Goal: Information Seeking & Learning: Learn about a topic

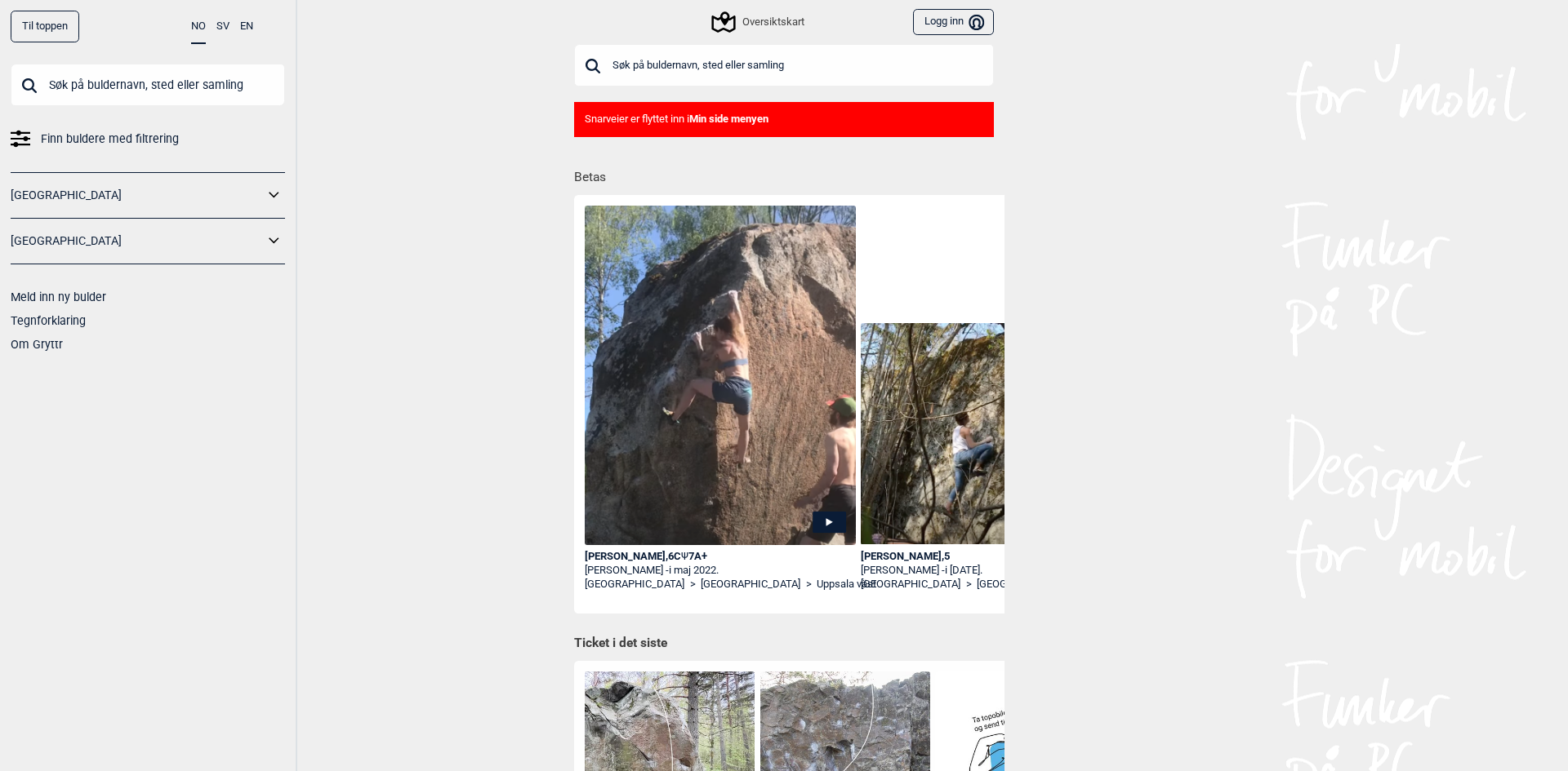
click at [203, 97] on input "text" at bounding box center [148, 84] width 274 height 42
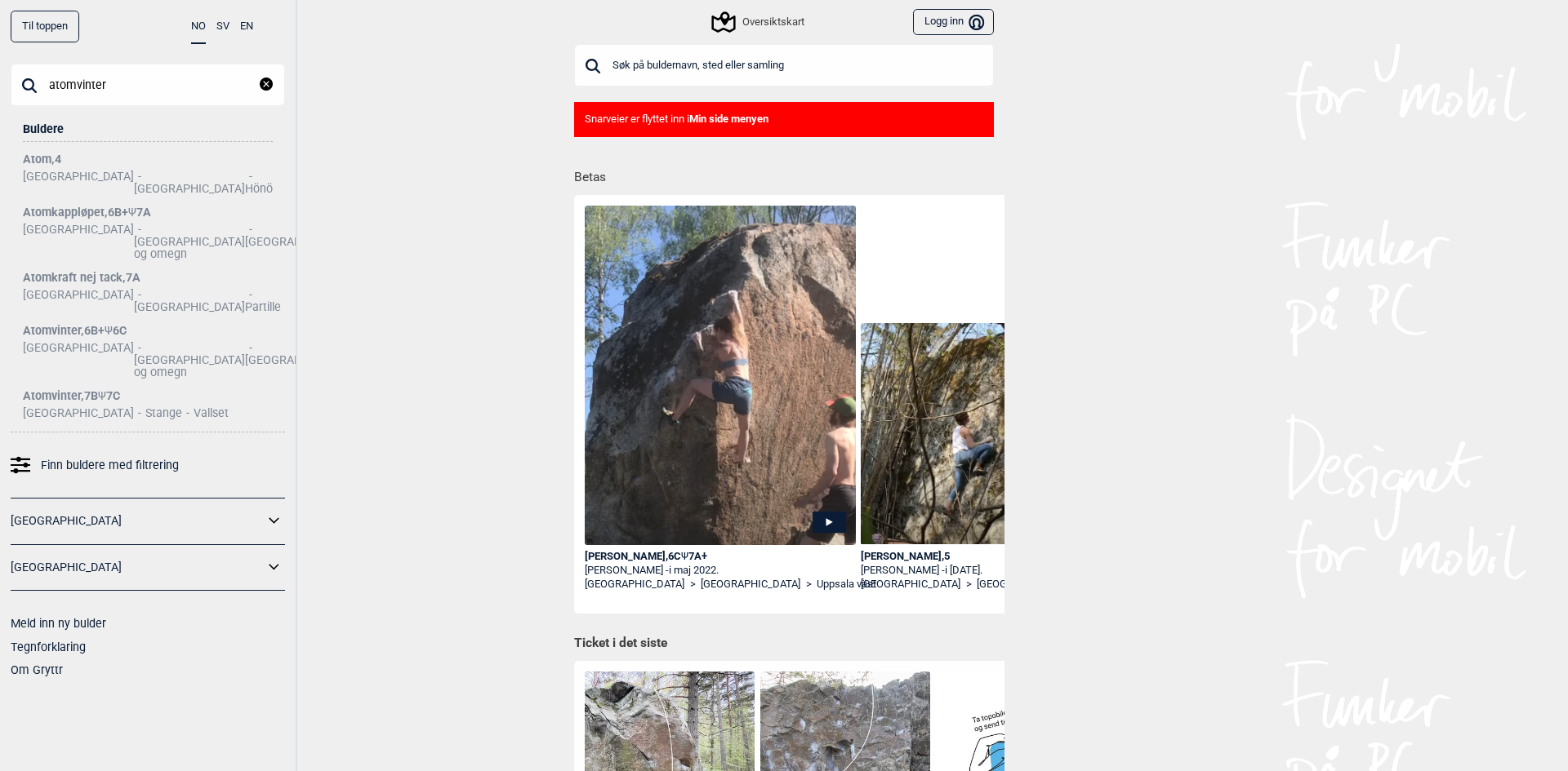
type input "atomvinter"
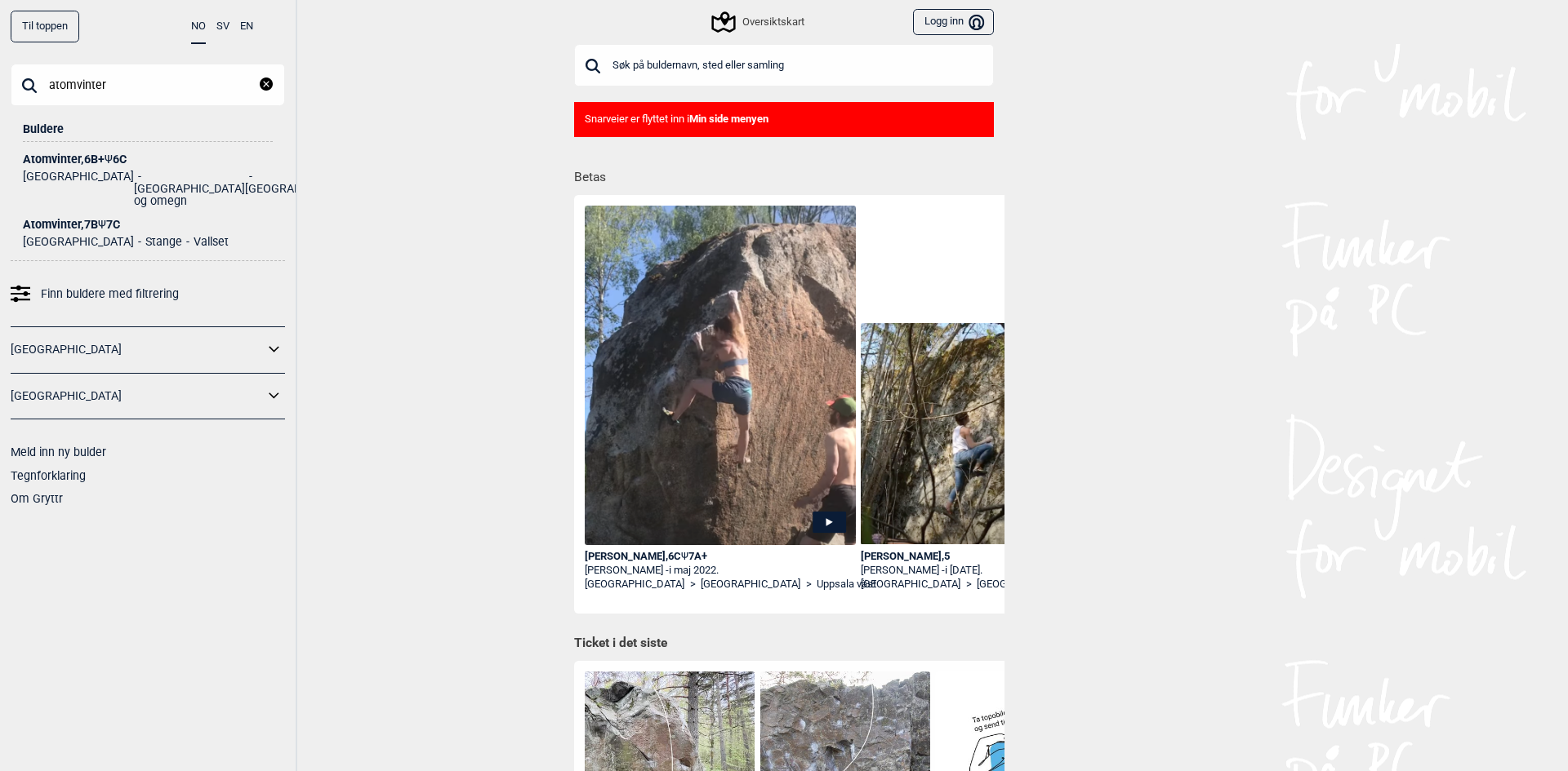
click at [84, 219] on div "Atomvinter , 7B Ψ 7C" at bounding box center [148, 225] width 250 height 12
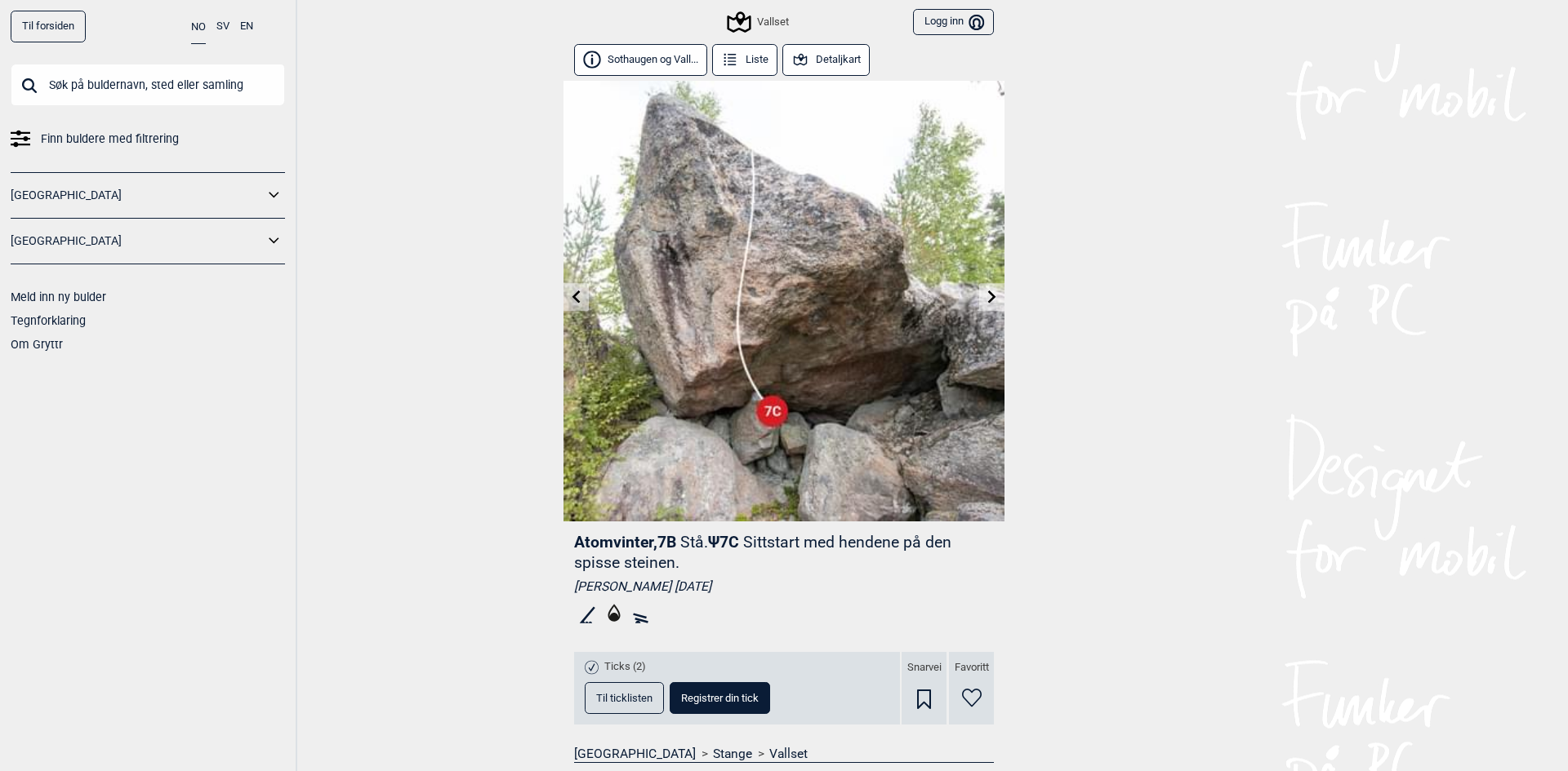
click at [570, 293] on icon at bounding box center [576, 296] width 13 height 13
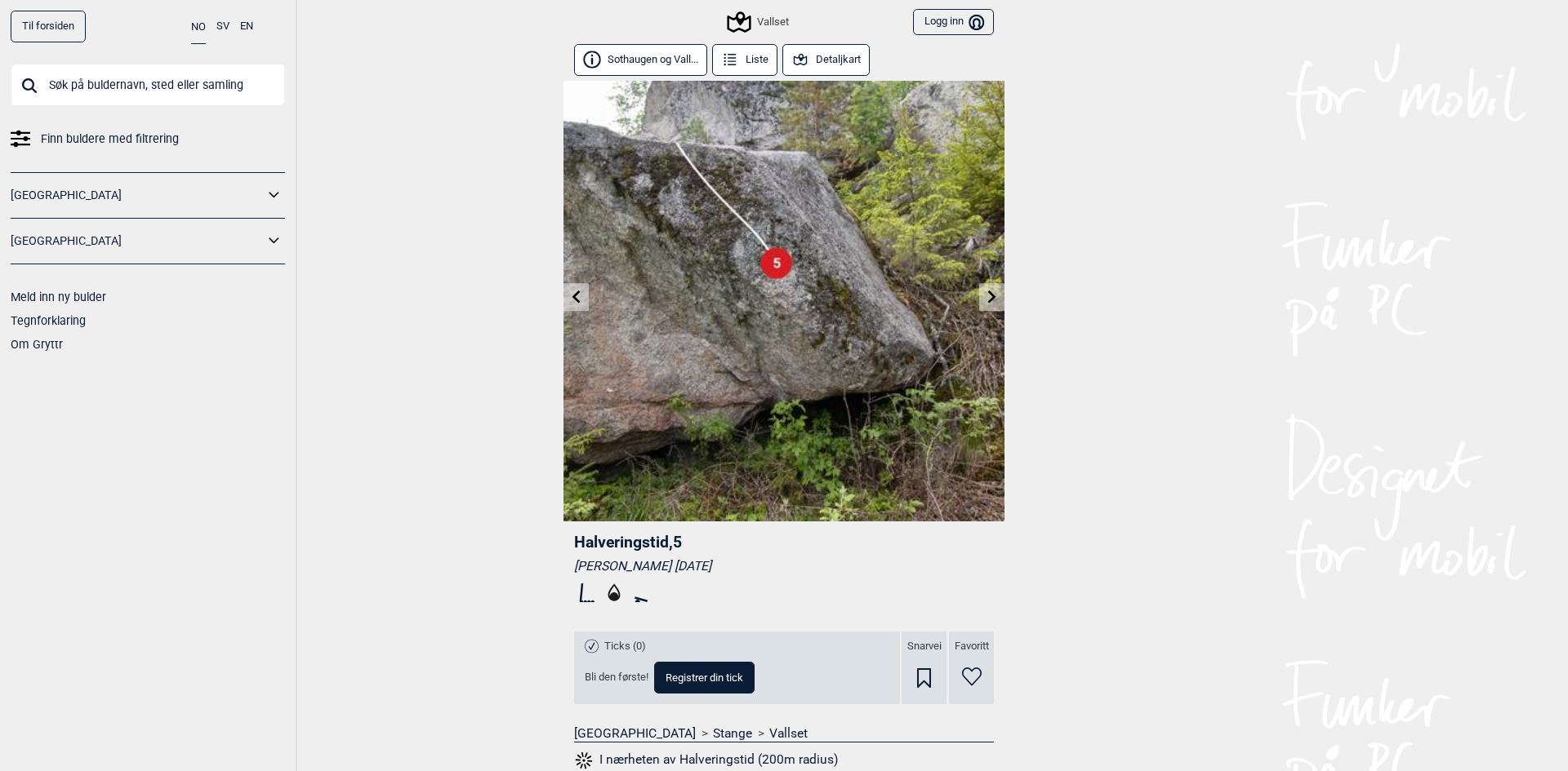
click at [988, 294] on icon at bounding box center [991, 296] width 8 height 13
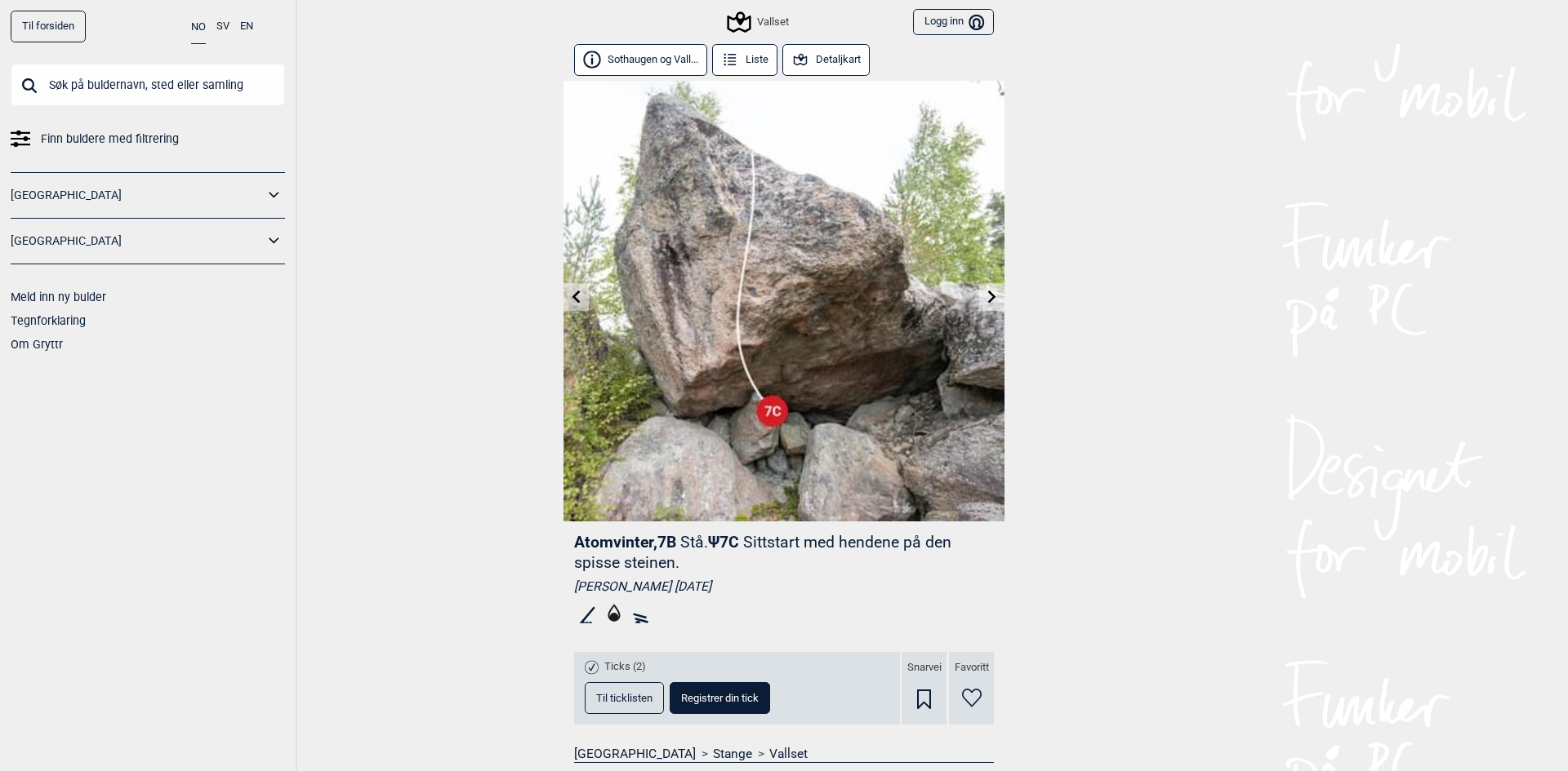
click at [988, 294] on icon at bounding box center [991, 296] width 8 height 13
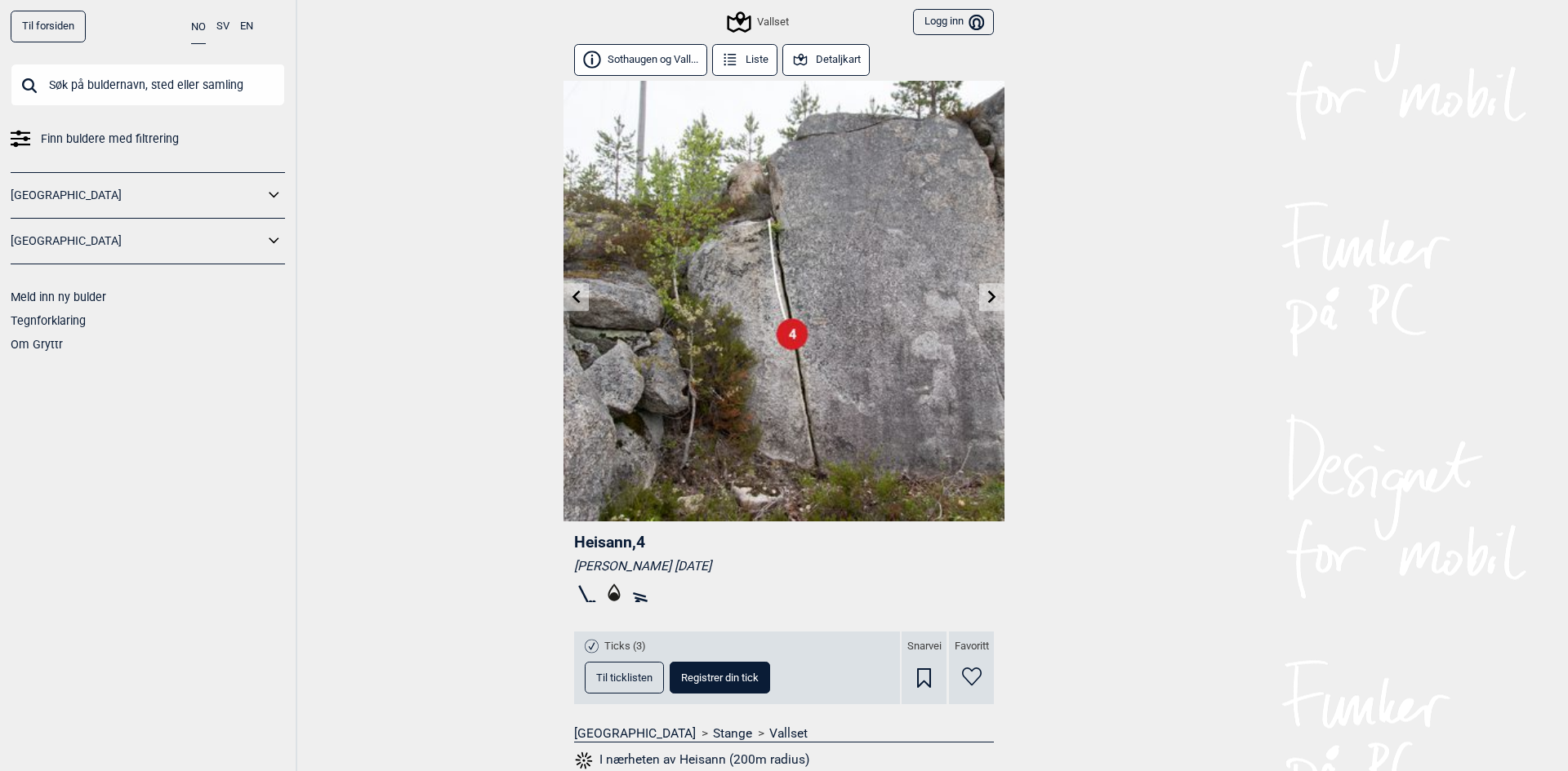
click at [577, 304] on link at bounding box center [576, 297] width 26 height 27
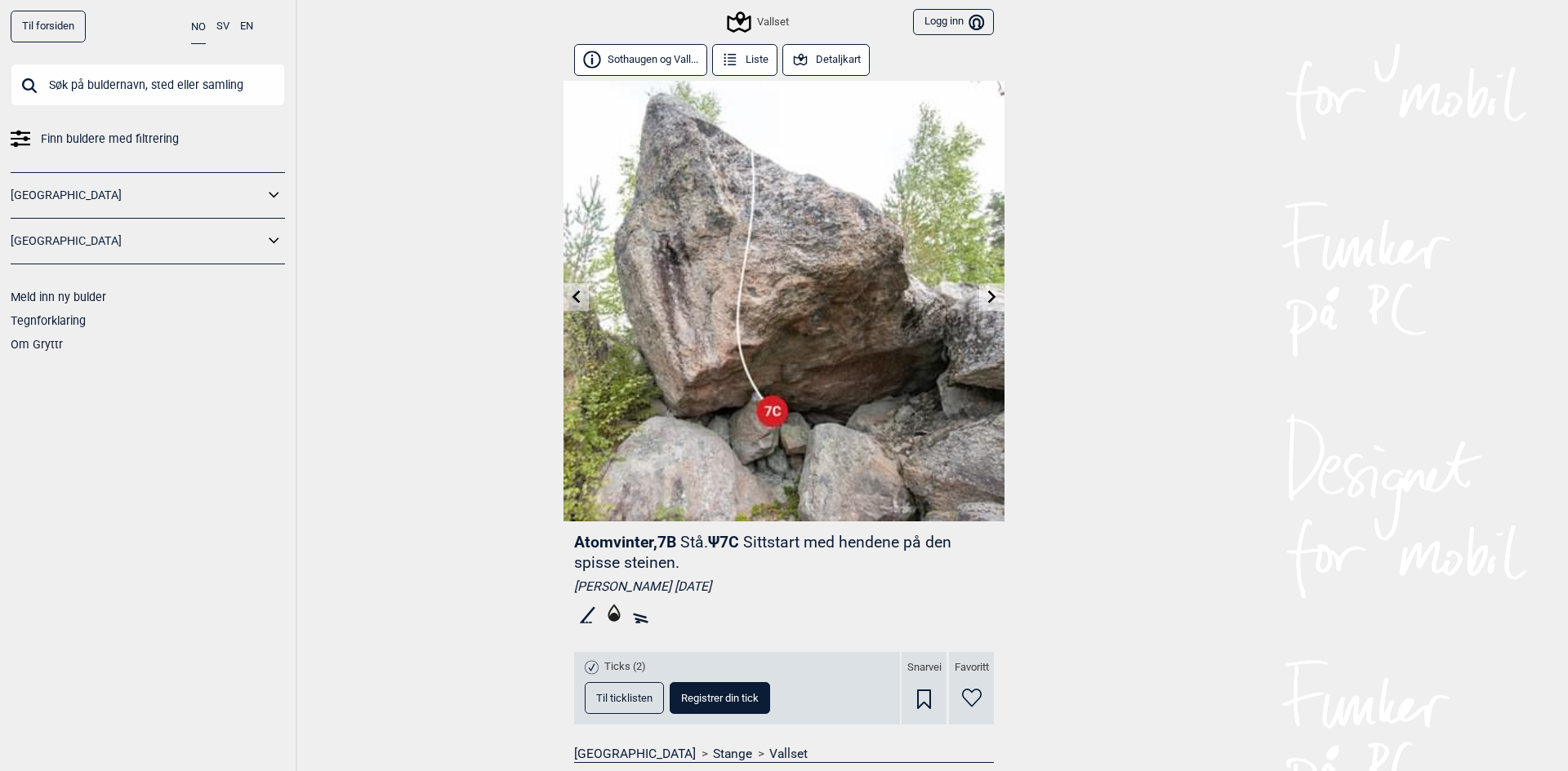
click at [92, 134] on span "Finn buldere med filtrering" at bounding box center [109, 139] width 138 height 24
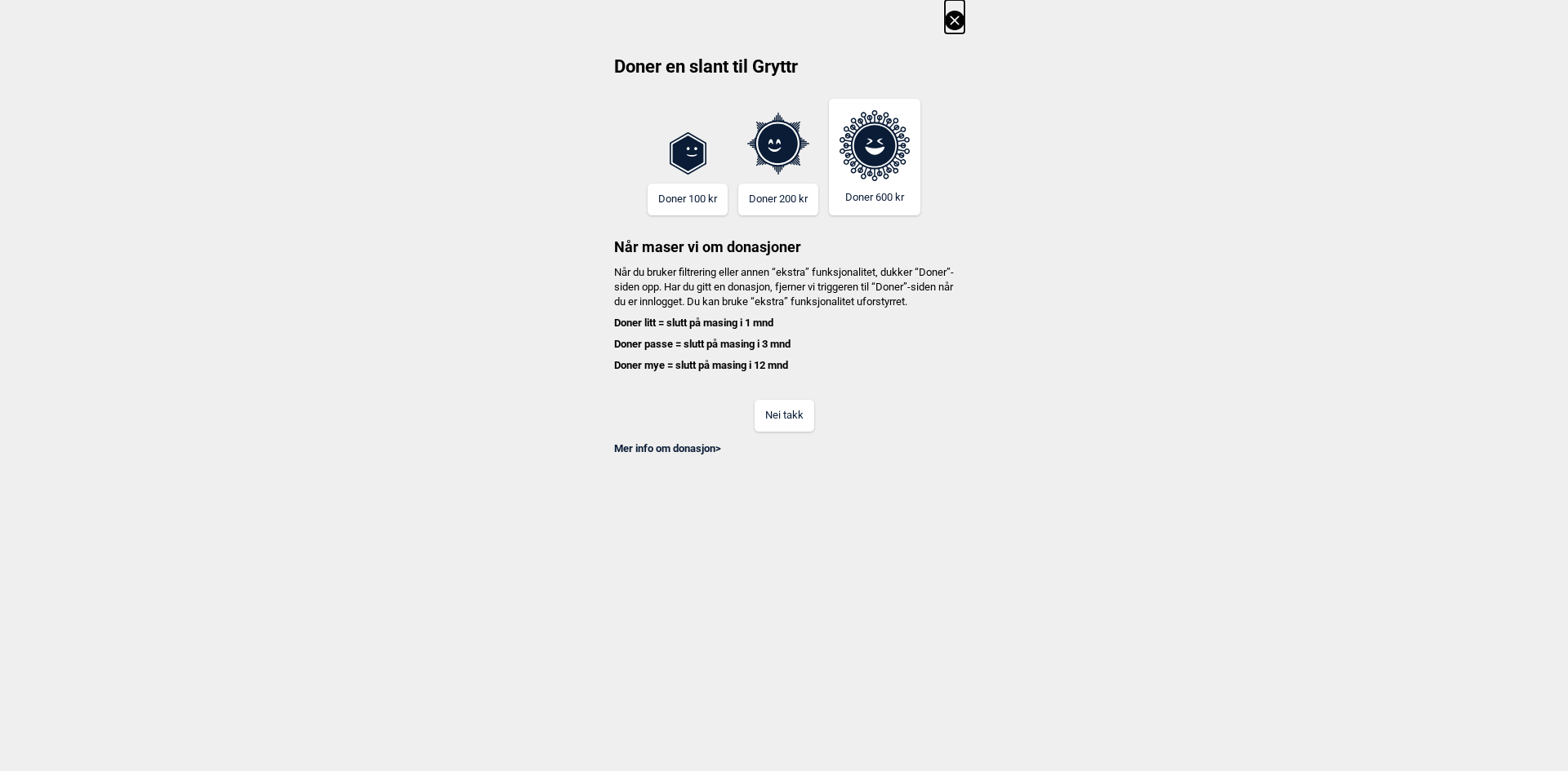
click at [957, 23] on icon at bounding box center [954, 20] width 9 height 9
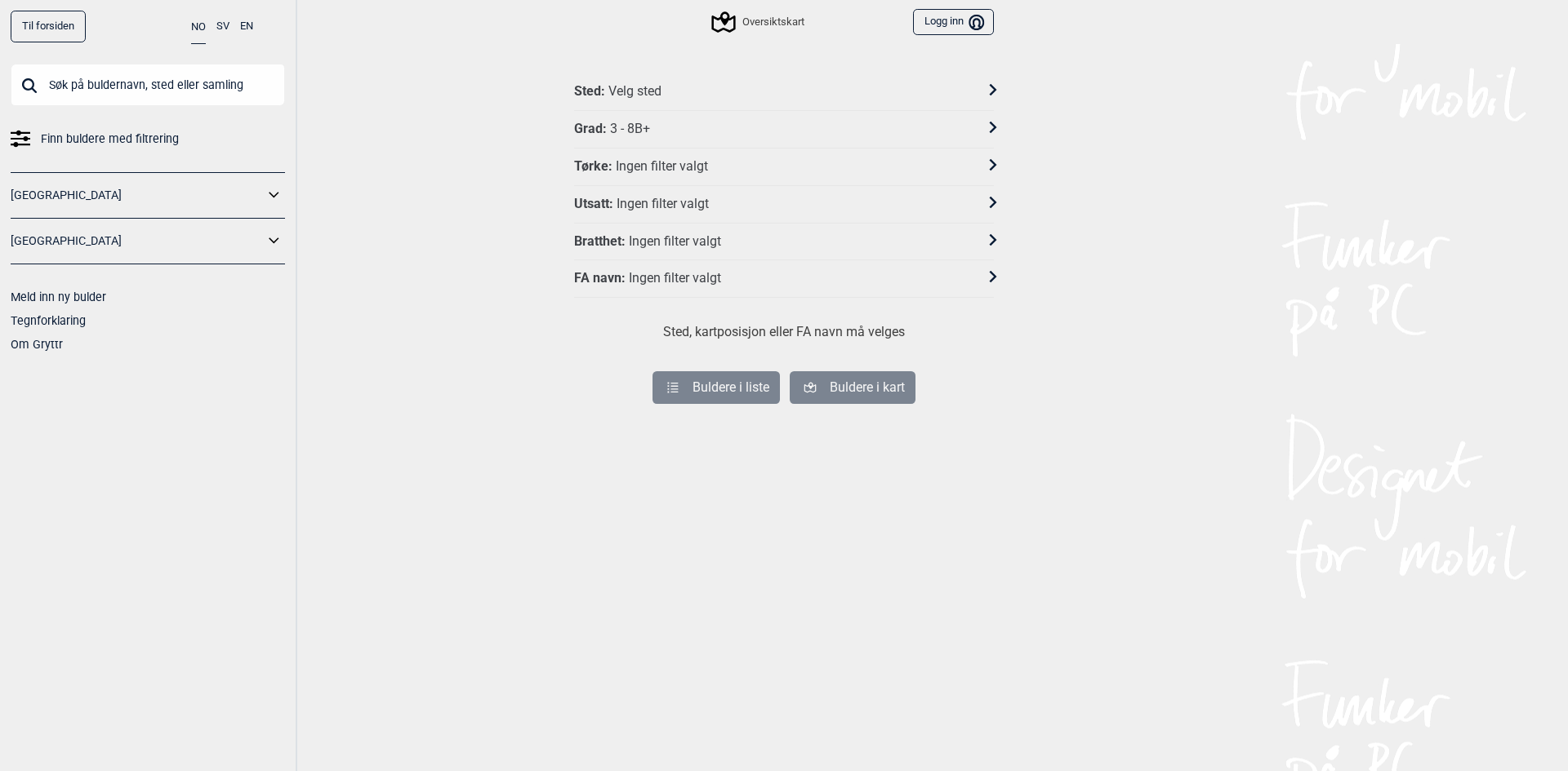
click at [634, 85] on div "Velg sted" at bounding box center [635, 91] width 53 height 17
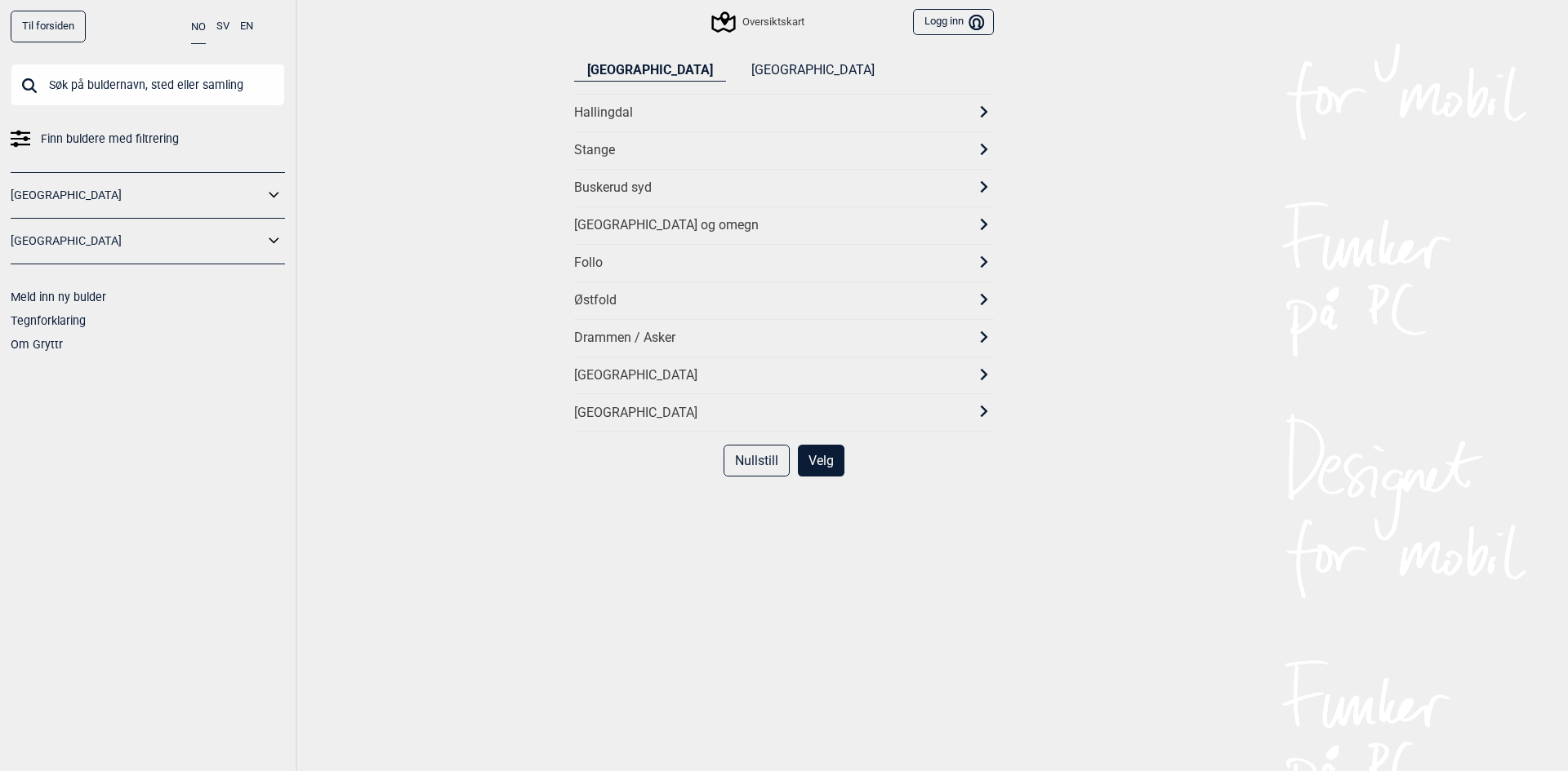
click at [657, 151] on div "Stange" at bounding box center [769, 150] width 390 height 17
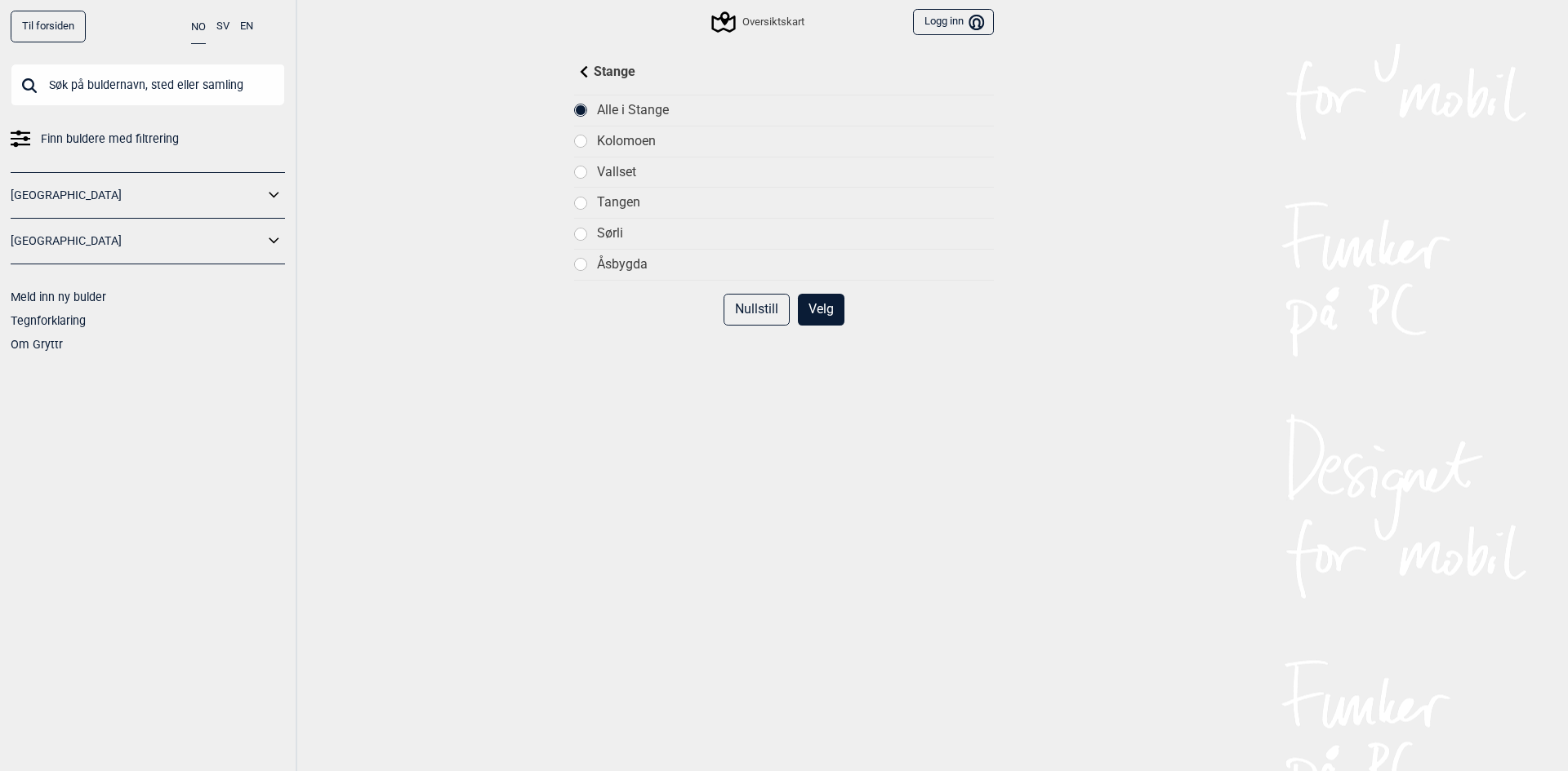
click at [575, 177] on div at bounding box center [580, 171] width 11 height 11
click at [817, 308] on button "Velg" at bounding box center [820, 309] width 47 height 32
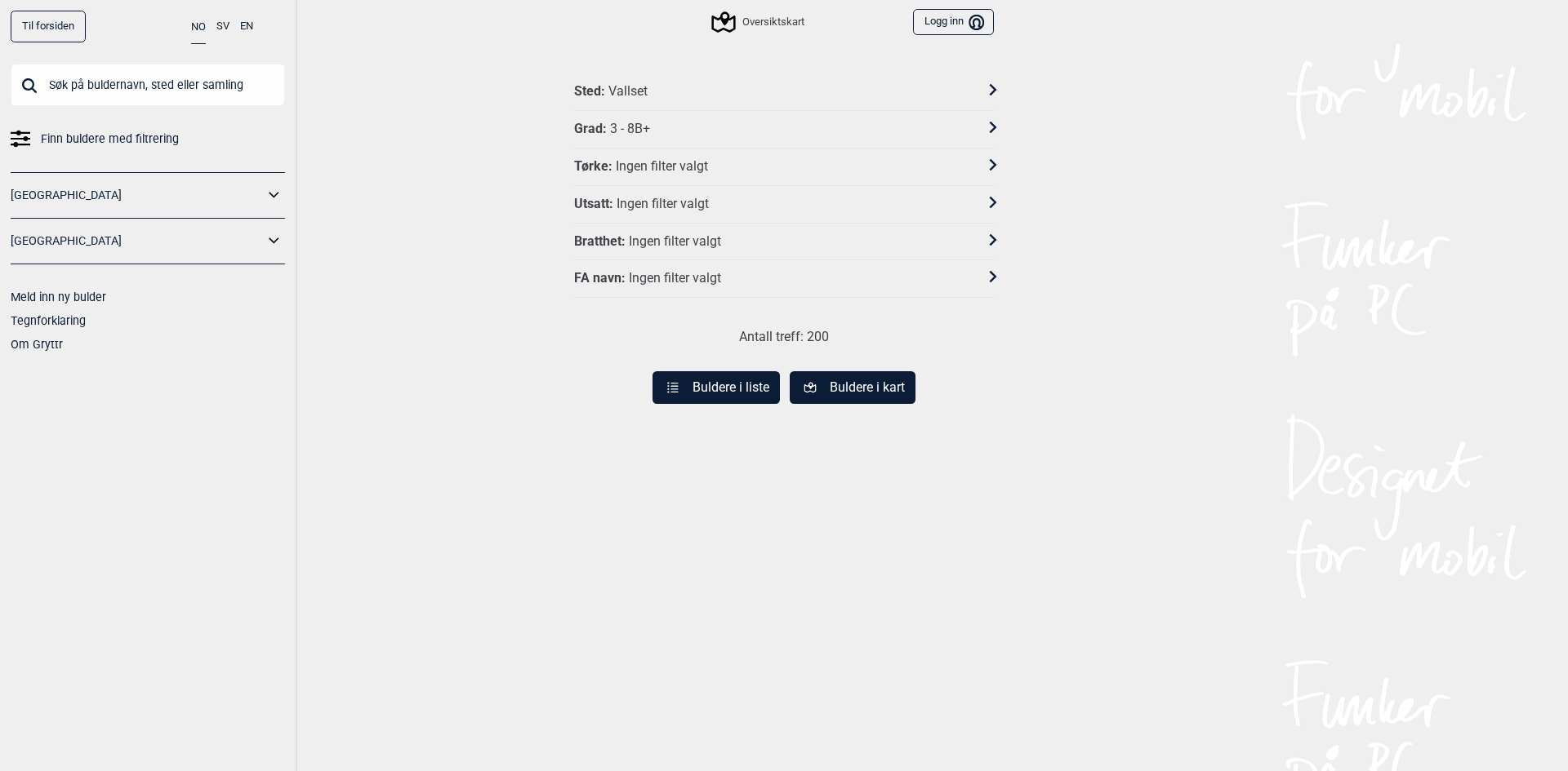
click at [726, 164] on div "Tørke : Ingen filter valgt" at bounding box center [773, 166] width 398 height 17
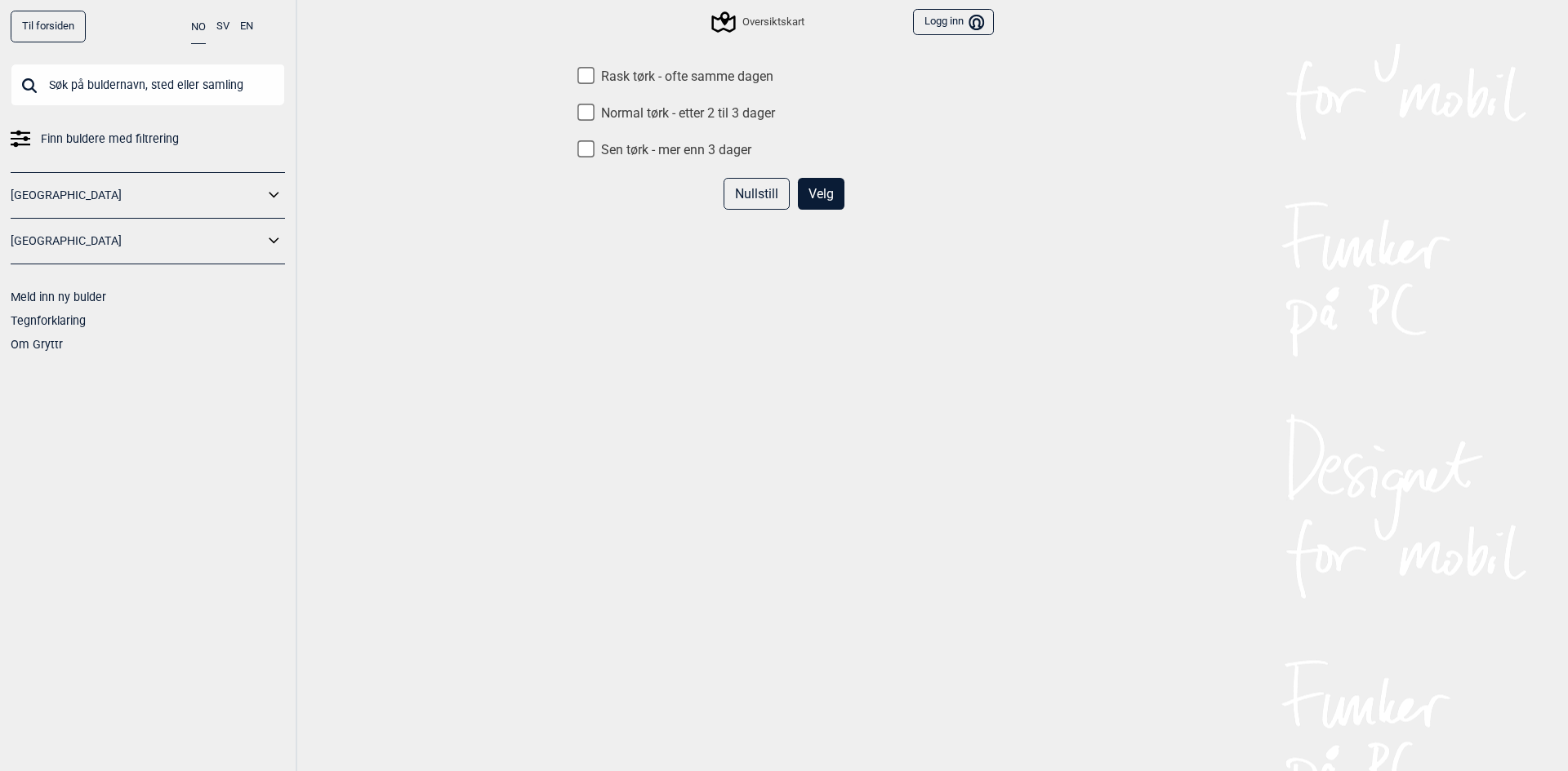
click at [581, 69] on input "Rask tørk - ofte samme dagen" at bounding box center [585, 75] width 17 height 17
checkbox input "true"
click at [823, 189] on button "Velg" at bounding box center [820, 193] width 47 height 32
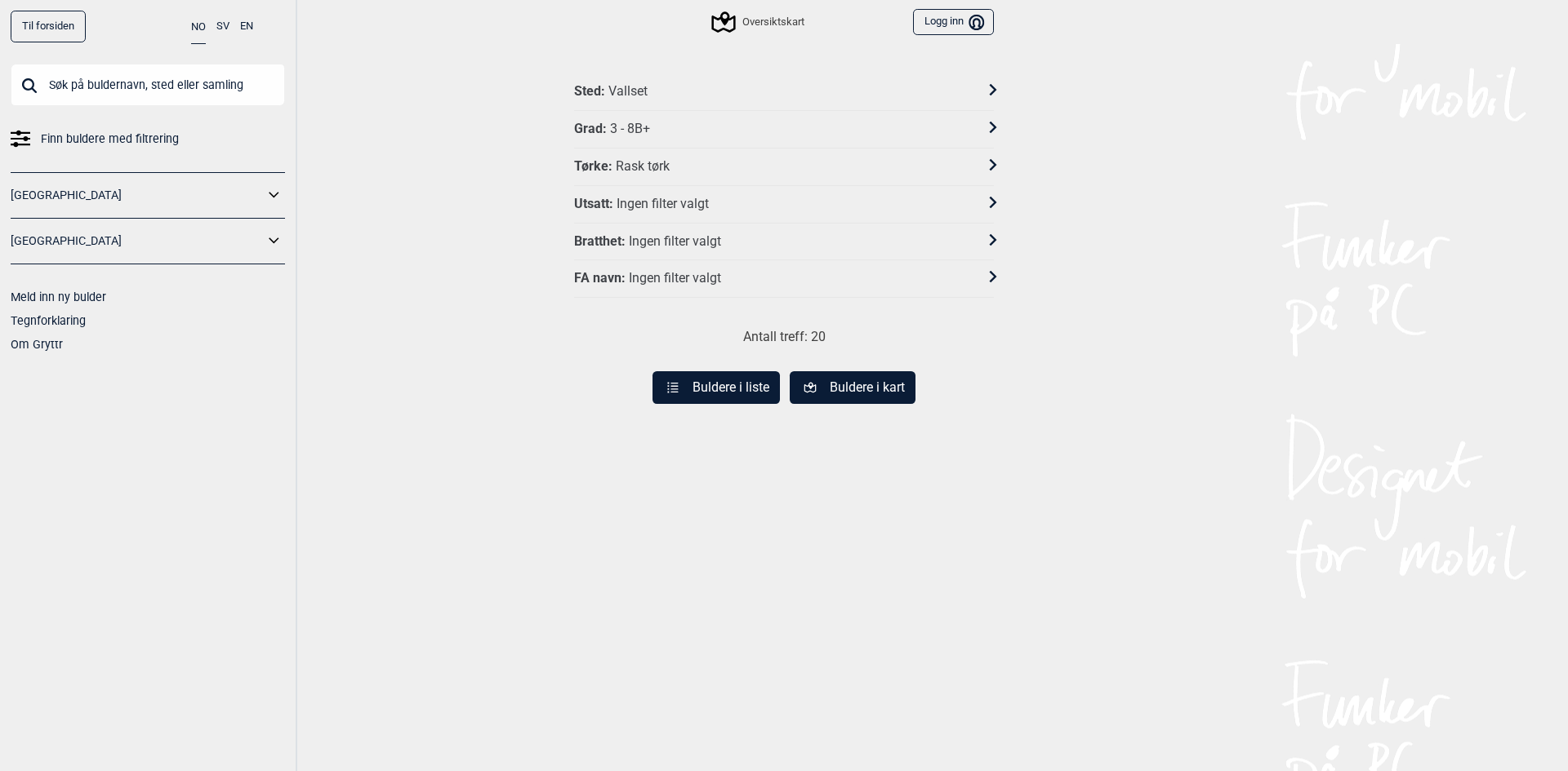
click at [721, 386] on button "Buldere i liste" at bounding box center [716, 387] width 128 height 33
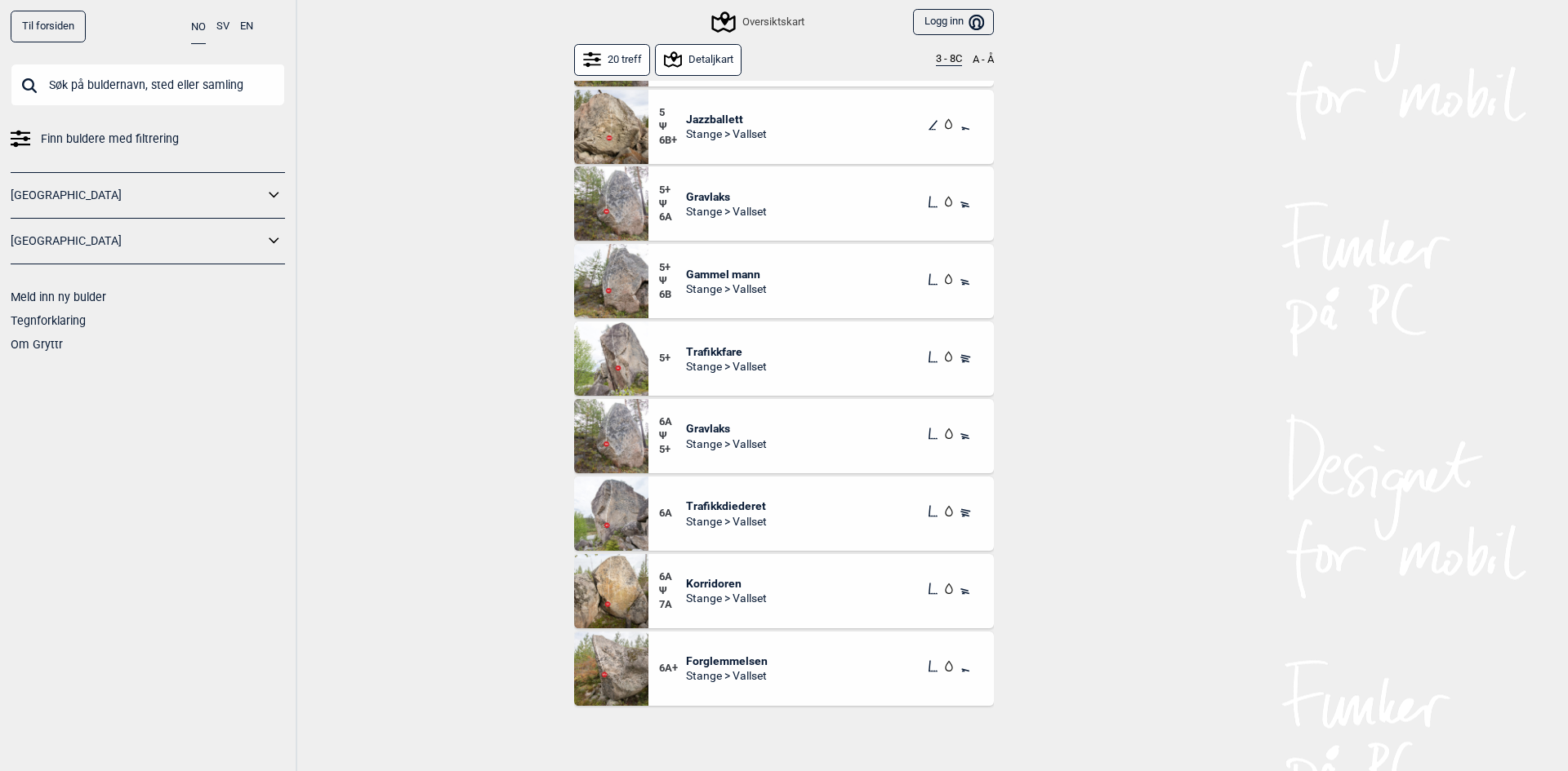
scroll to position [490, 0]
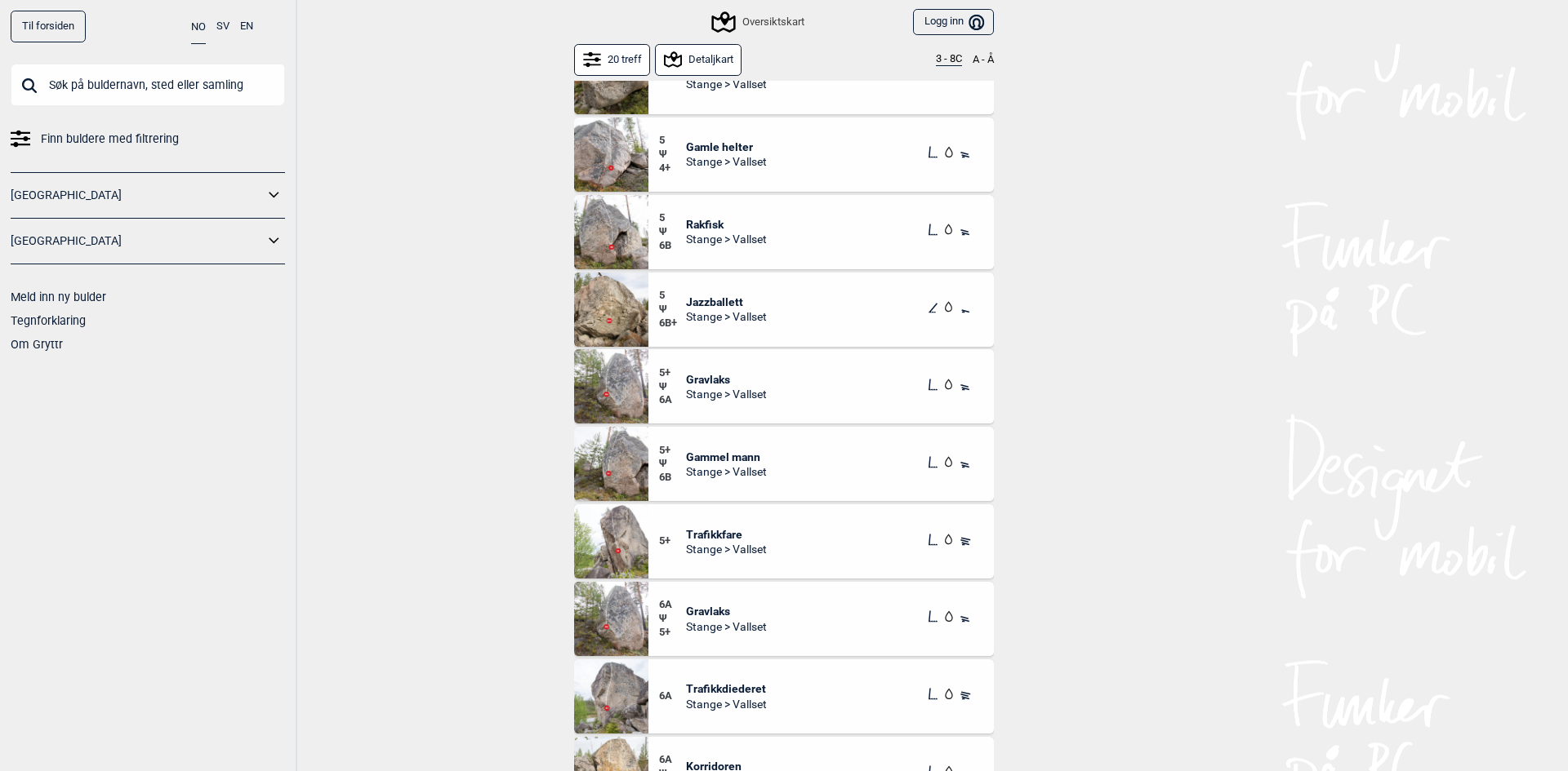
click at [590, 64] on icon at bounding box center [592, 64] width 18 height 4
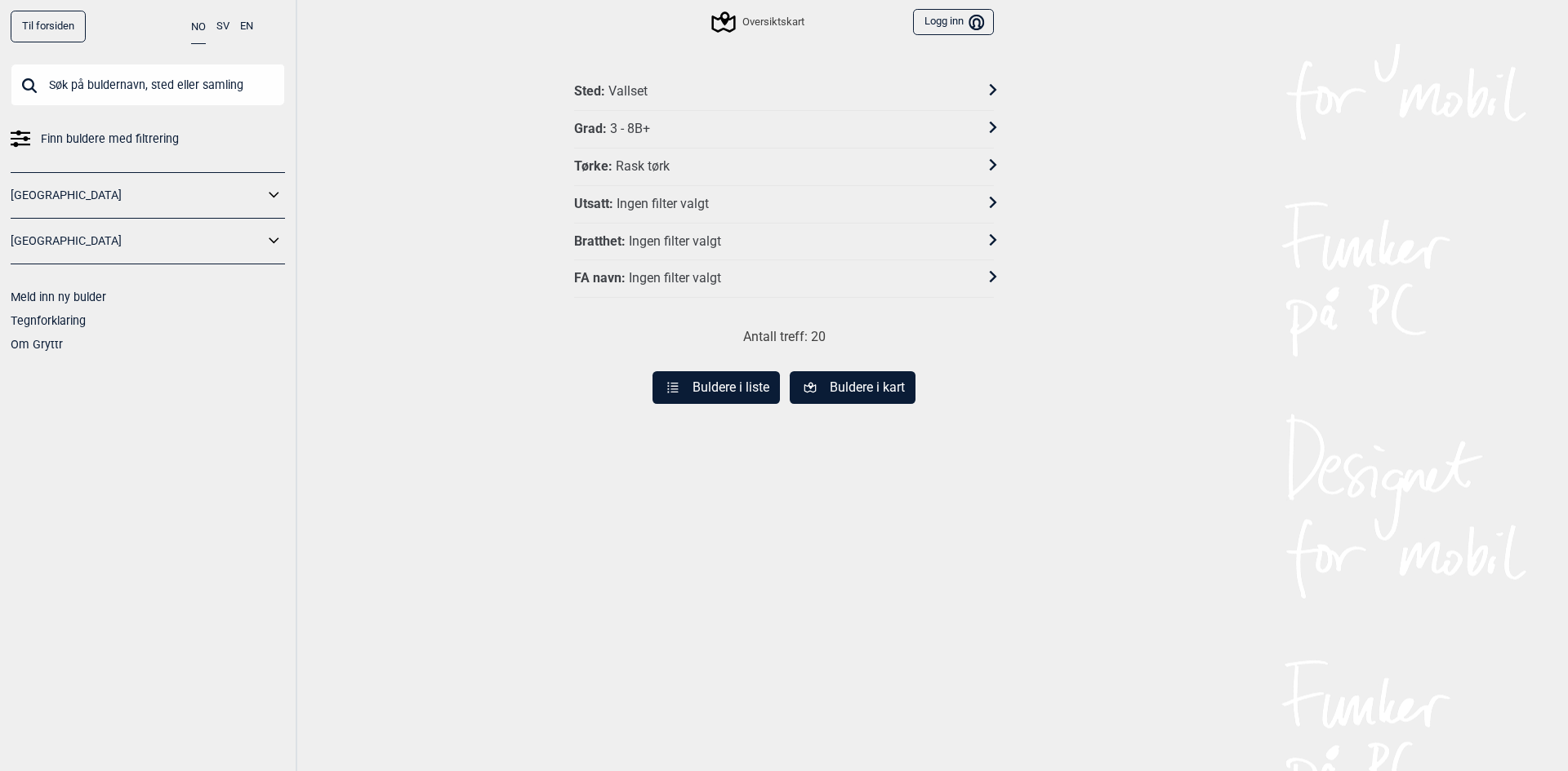
click at [665, 87] on div "Sted : Vallset" at bounding box center [773, 91] width 398 height 17
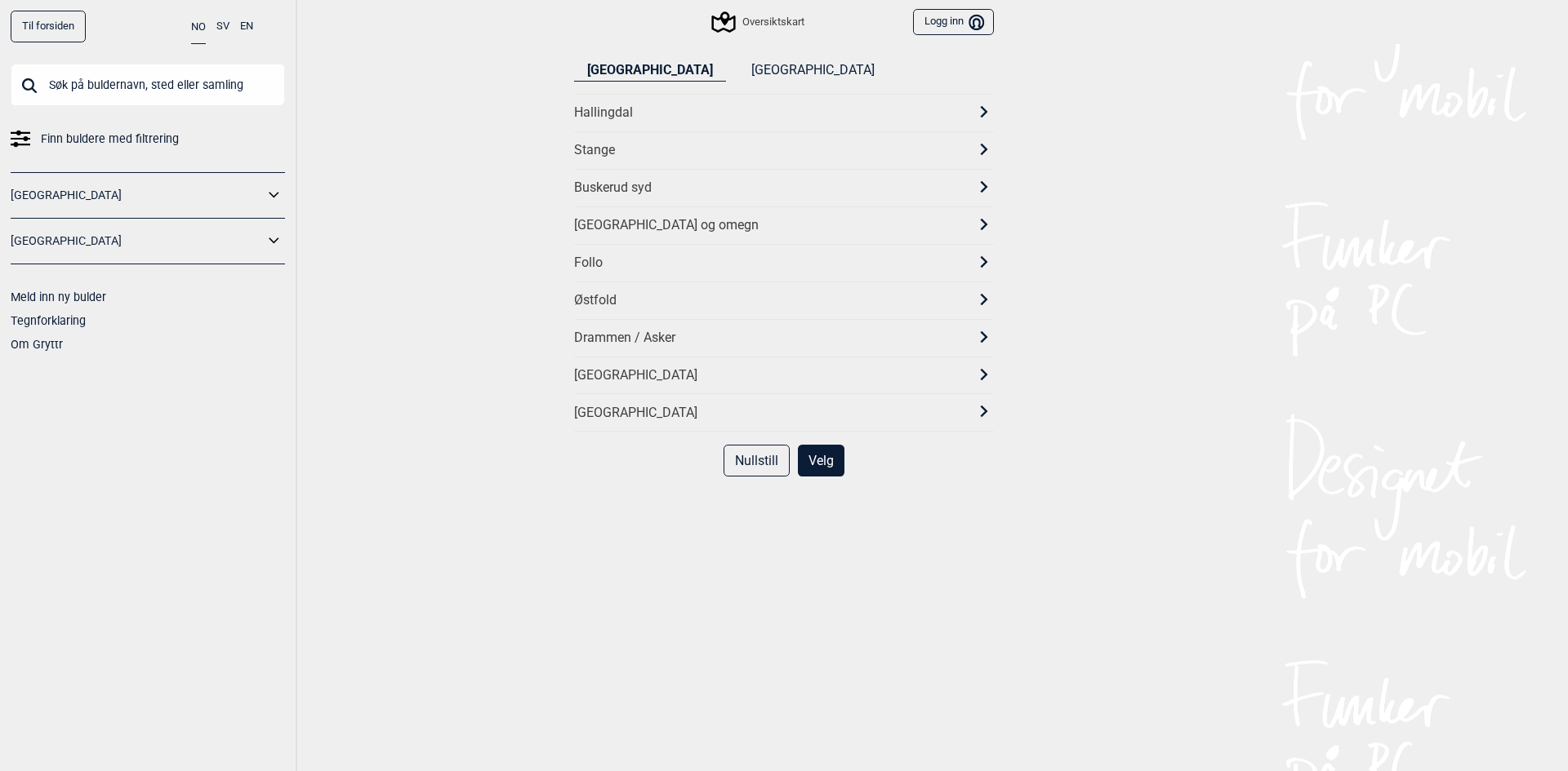
click at [652, 149] on div "Stange" at bounding box center [769, 150] width 390 height 17
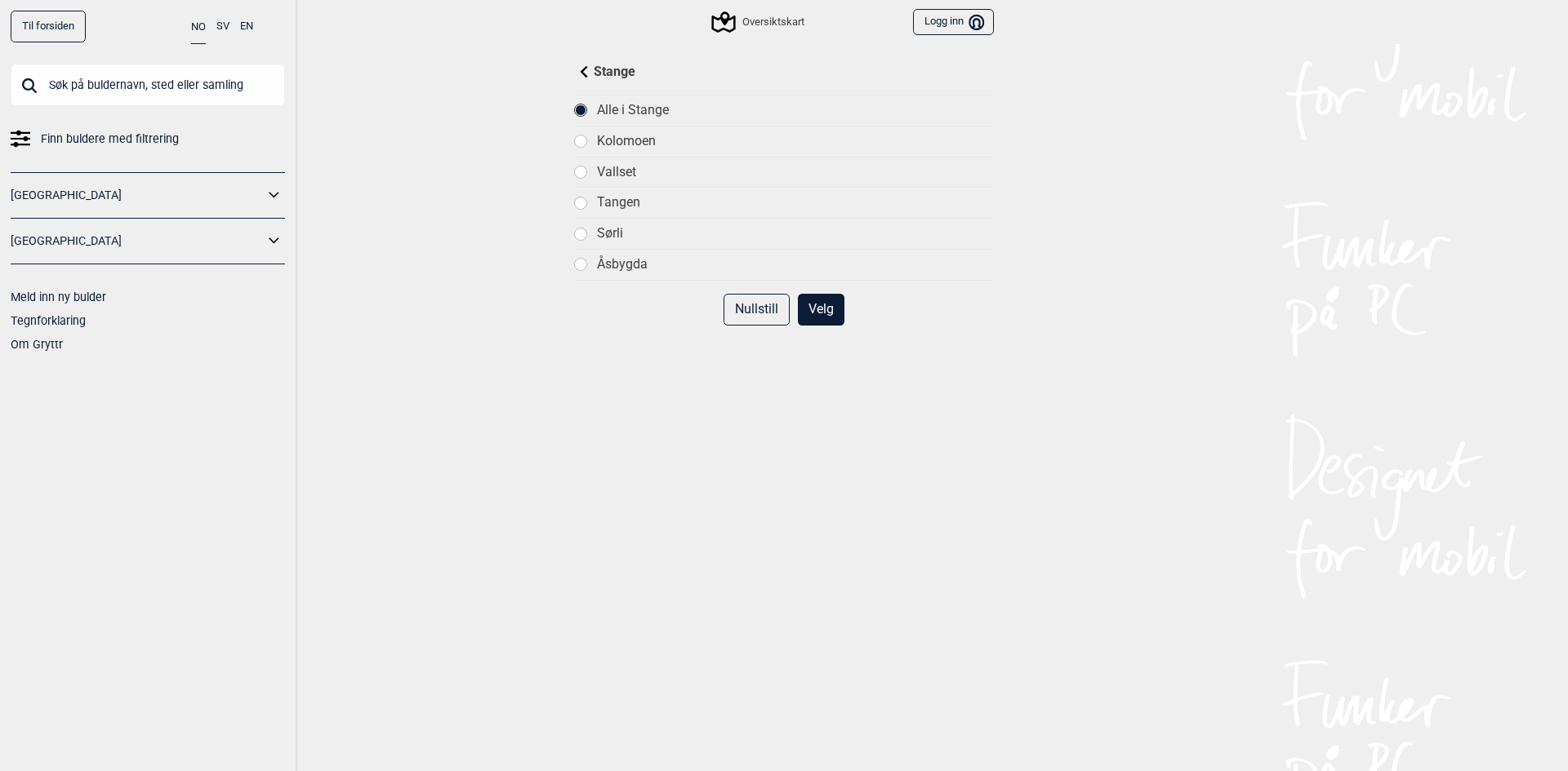
click at [602, 201] on div "Tangen" at bounding box center [795, 202] width 397 height 17
click at [816, 309] on button "Velg" at bounding box center [820, 309] width 47 height 32
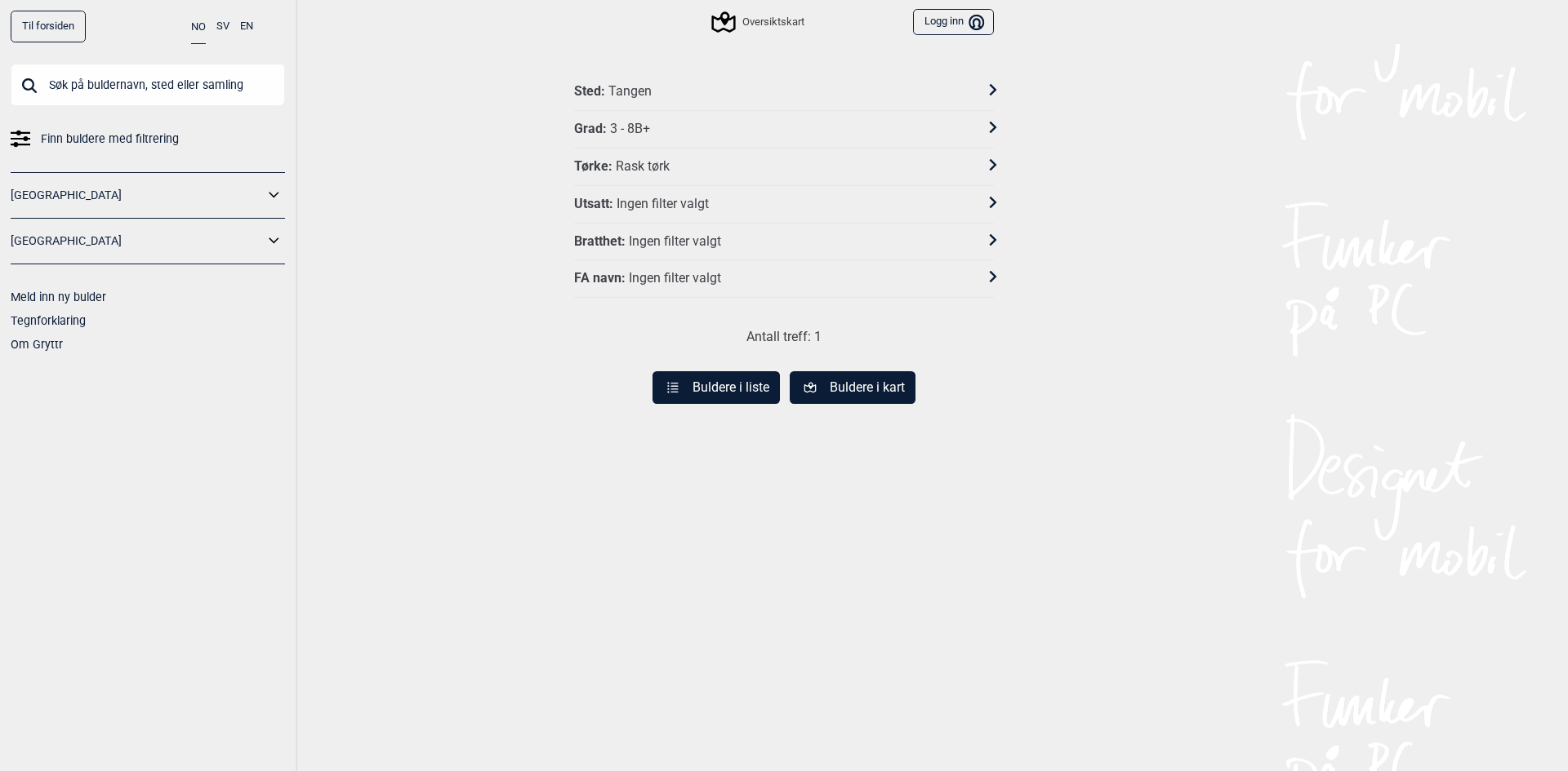
click at [738, 392] on button "Buldere i liste" at bounding box center [716, 387] width 128 height 33
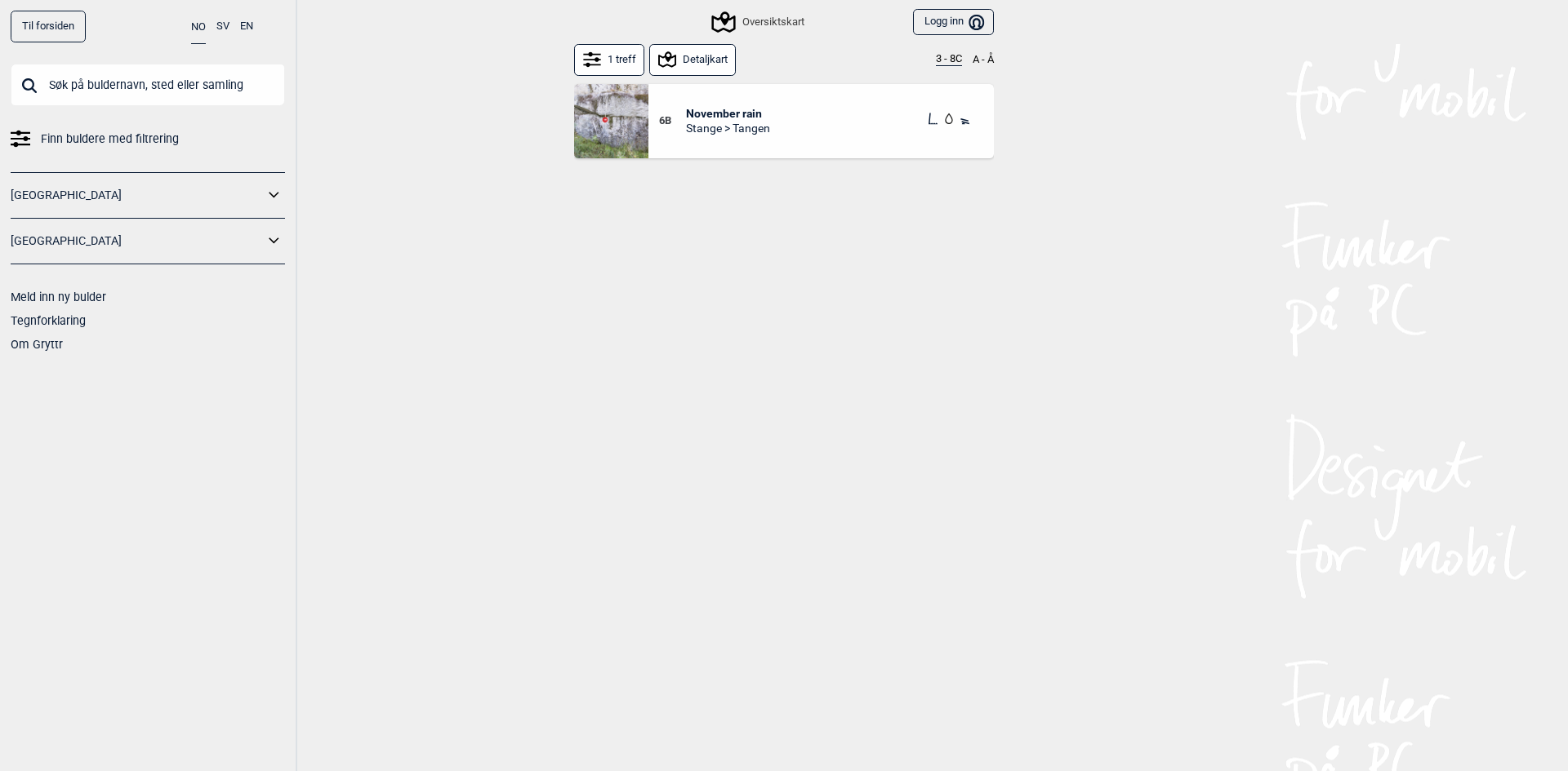
click at [616, 58] on button "1 treff" at bounding box center [609, 60] width 70 height 32
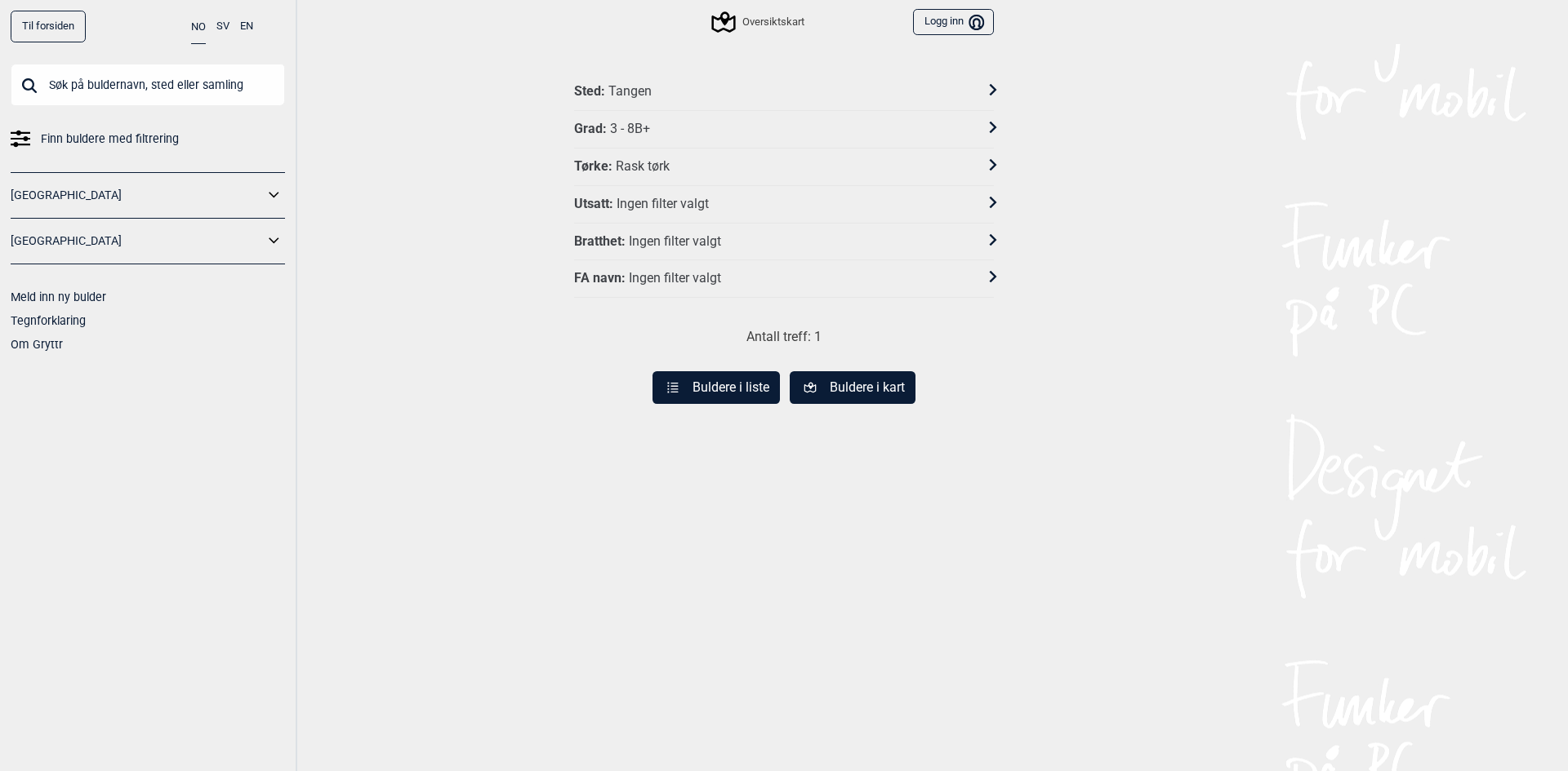
click at [645, 90] on div "Sted : Tangen" at bounding box center [773, 91] width 398 height 17
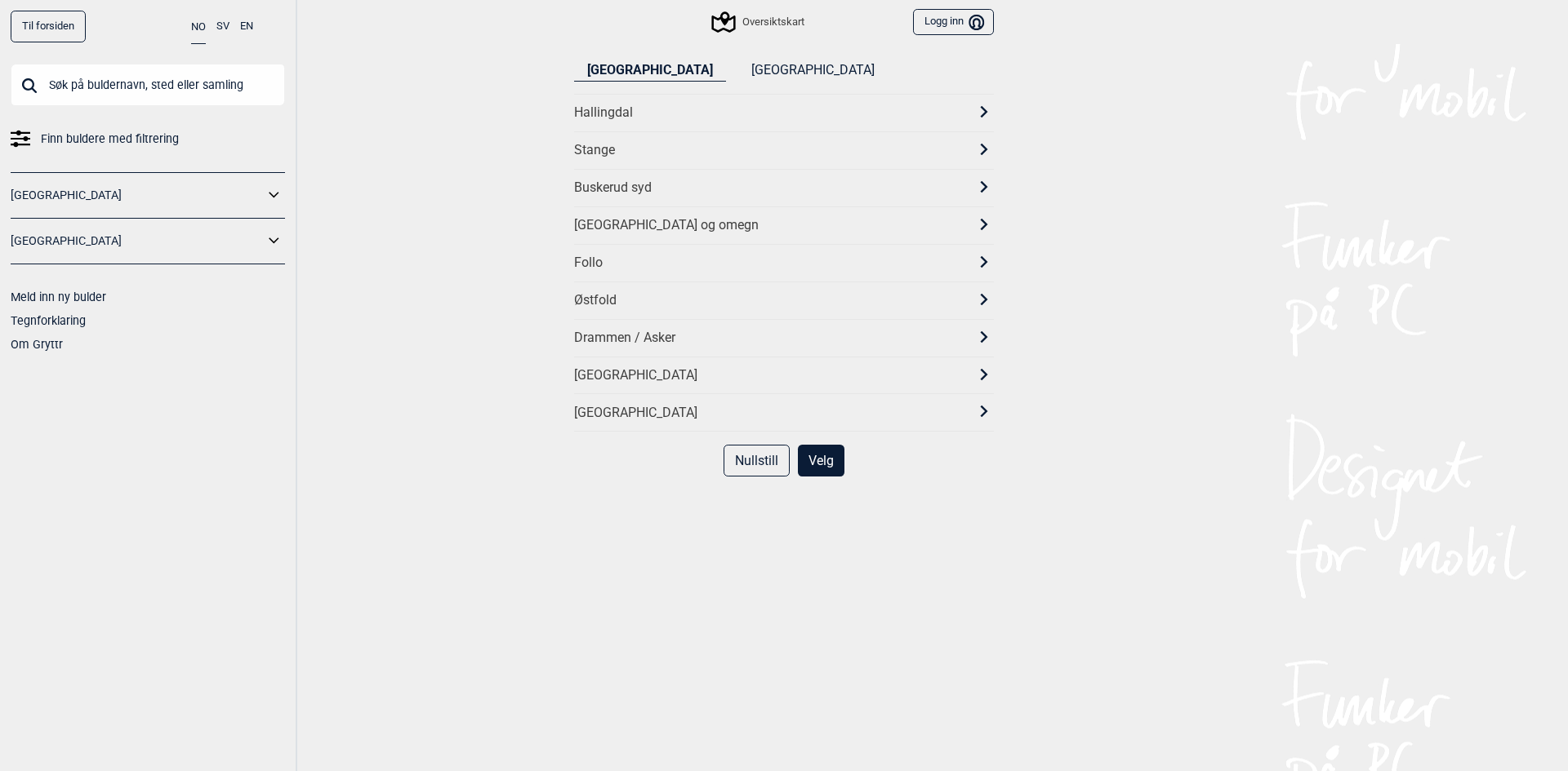
click at [629, 148] on div "Stange" at bounding box center [769, 150] width 390 height 17
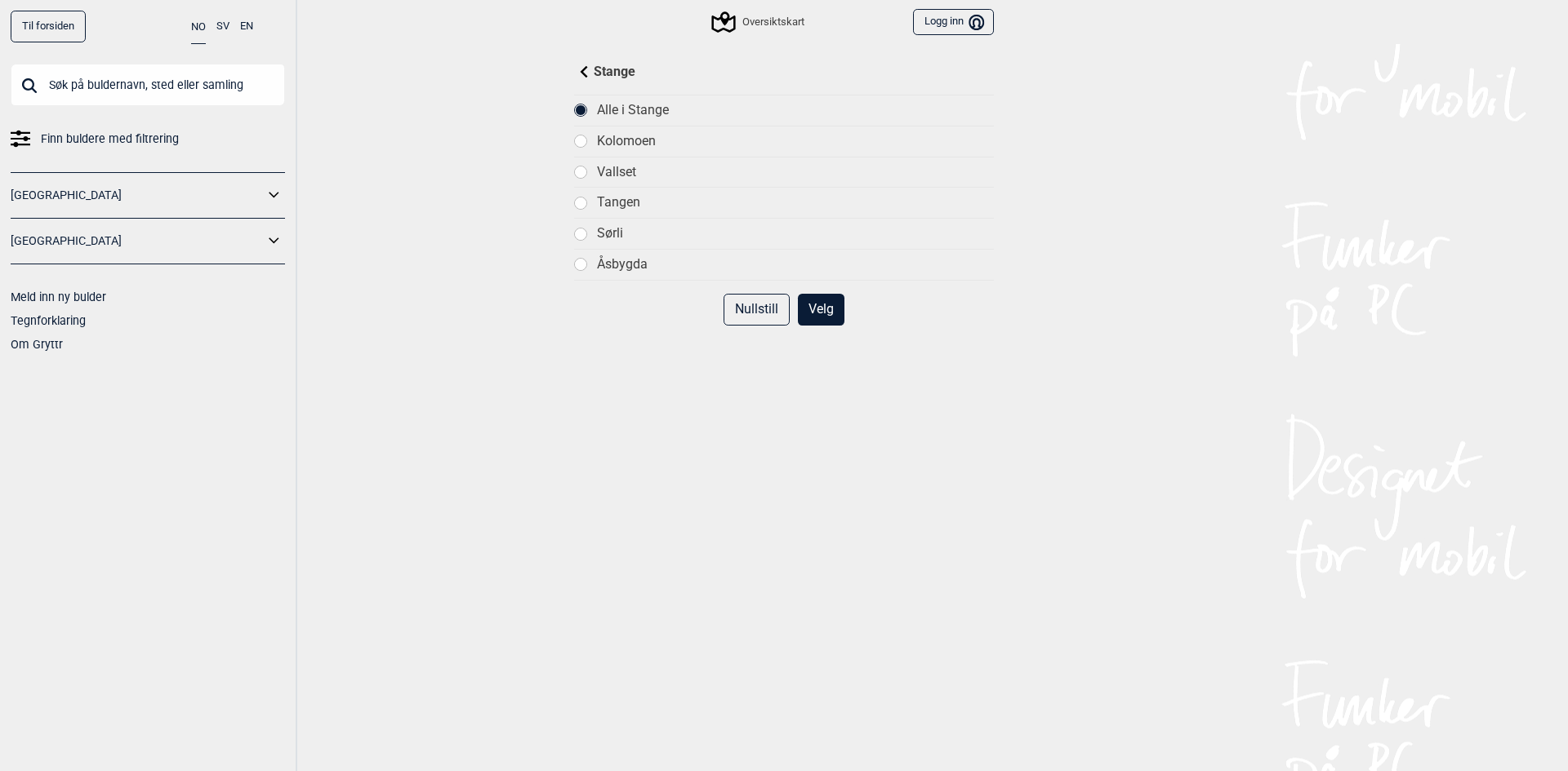
click at [582, 166] on div at bounding box center [580, 171] width 13 height 13
click at [811, 311] on button "Velg" at bounding box center [820, 309] width 47 height 32
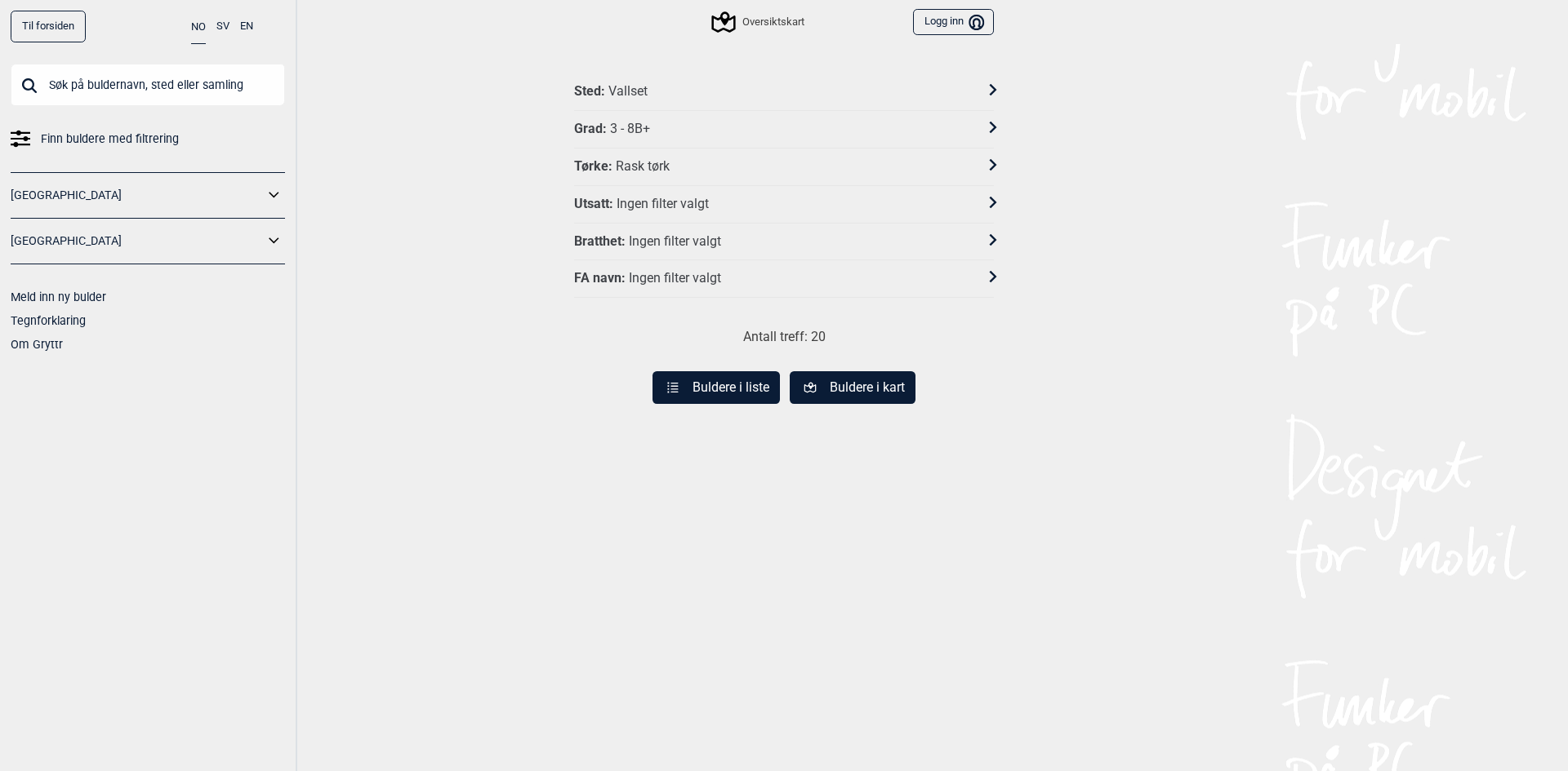
click at [687, 162] on div "Tørke : [PERSON_NAME]" at bounding box center [773, 166] width 398 height 17
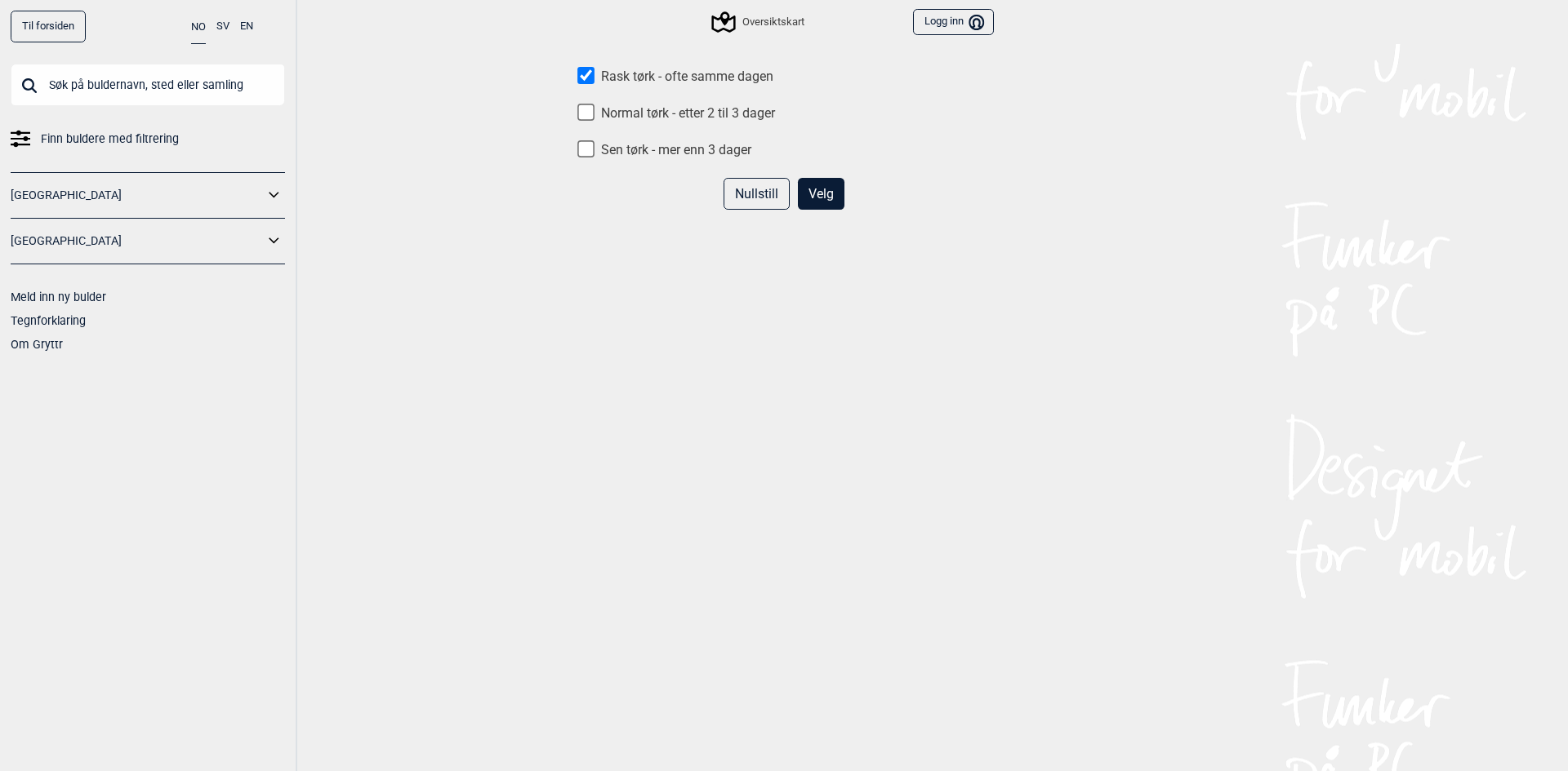
click at [584, 74] on input "Rask tørk - ofte samme dagen" at bounding box center [585, 75] width 17 height 17
checkbox input "false"
click at [806, 190] on button "Velg" at bounding box center [820, 193] width 47 height 32
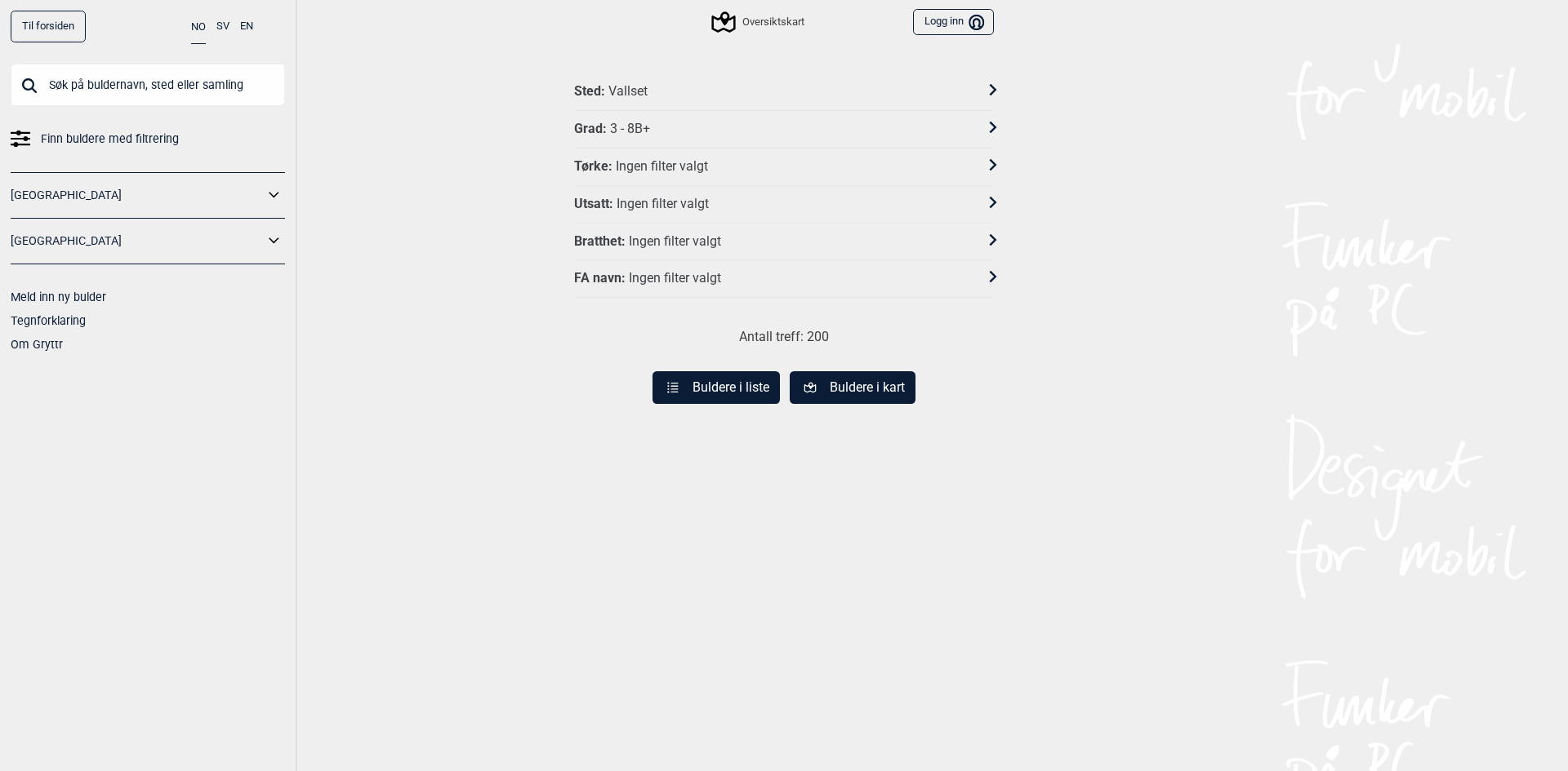
click at [650, 131] on div "Grad : 3 - 8B+" at bounding box center [773, 128] width 398 height 17
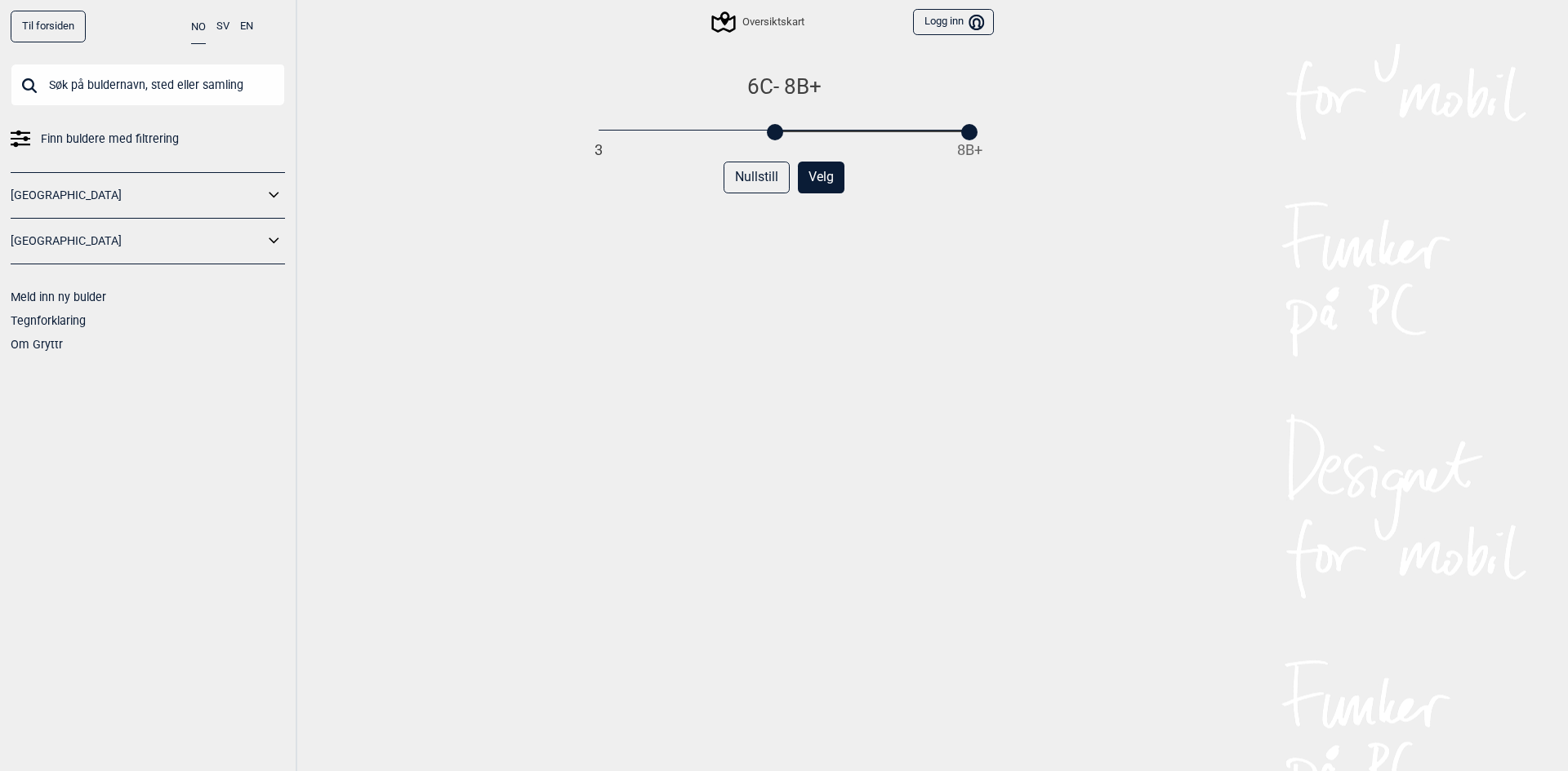
drag, startPoint x: 591, startPoint y: 126, endPoint x: 771, endPoint y: 126, distance: 180.0
click at [771, 126] on div at bounding box center [775, 132] width 17 height 17
click at [799, 176] on button "Velg" at bounding box center [820, 178] width 47 height 32
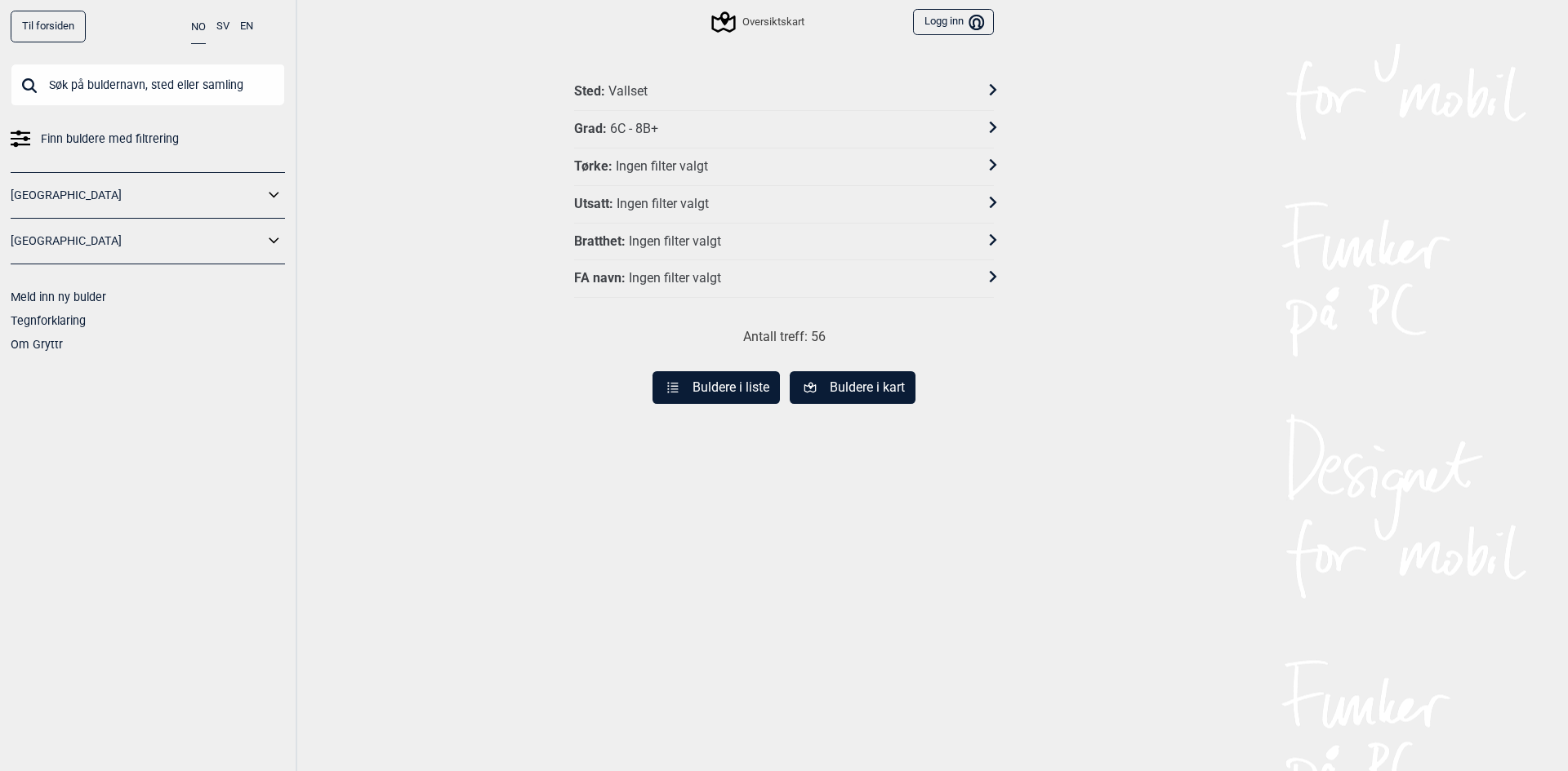
click at [746, 394] on button "Buldere i liste" at bounding box center [716, 387] width 128 height 33
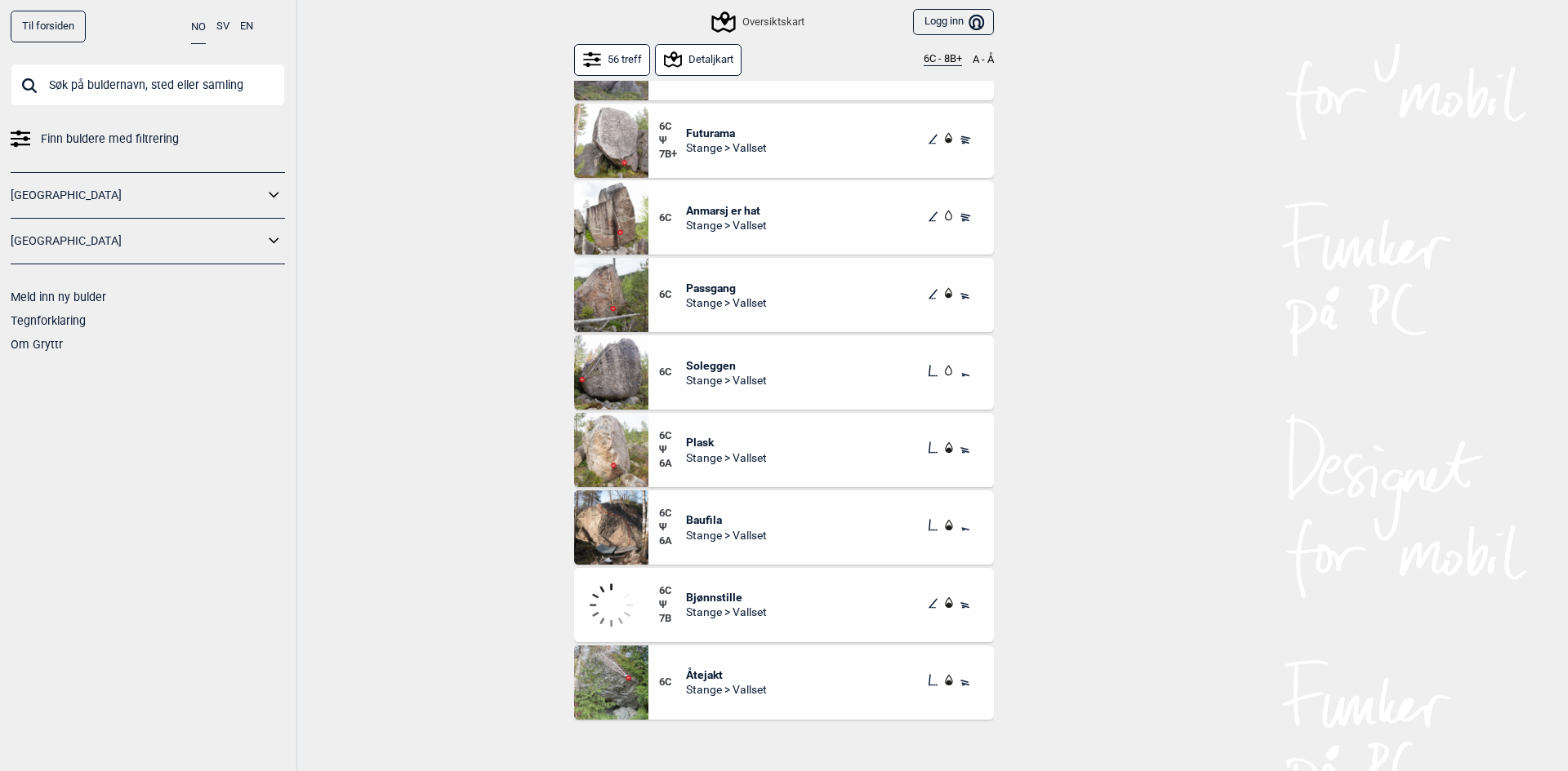
scroll to position [408, 0]
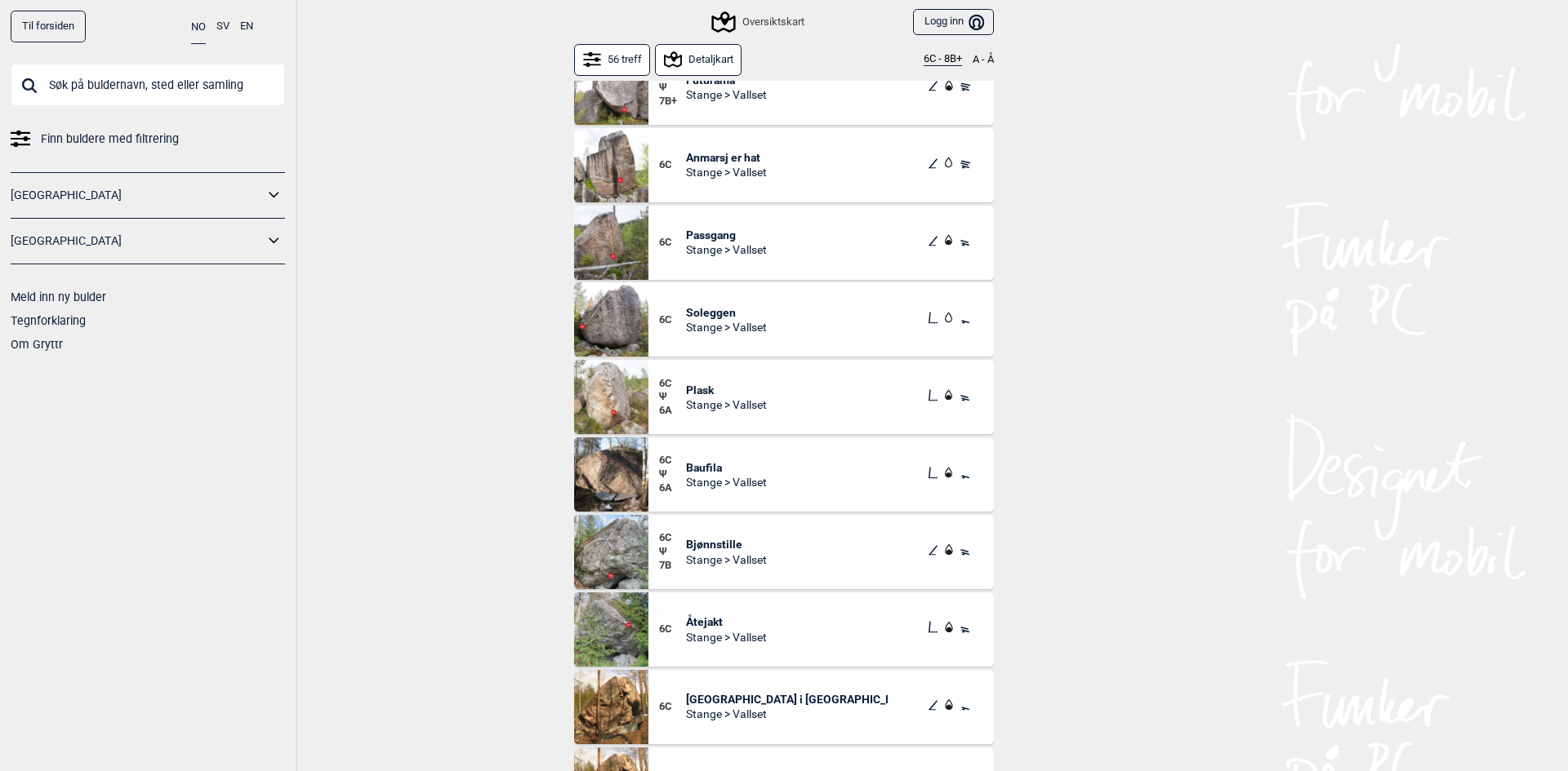
click at [708, 542] on span "Bjønnstille" at bounding box center [726, 544] width 81 height 15
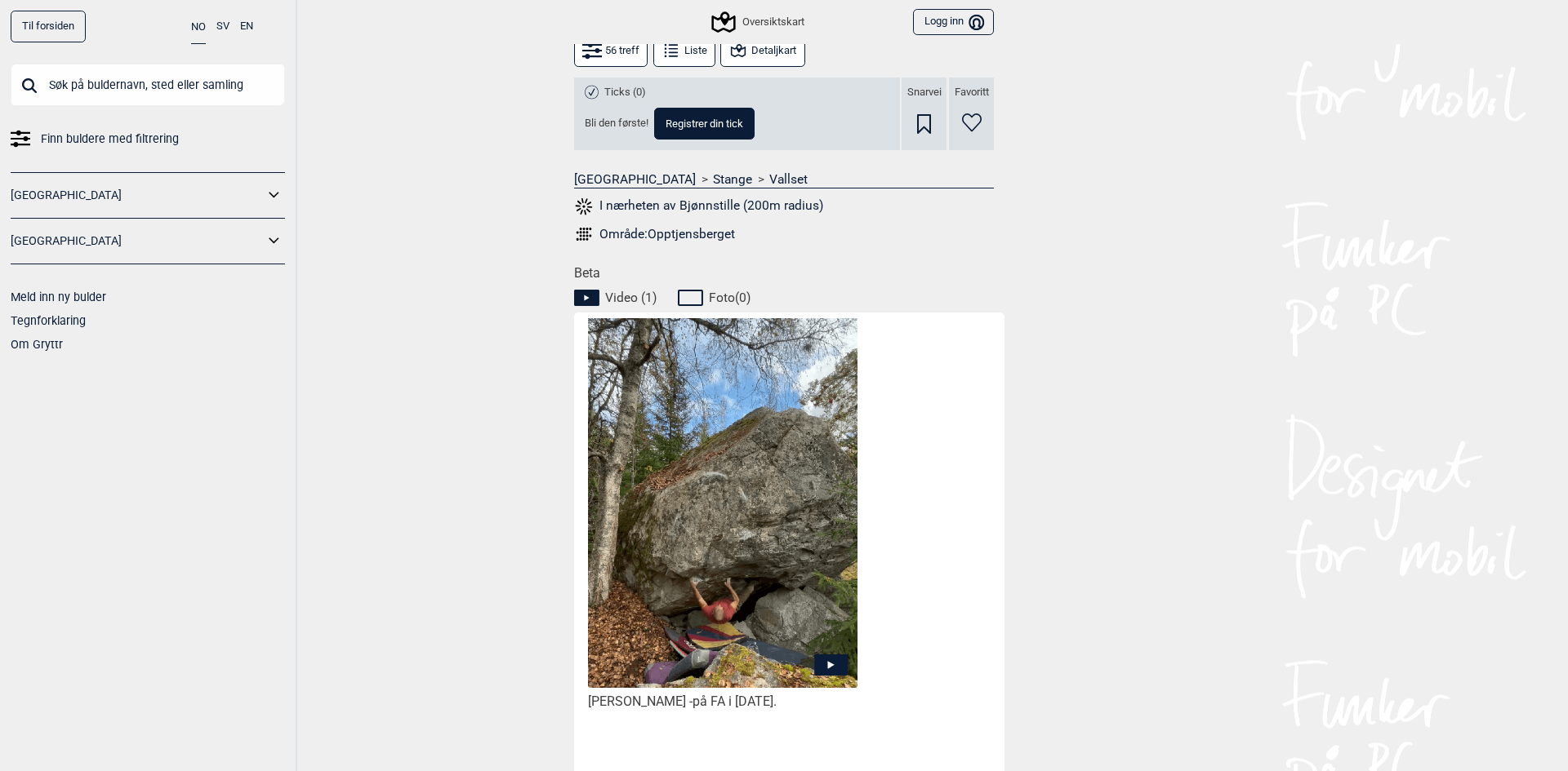
scroll to position [571, 0]
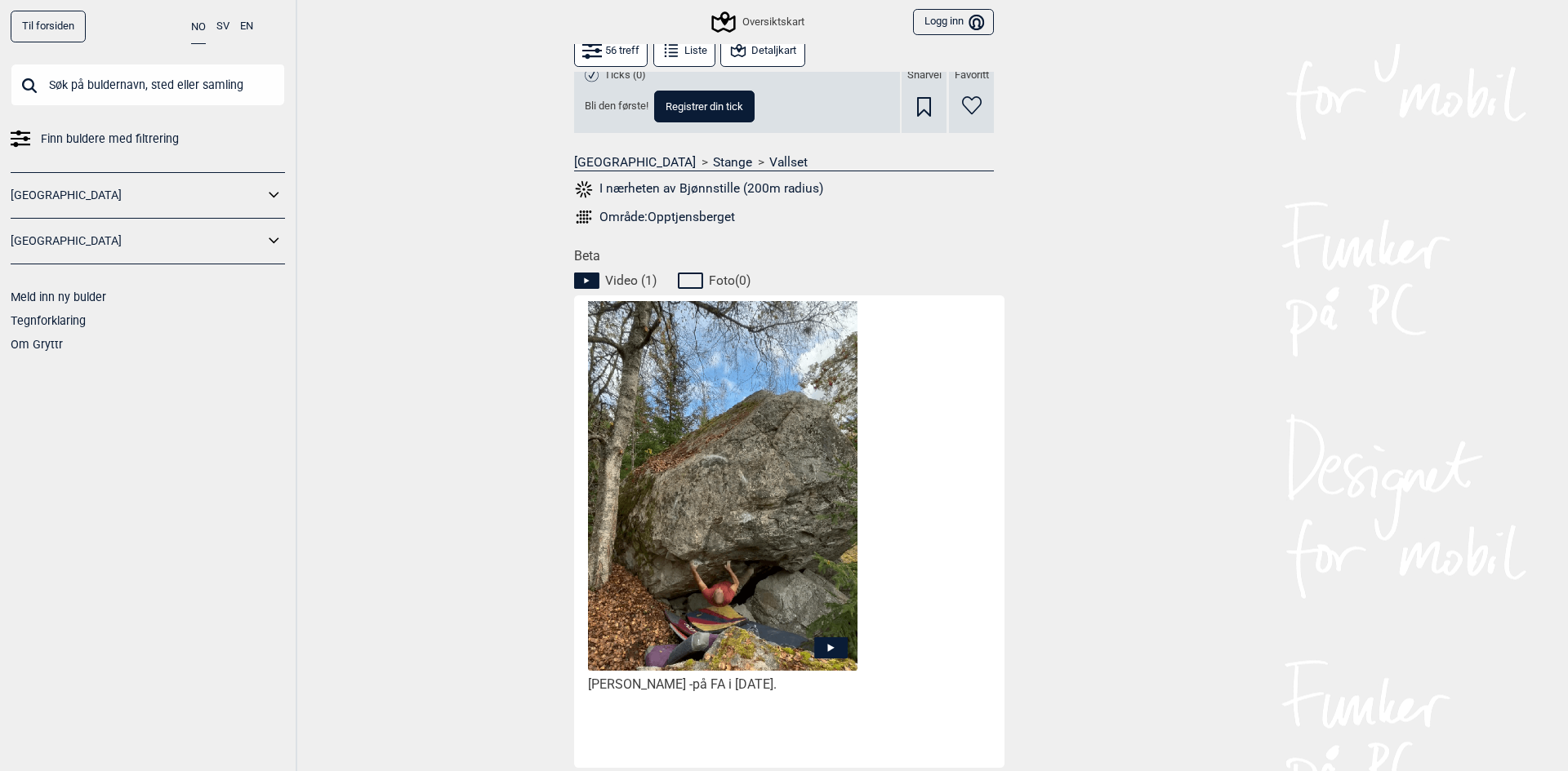
click at [744, 540] on img at bounding box center [723, 494] width 269 height 389
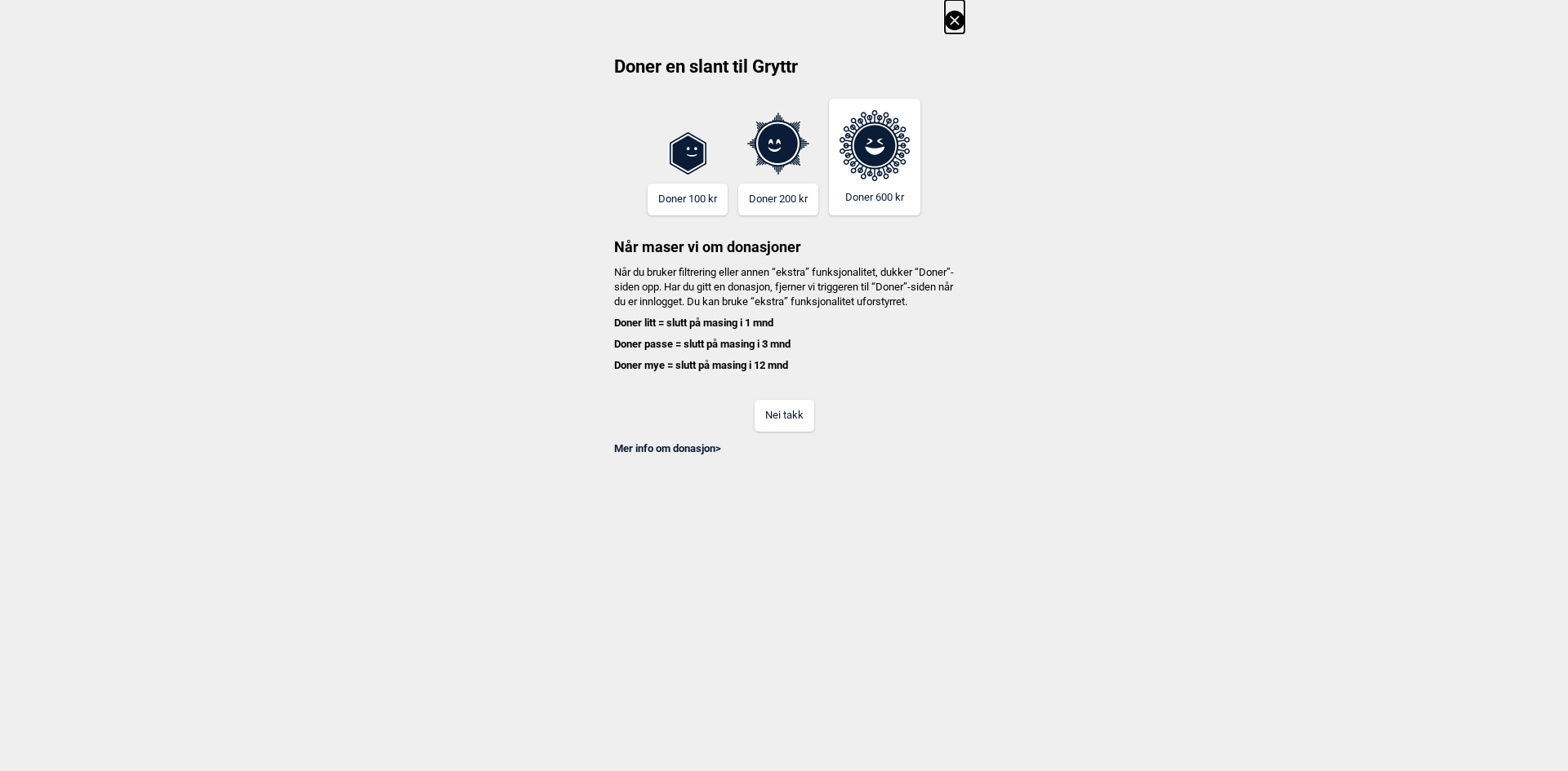
click at [949, 14] on icon at bounding box center [954, 20] width 19 height 19
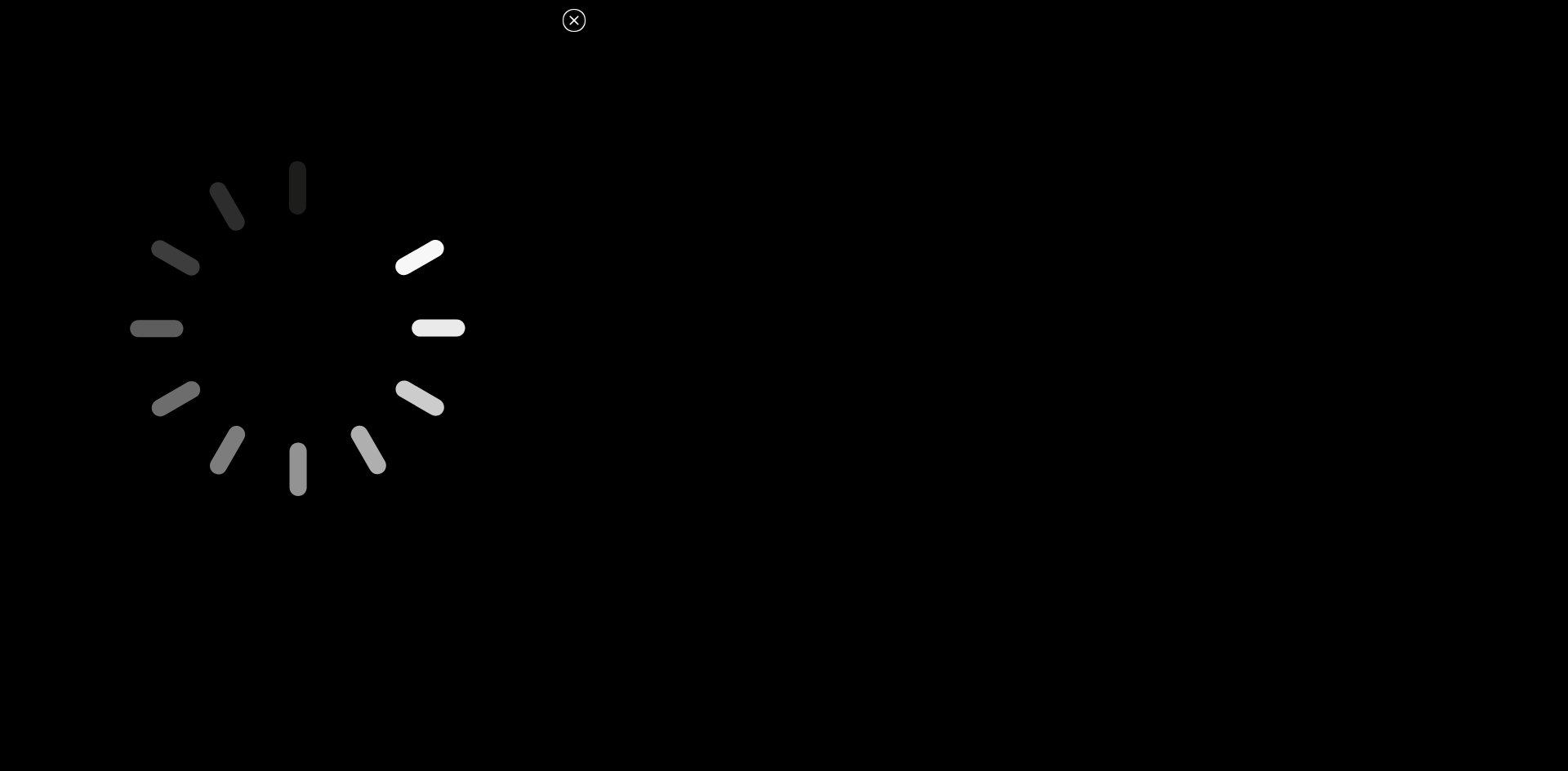
click at [401, 350] on icon at bounding box center [297, 331] width 723 height 723
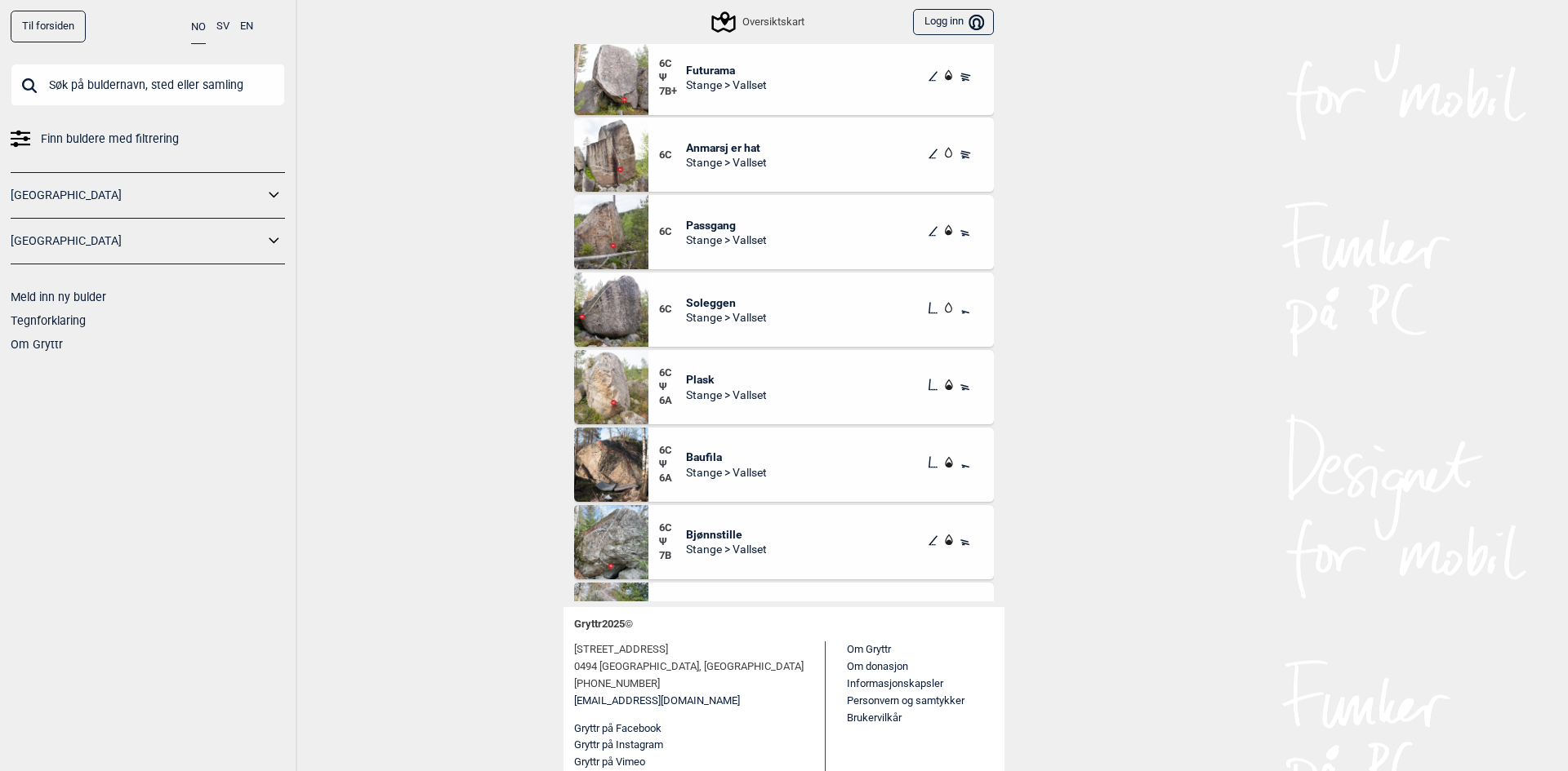
scroll to position [326, 0]
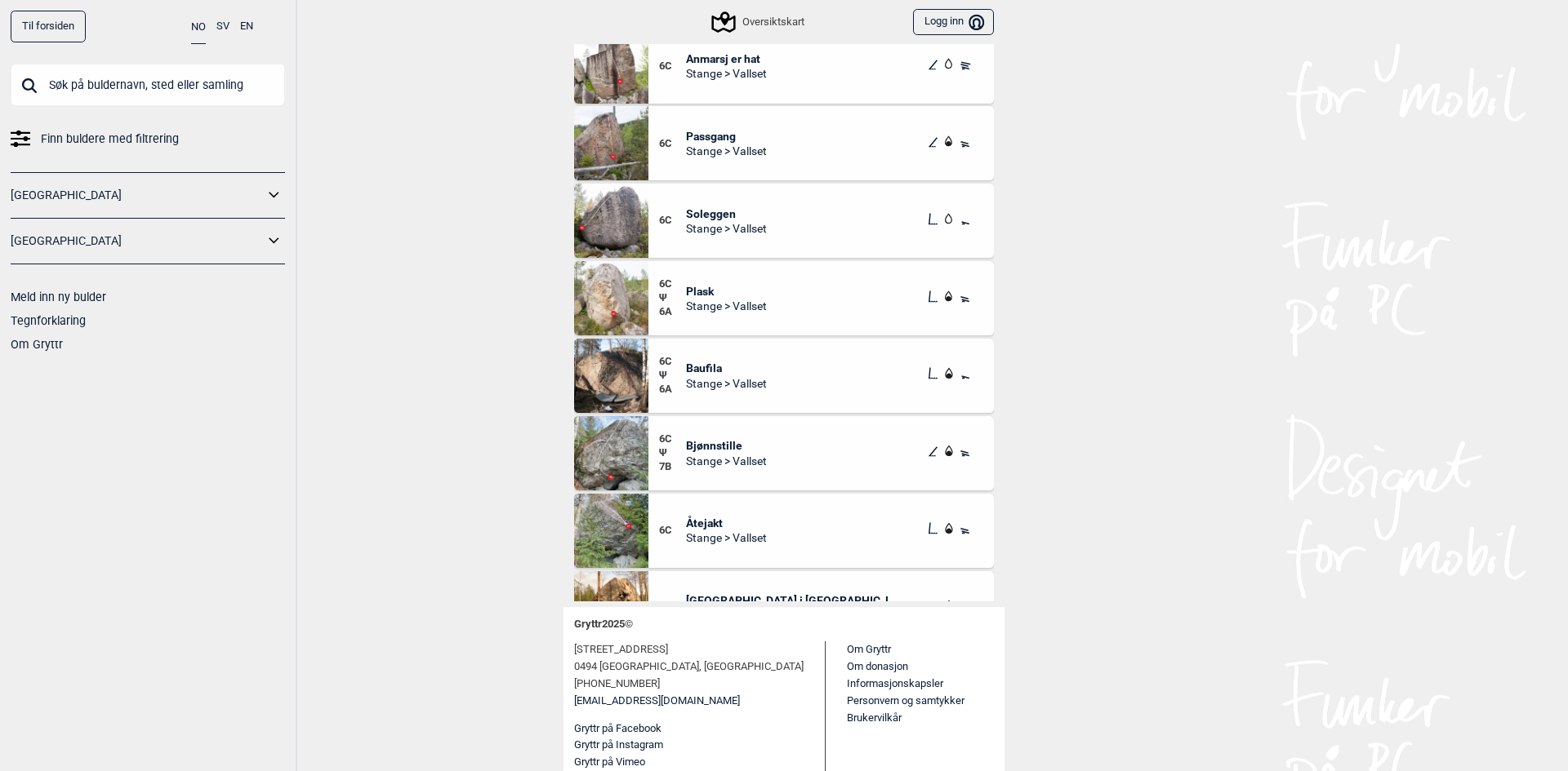
click at [617, 457] on img at bounding box center [611, 454] width 74 height 74
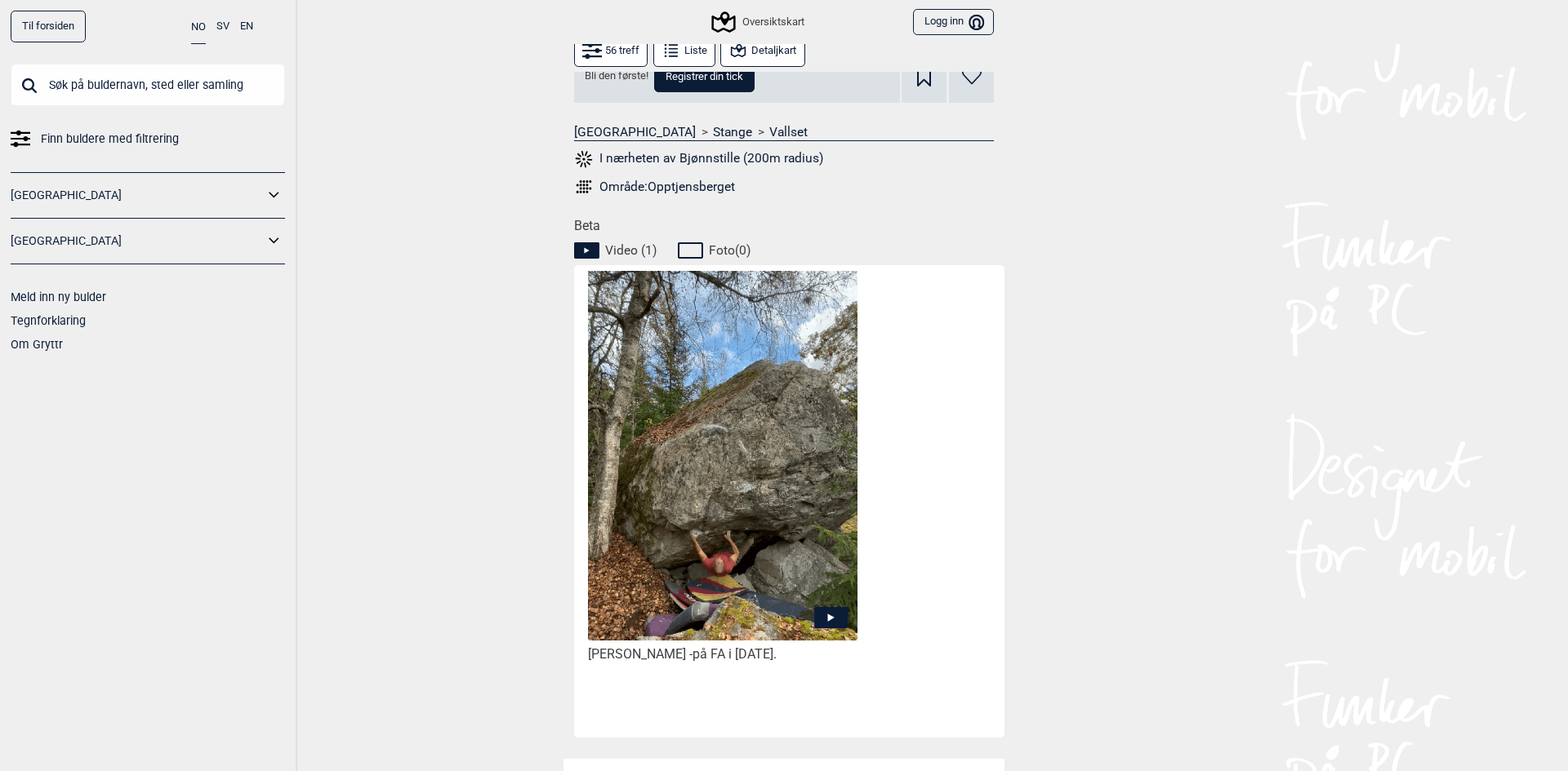
scroll to position [590, 0]
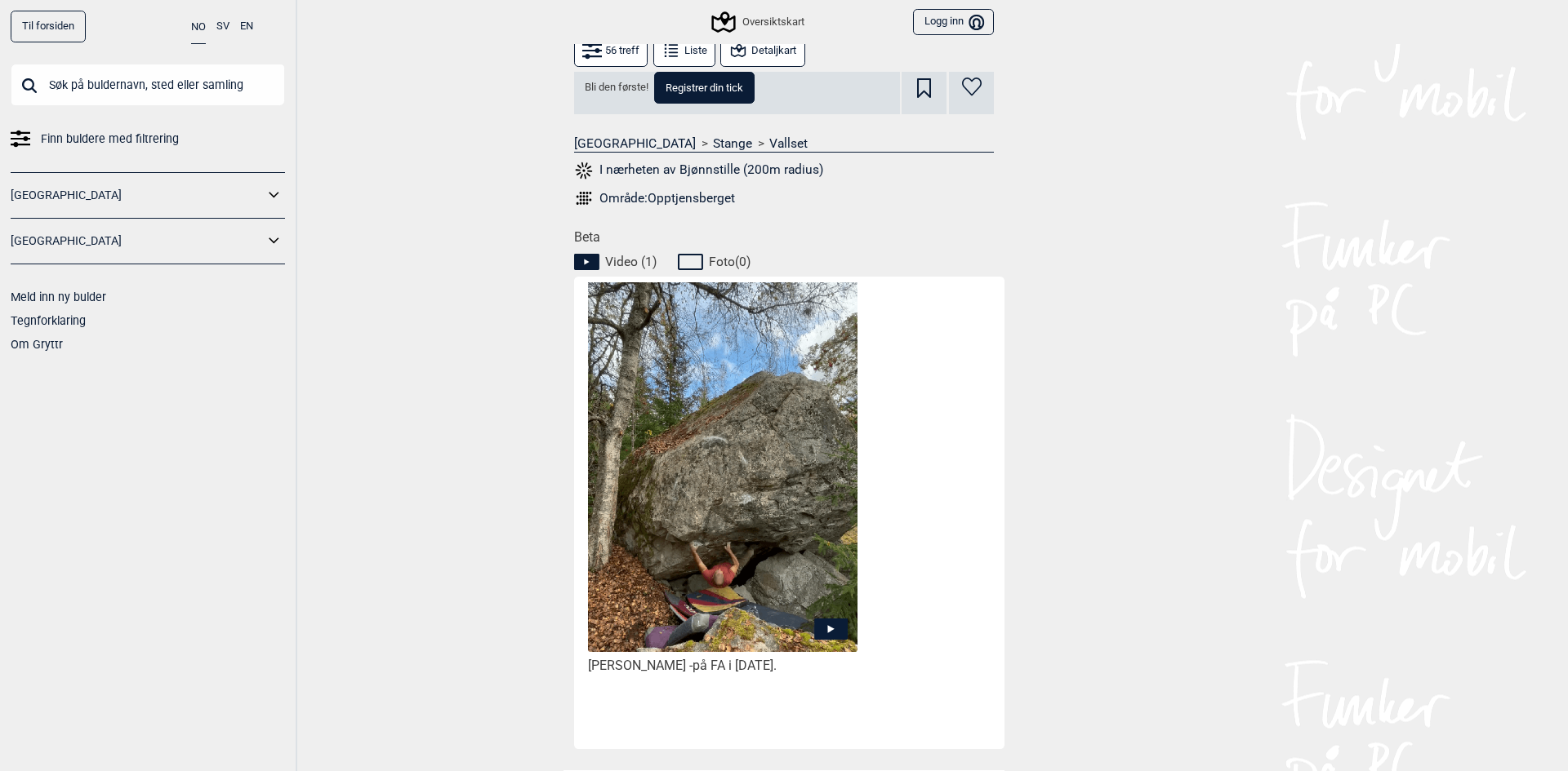
click at [807, 588] on img at bounding box center [723, 475] width 269 height 389
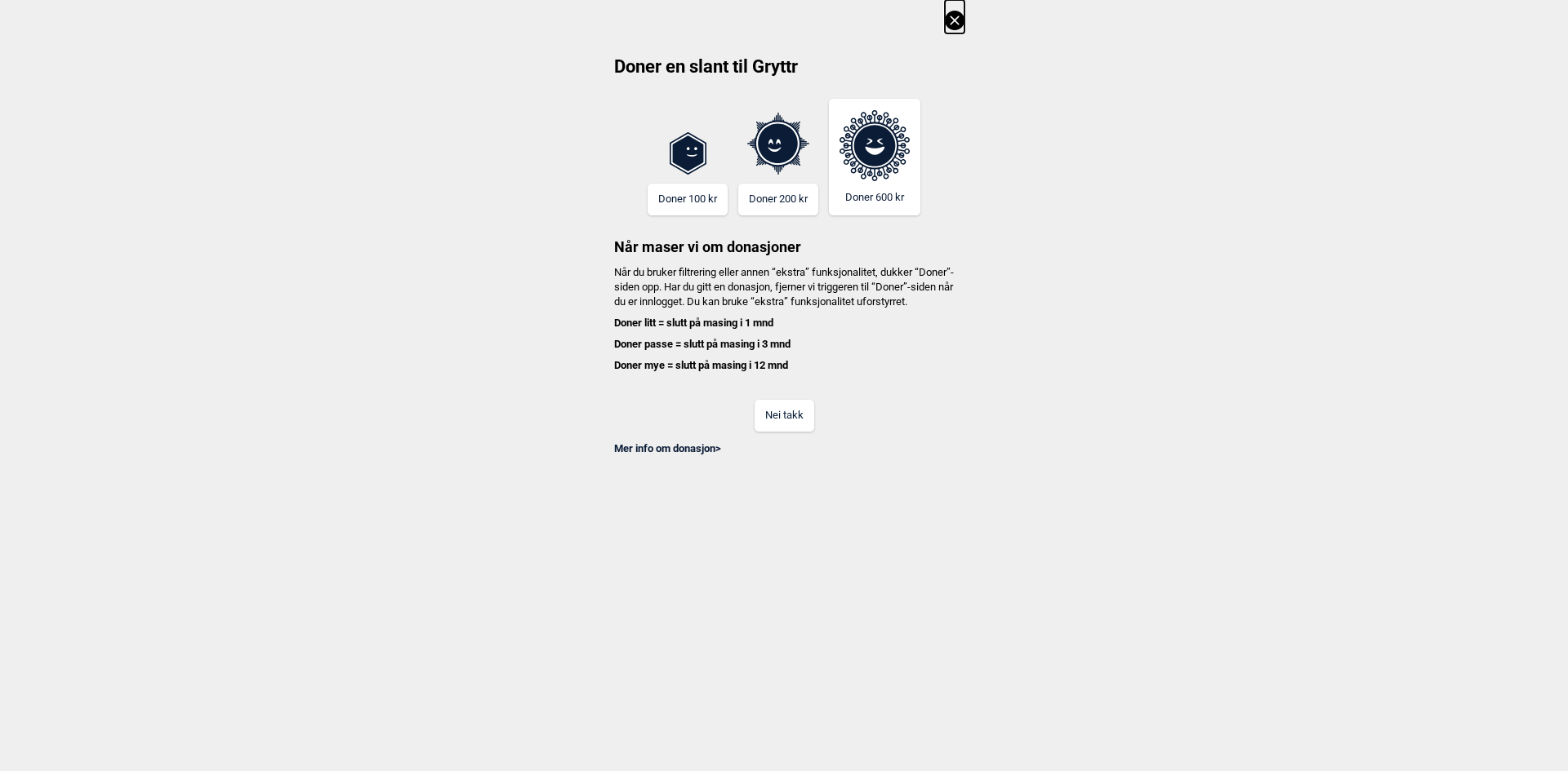
click at [962, 20] on icon at bounding box center [954, 20] width 19 height 19
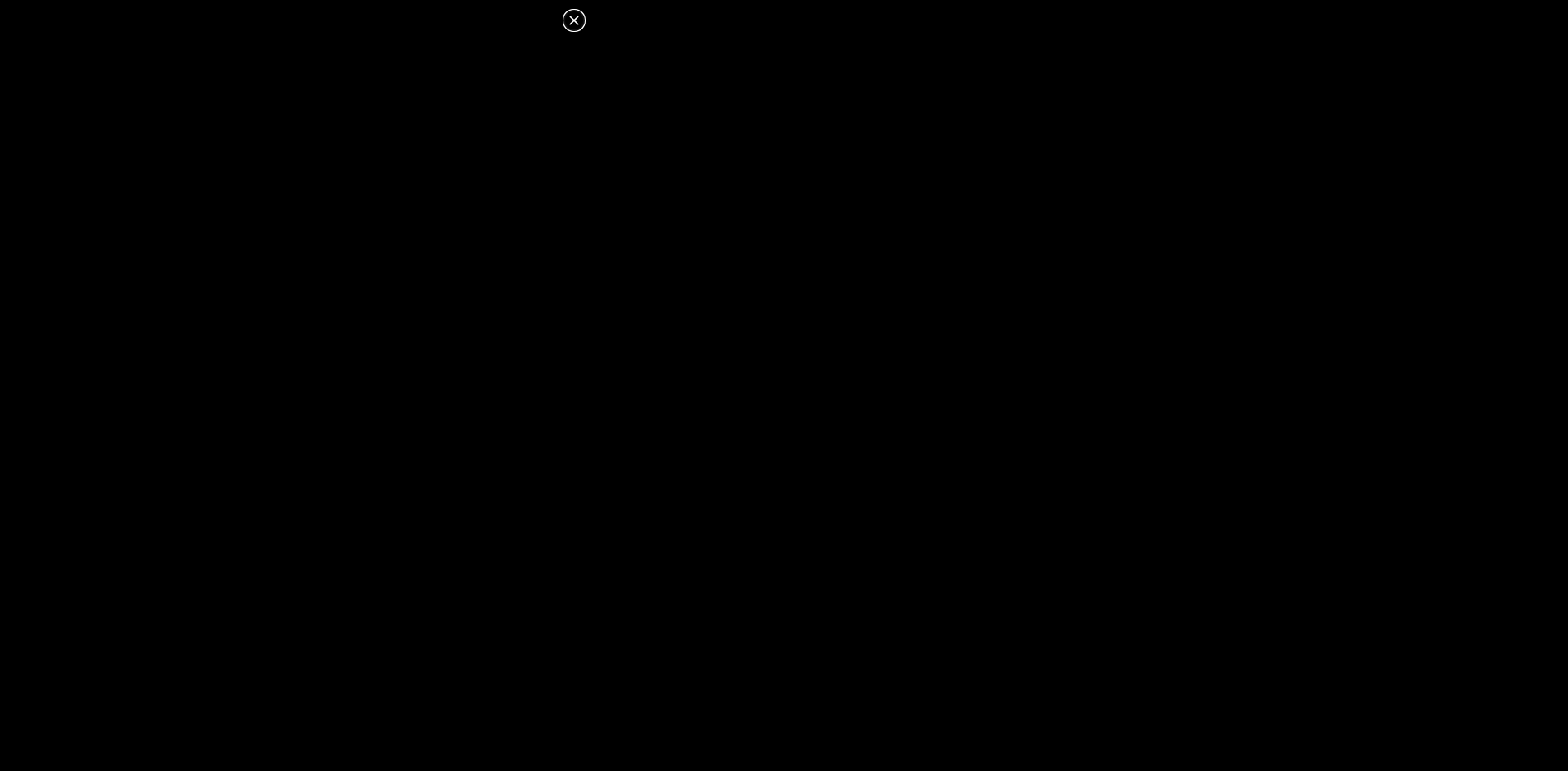
click at [574, 18] on icon at bounding box center [574, 20] width 19 height 19
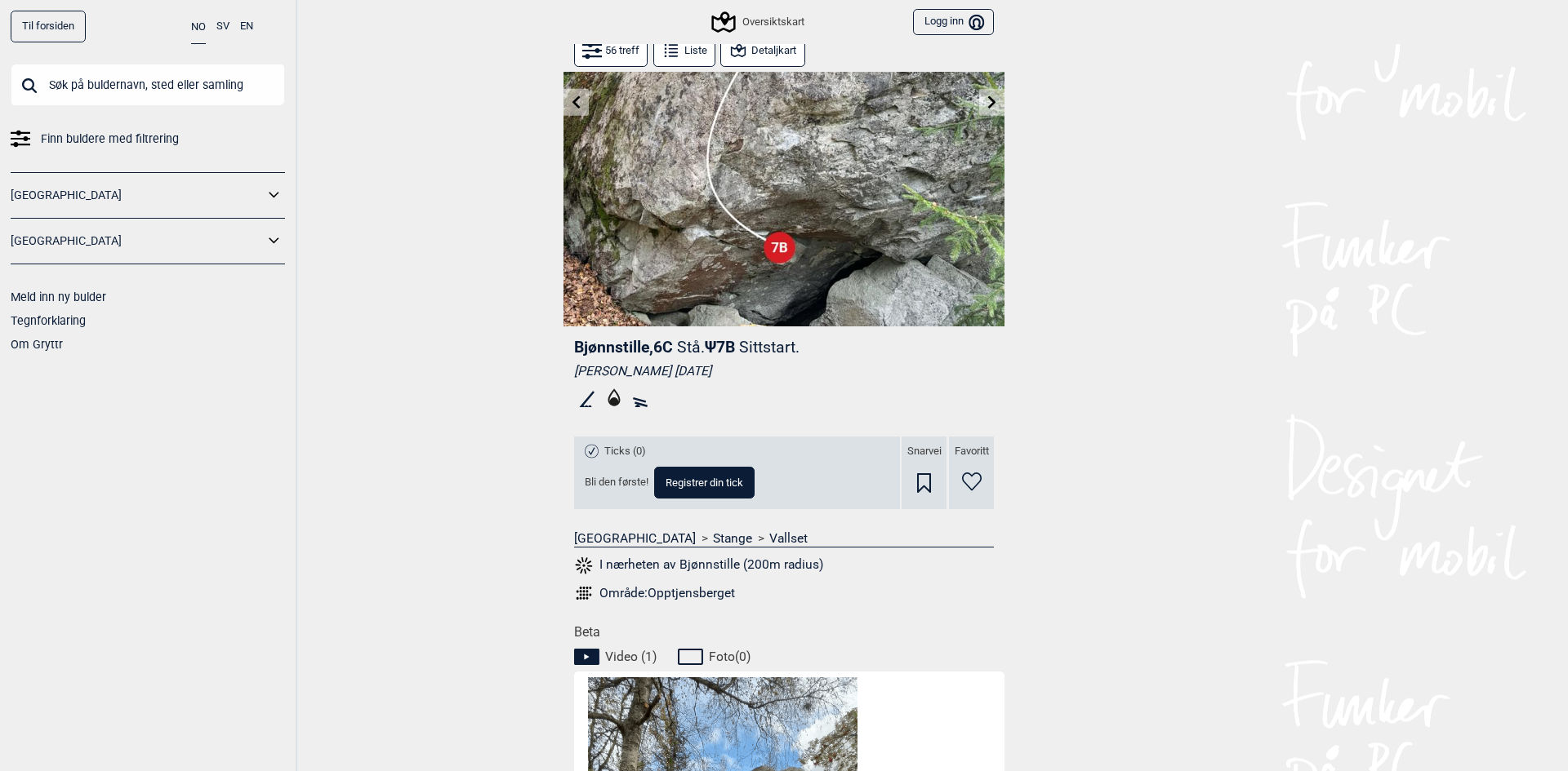
scroll to position [18, 0]
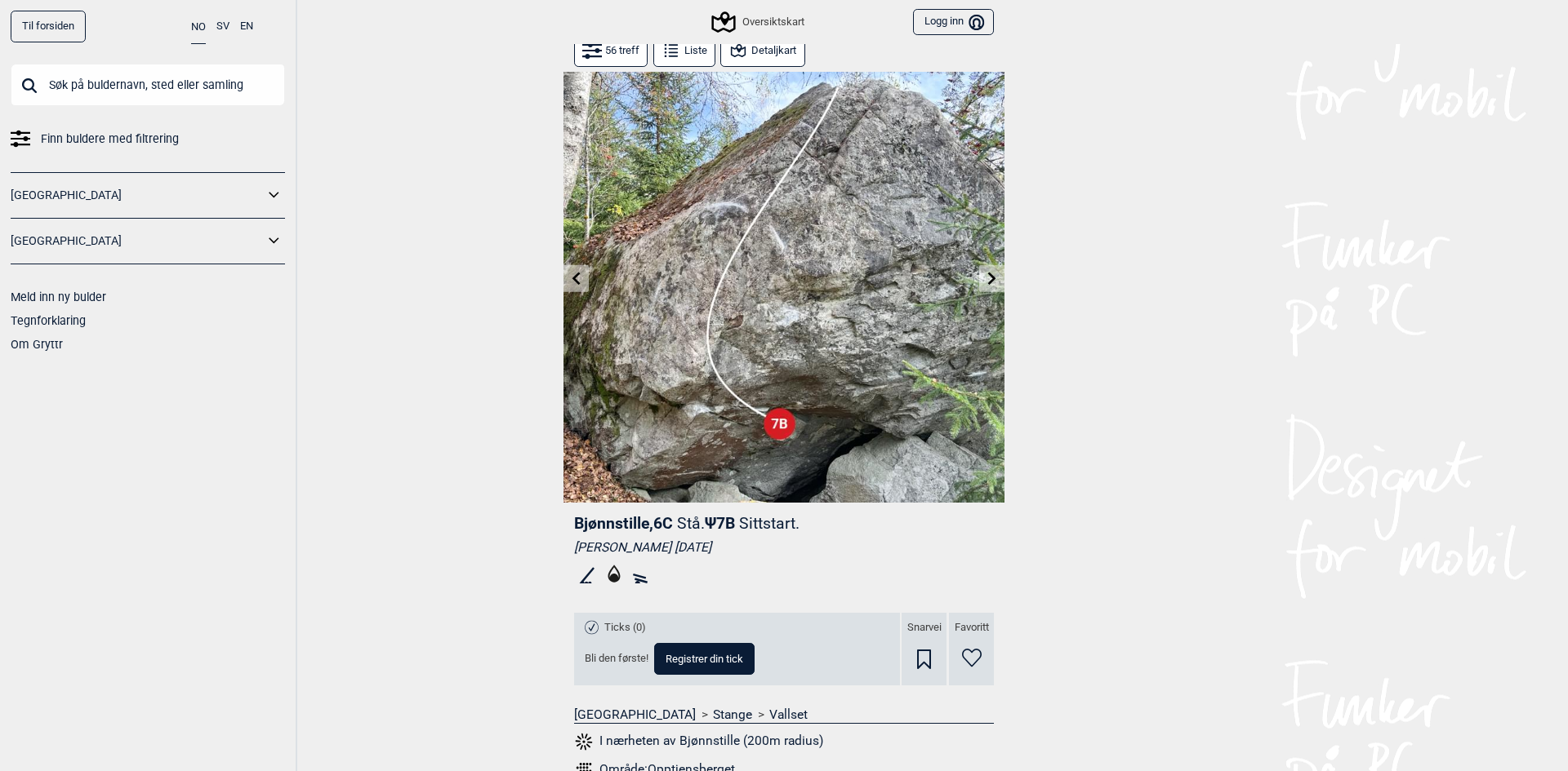
click at [781, 51] on button "Detaljkart" at bounding box center [762, 51] width 84 height 32
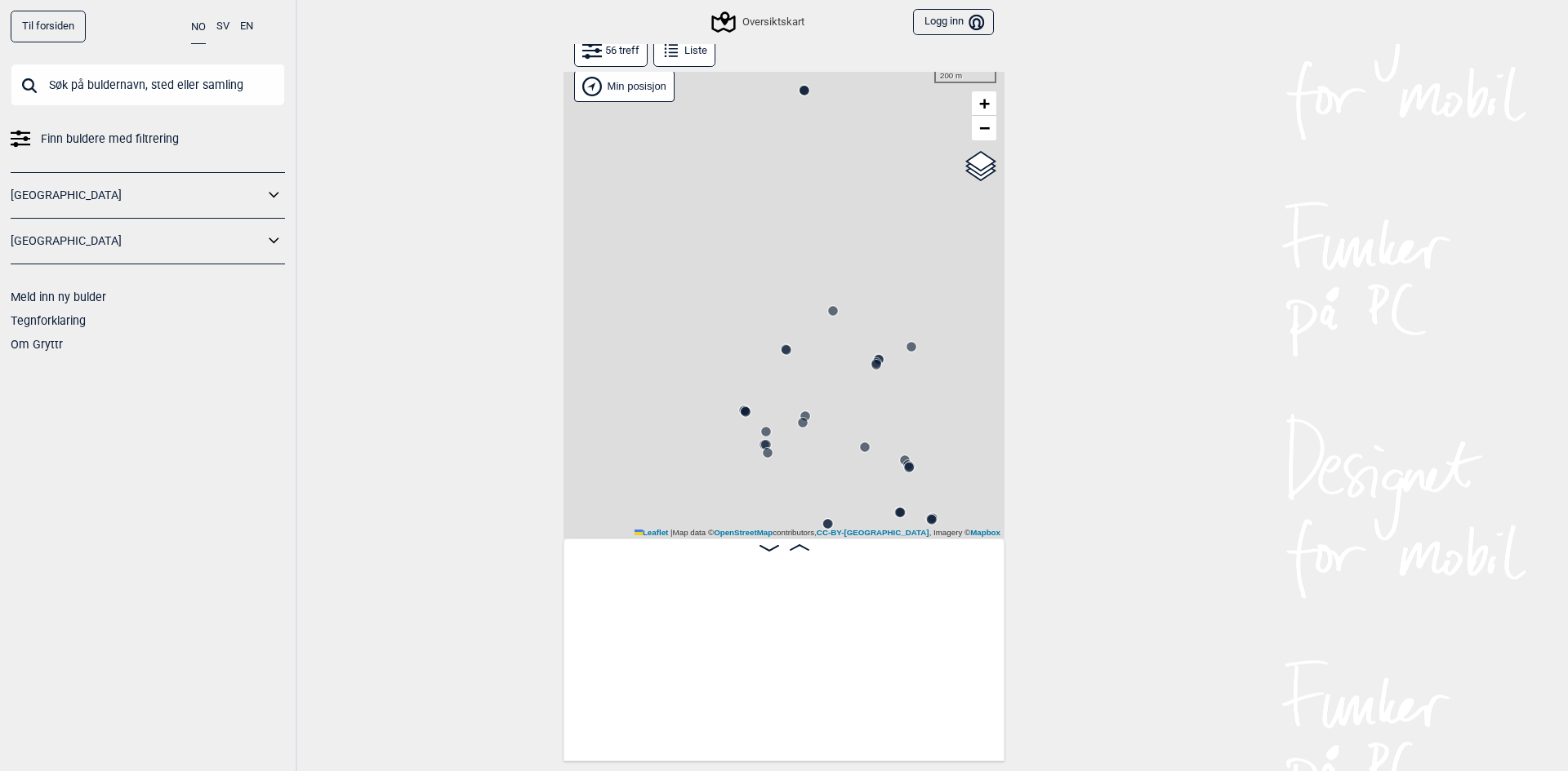
scroll to position [0, 3450]
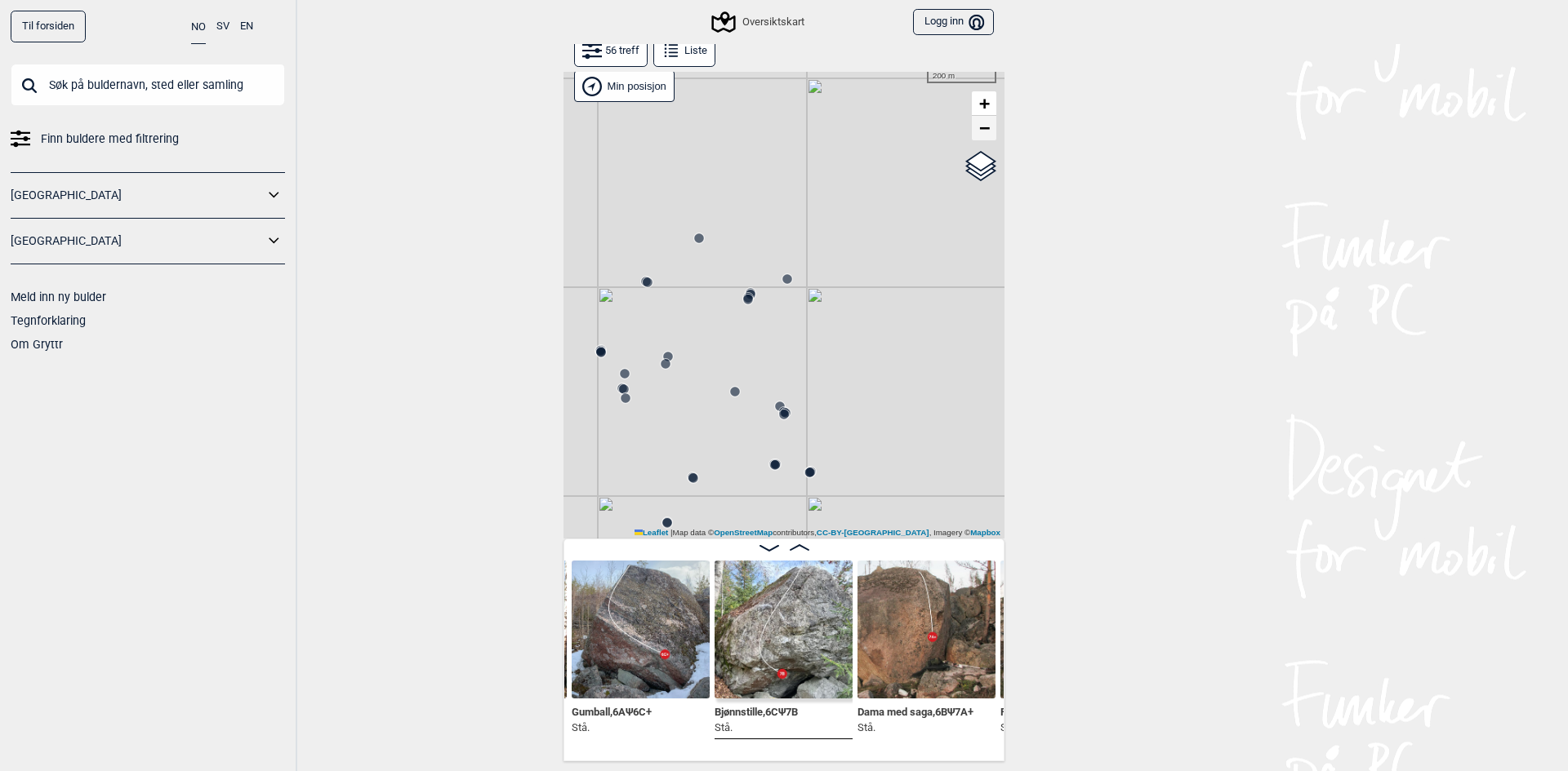
click at [981, 131] on span "−" at bounding box center [984, 127] width 11 height 20
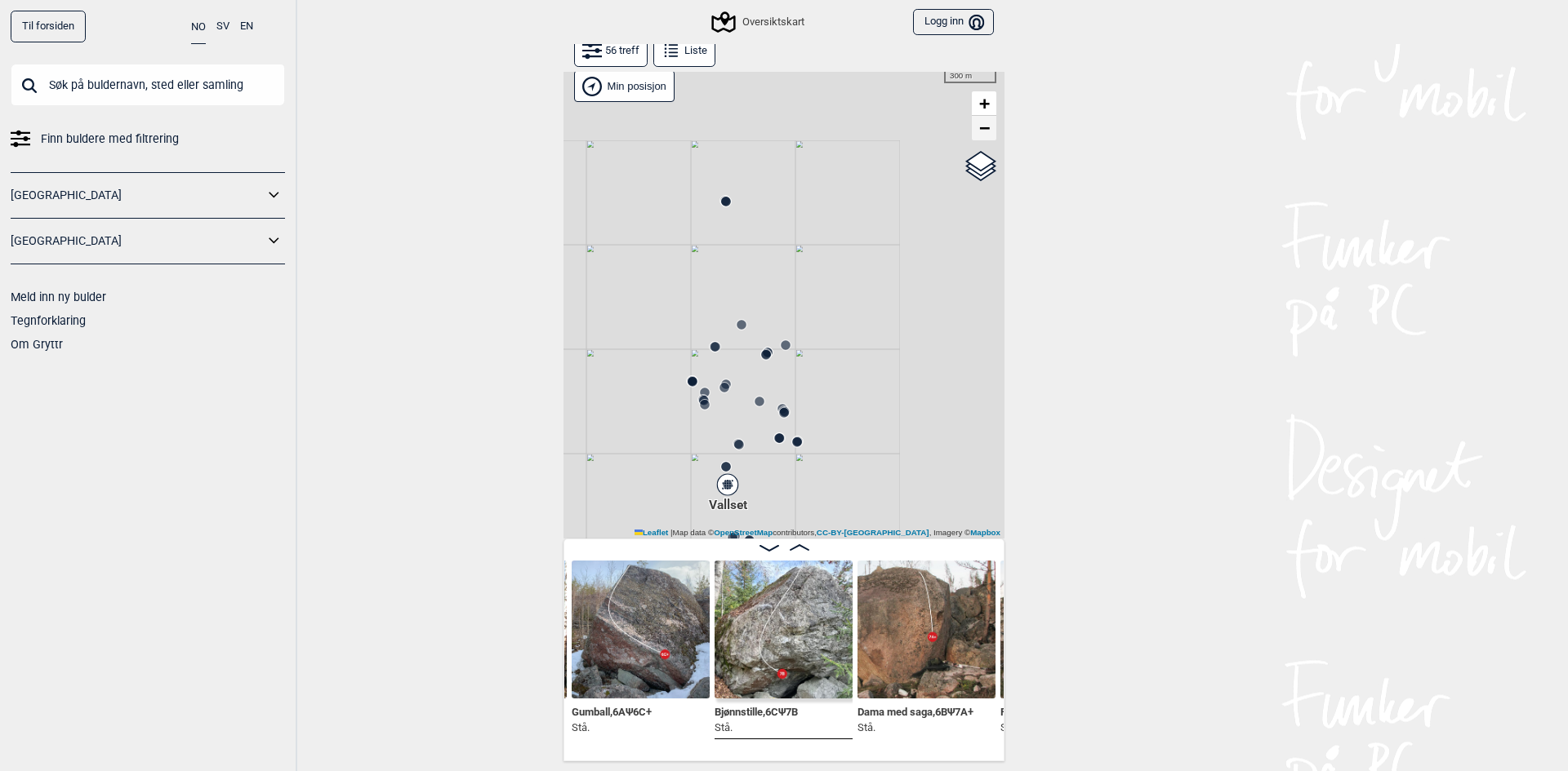
click at [981, 131] on span "−" at bounding box center [984, 127] width 11 height 20
drag, startPoint x: 774, startPoint y: 396, endPoint x: 815, endPoint y: 280, distance: 123.0
click at [815, 280] on div "Gol [GEOGRAPHIC_DATA] Kolomoen [GEOGRAPHIC_DATA] [GEOGRAPHIC_DATA][PERSON_NAME]…" at bounding box center [784, 301] width 441 height 476
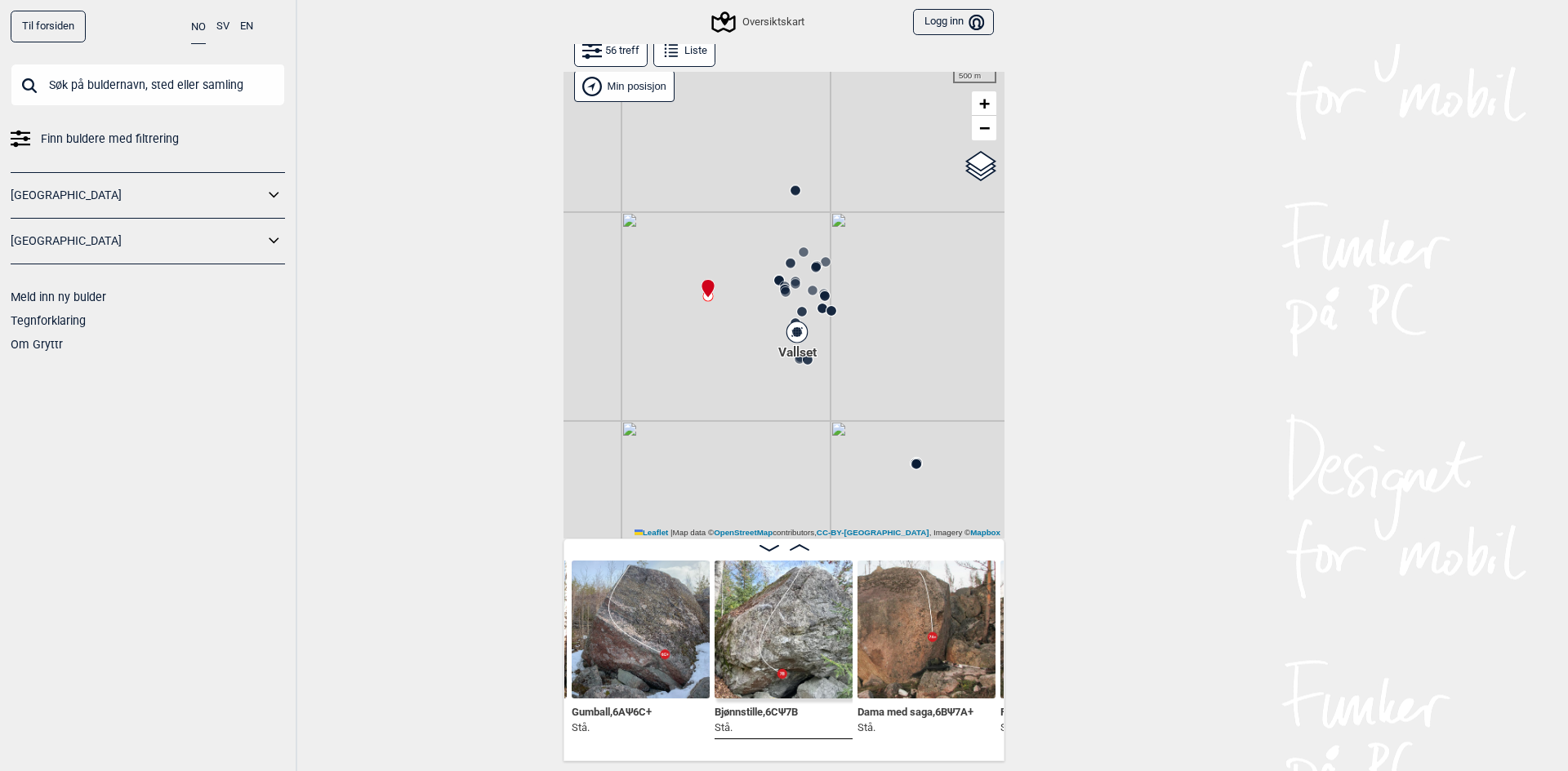
click at [707, 306] on div "Gol [GEOGRAPHIC_DATA] Kolomoen [GEOGRAPHIC_DATA] [GEOGRAPHIC_DATA][PERSON_NAME]…" at bounding box center [784, 301] width 441 height 476
click at [791, 292] on div "Gol [GEOGRAPHIC_DATA] Kolomoen [GEOGRAPHIC_DATA] [GEOGRAPHIC_DATA][PERSON_NAME]…" at bounding box center [784, 301] width 441 height 476
click at [719, 321] on div "Gol [GEOGRAPHIC_DATA] Kolomoen [GEOGRAPHIC_DATA] [GEOGRAPHIC_DATA][PERSON_NAME]…" at bounding box center [784, 301] width 441 height 476
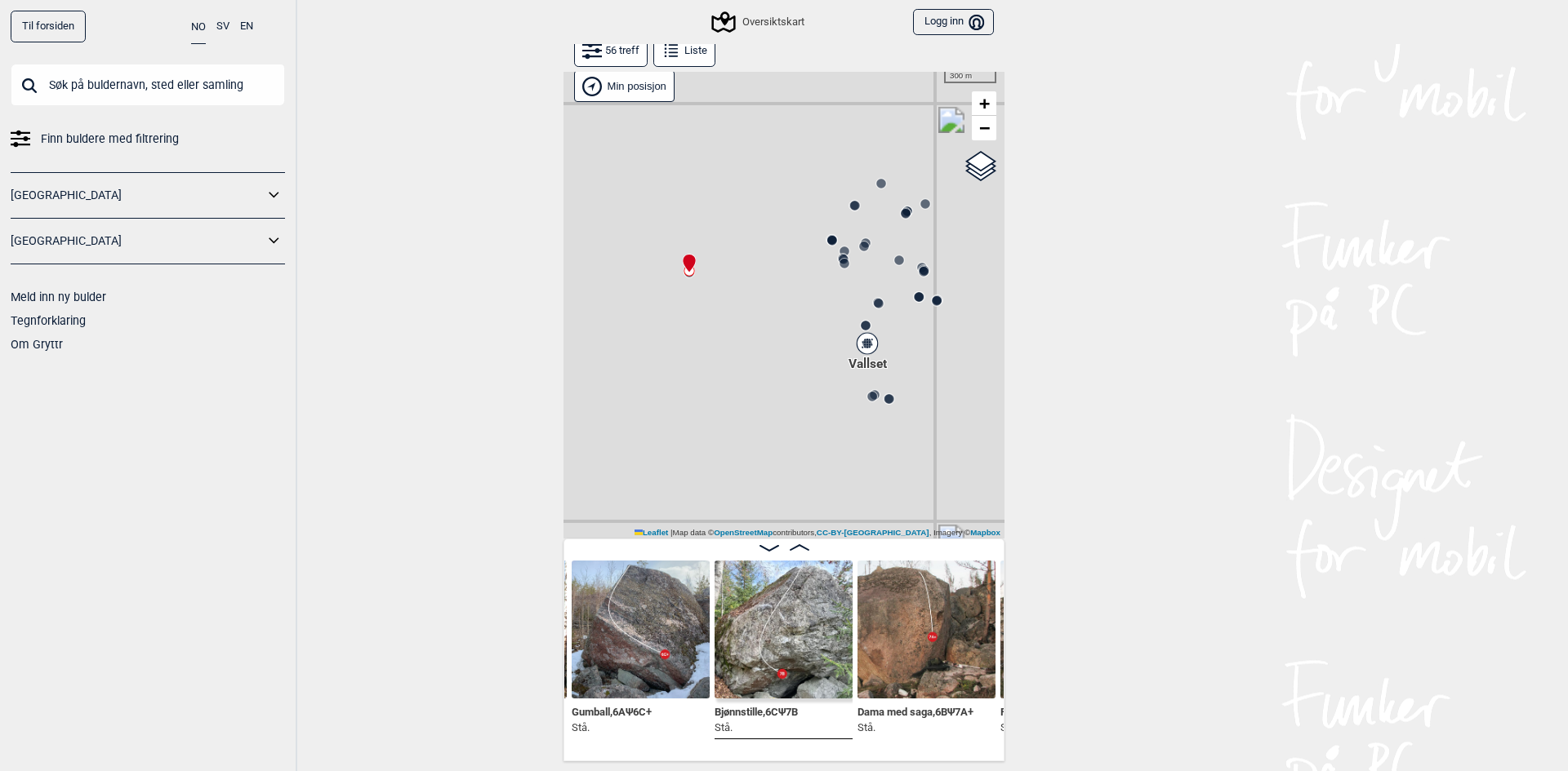
click at [675, 313] on div "Gol [GEOGRAPHIC_DATA] Kolomoen [GEOGRAPHIC_DATA] [GEOGRAPHIC_DATA][PERSON_NAME]…" at bounding box center [784, 301] width 441 height 476
drag, startPoint x: 652, startPoint y: 279, endPoint x: 890, endPoint y: 235, distance: 242.0
click at [890, 235] on div "Gol [GEOGRAPHIC_DATA] Kolomoen [GEOGRAPHIC_DATA] [GEOGRAPHIC_DATA][PERSON_NAME]…" at bounding box center [784, 301] width 441 height 476
drag, startPoint x: 908, startPoint y: 280, endPoint x: 577, endPoint y: 176, distance: 347.0
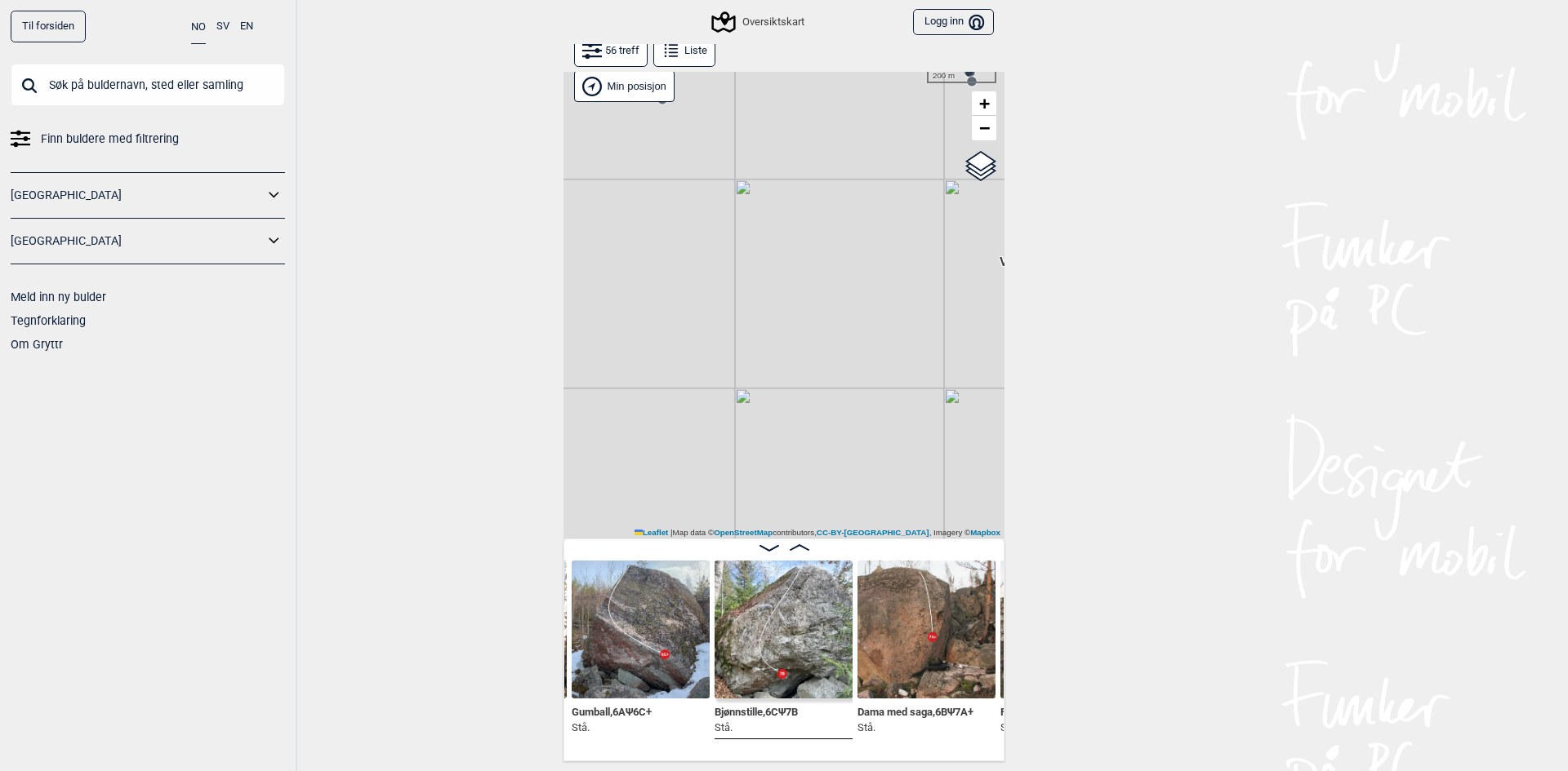
click at [588, 178] on div "Gol [GEOGRAPHIC_DATA] Kolomoen [GEOGRAPHIC_DATA] [GEOGRAPHIC_DATA][PERSON_NAME]…" at bounding box center [784, 301] width 441 height 476
drag, startPoint x: 893, startPoint y: 342, endPoint x: 601, endPoint y: 216, distance: 318.0
click at [601, 216] on div "Gol [GEOGRAPHIC_DATA] Kolomoen [GEOGRAPHIC_DATA] [GEOGRAPHIC_DATA][PERSON_NAME]…" at bounding box center [784, 301] width 441 height 476
drag, startPoint x: 769, startPoint y: 356, endPoint x: 668, endPoint y: 292, distance: 119.6
click at [668, 292] on div "Gol [GEOGRAPHIC_DATA] Kolomoen [GEOGRAPHIC_DATA] [GEOGRAPHIC_DATA][PERSON_NAME]…" at bounding box center [784, 301] width 441 height 476
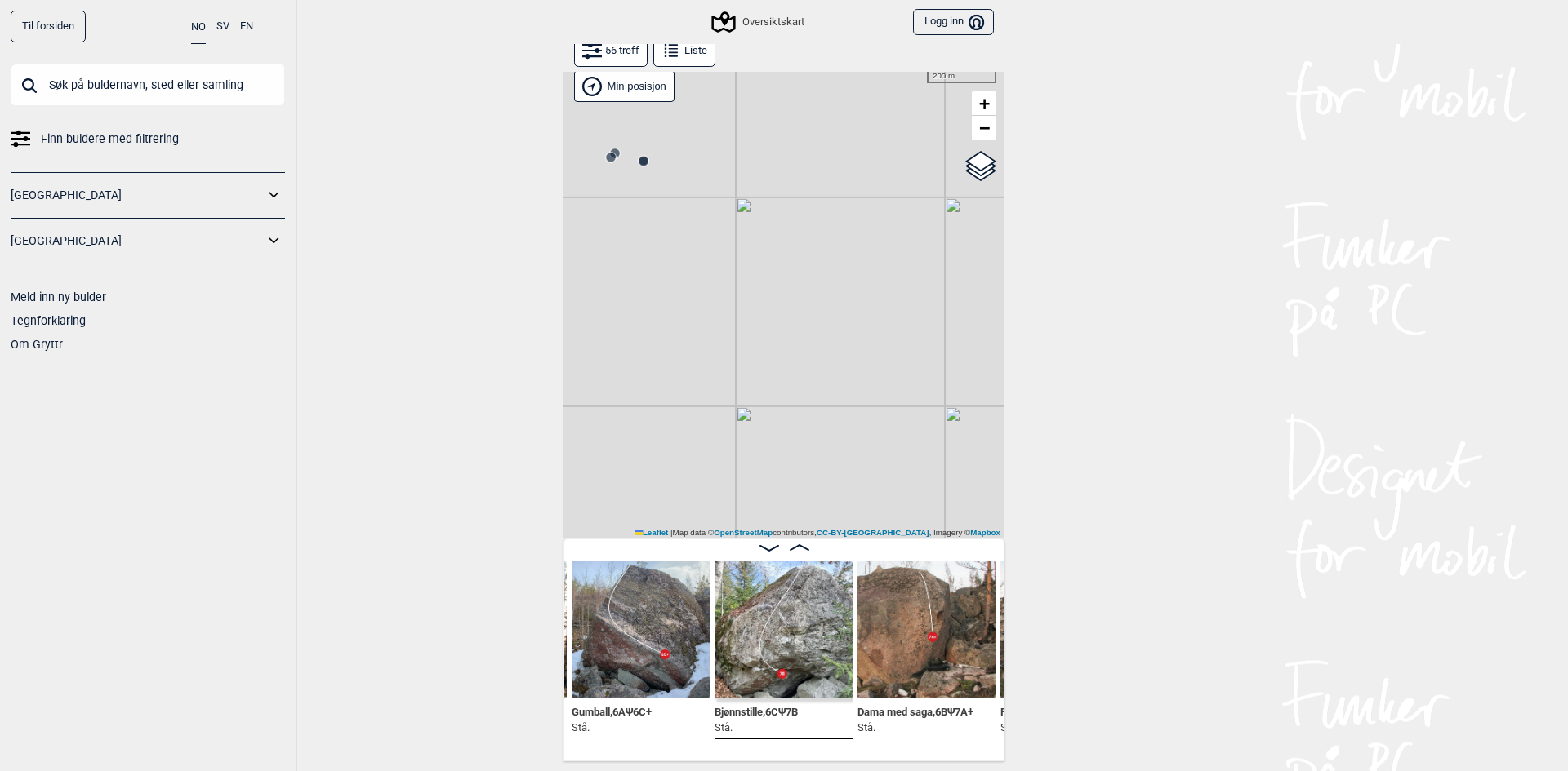
drag, startPoint x: 645, startPoint y: 291, endPoint x: 668, endPoint y: 302, distance: 25.5
click at [668, 302] on div "Gol [GEOGRAPHIC_DATA] Kolomoen [GEOGRAPHIC_DATA] [GEOGRAPHIC_DATA][PERSON_NAME]…" at bounding box center [784, 301] width 441 height 476
drag, startPoint x: 622, startPoint y: 256, endPoint x: 930, endPoint y: 328, distance: 316.3
click at [930, 328] on div "Gol [GEOGRAPHIC_DATA] Kolomoen [GEOGRAPHIC_DATA] [GEOGRAPHIC_DATA][PERSON_NAME]…" at bounding box center [784, 301] width 441 height 476
drag, startPoint x: 767, startPoint y: 224, endPoint x: 884, endPoint y: 357, distance: 177.1
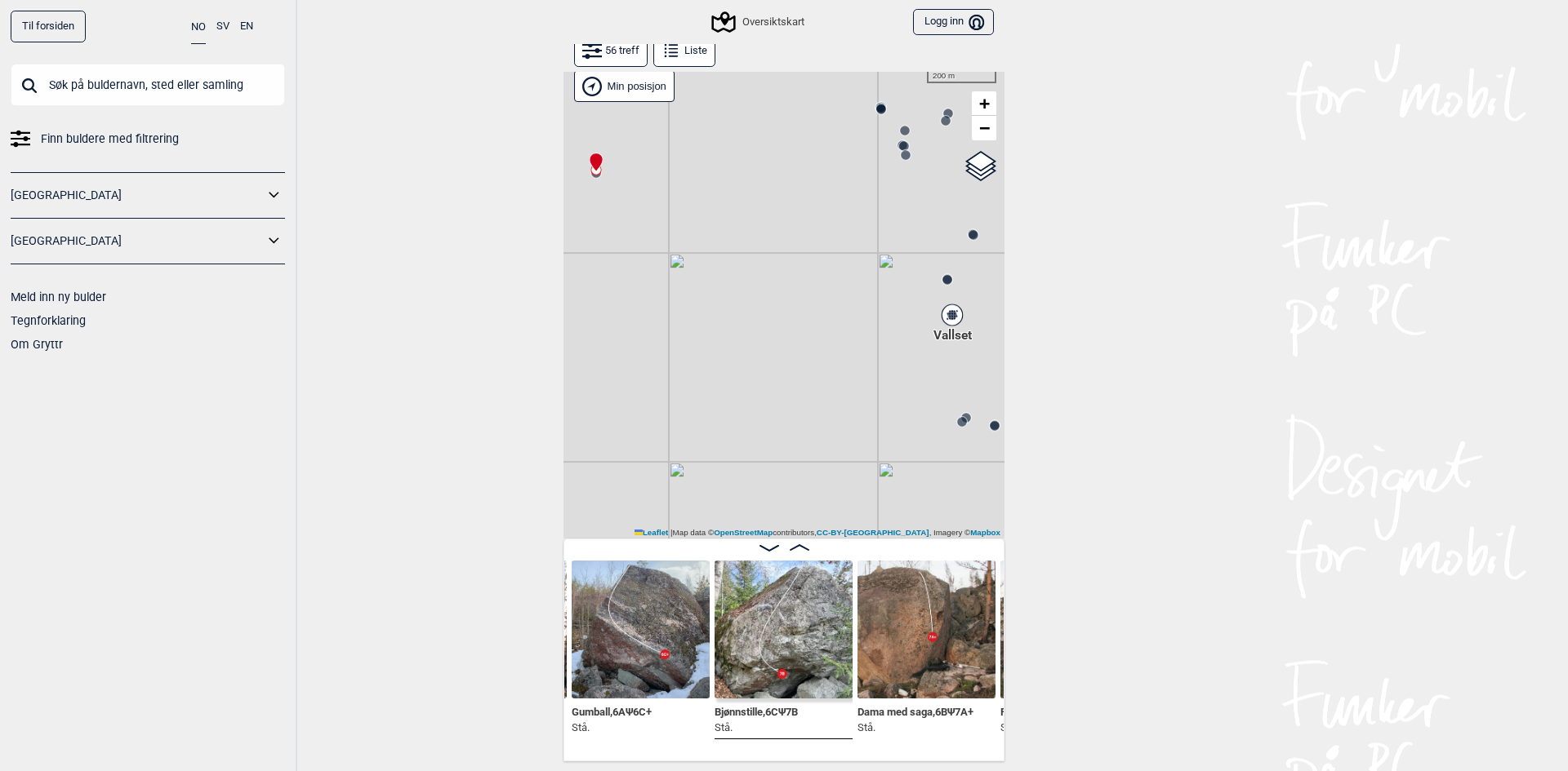
click at [837, 429] on div "Gol [GEOGRAPHIC_DATA] Kolomoen [GEOGRAPHIC_DATA] [GEOGRAPHIC_DATA][PERSON_NAME]…" at bounding box center [784, 301] width 441 height 476
click at [979, 129] on span "−" at bounding box center [984, 127] width 11 height 20
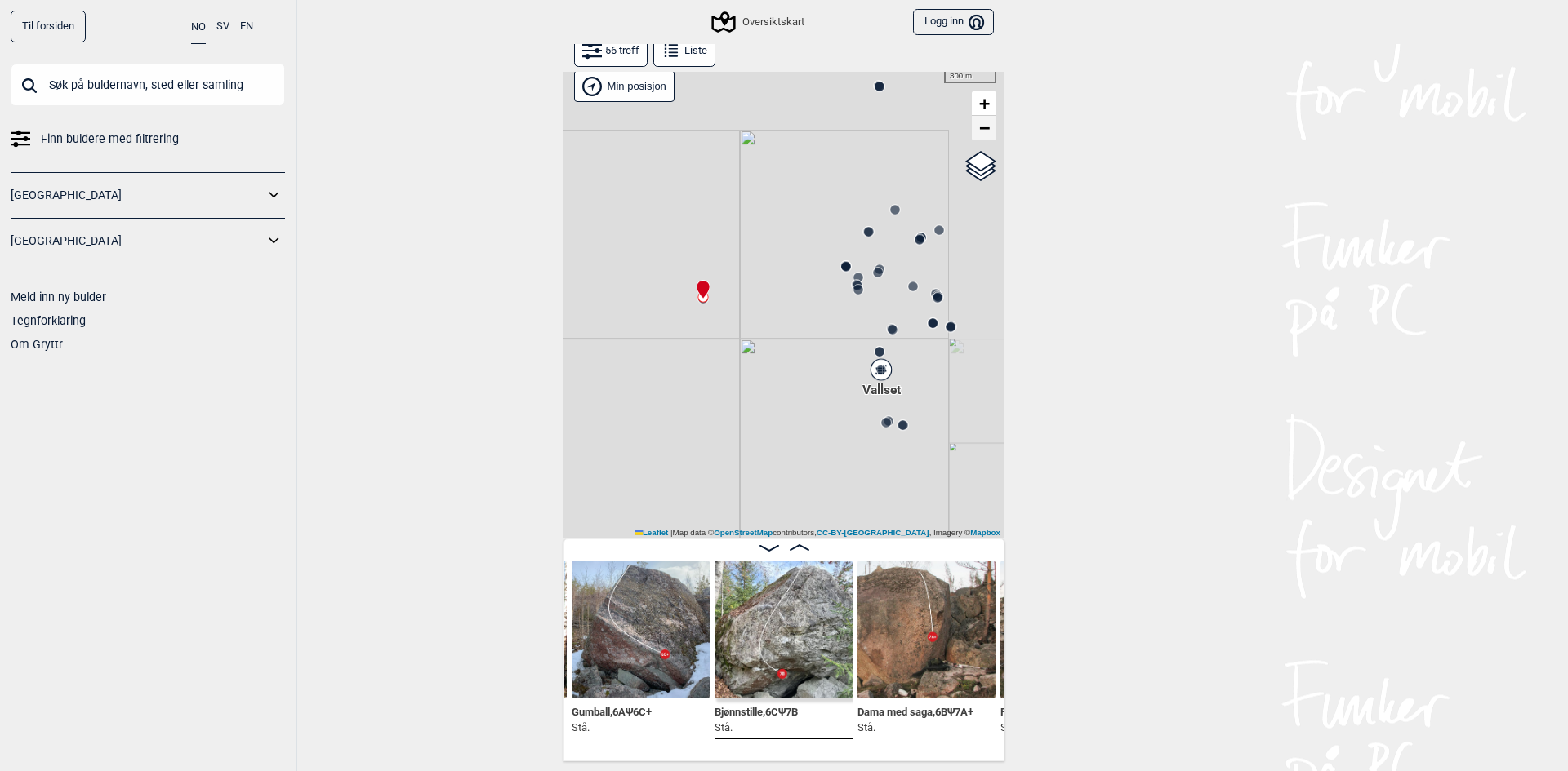
click at [979, 129] on span "−" at bounding box center [984, 127] width 11 height 20
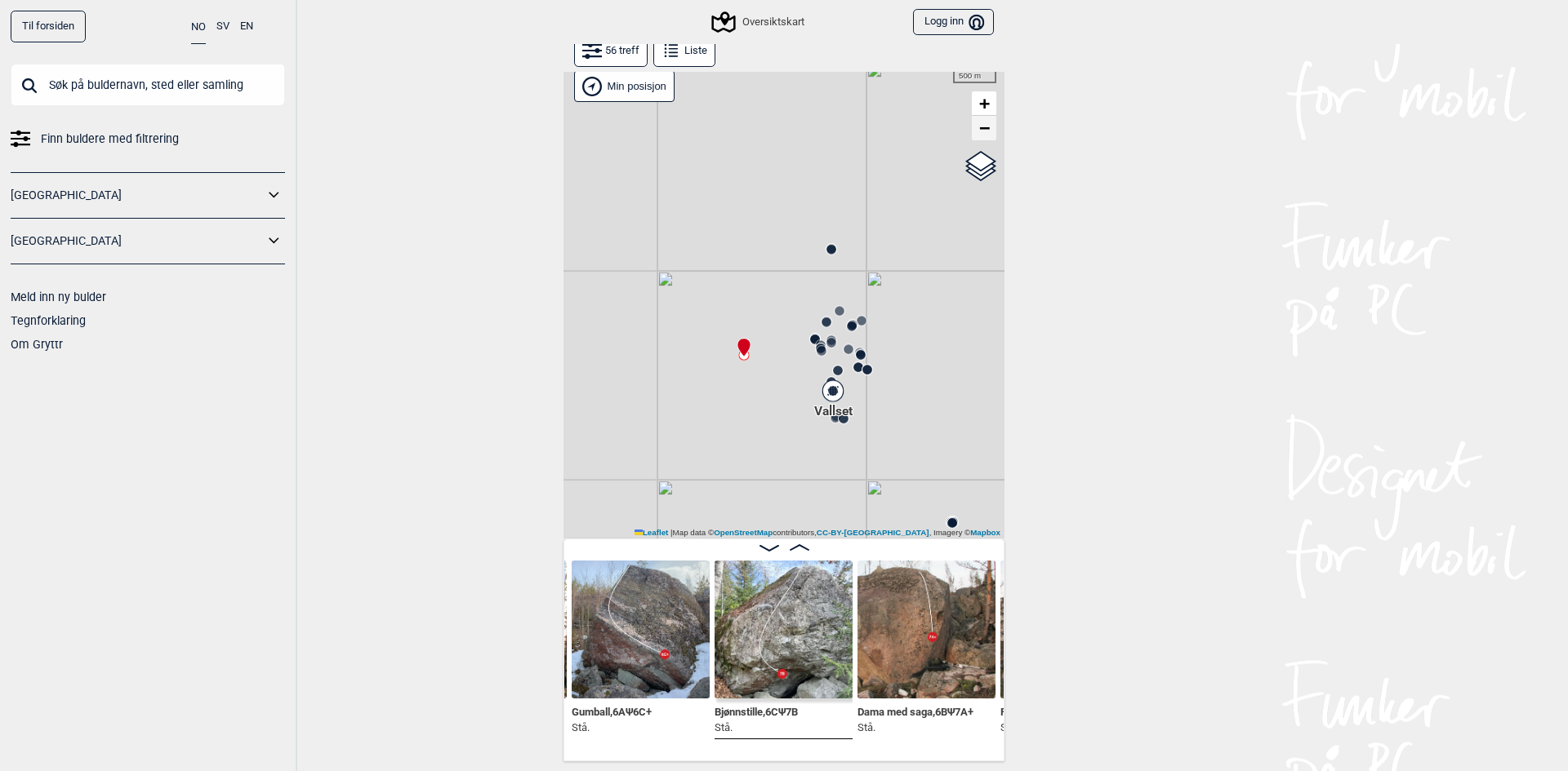
click at [979, 129] on span "−" at bounding box center [984, 127] width 11 height 20
drag, startPoint x: 883, startPoint y: 348, endPoint x: 893, endPoint y: 309, distance: 40.3
click at [893, 309] on div "Gol [GEOGRAPHIC_DATA] Kolomoen [GEOGRAPHIC_DATA] [GEOGRAPHIC_DATA][PERSON_NAME]…" at bounding box center [784, 301] width 441 height 476
click at [981, 135] on span "−" at bounding box center [984, 127] width 11 height 20
click at [981, 134] on span "−" at bounding box center [984, 127] width 11 height 20
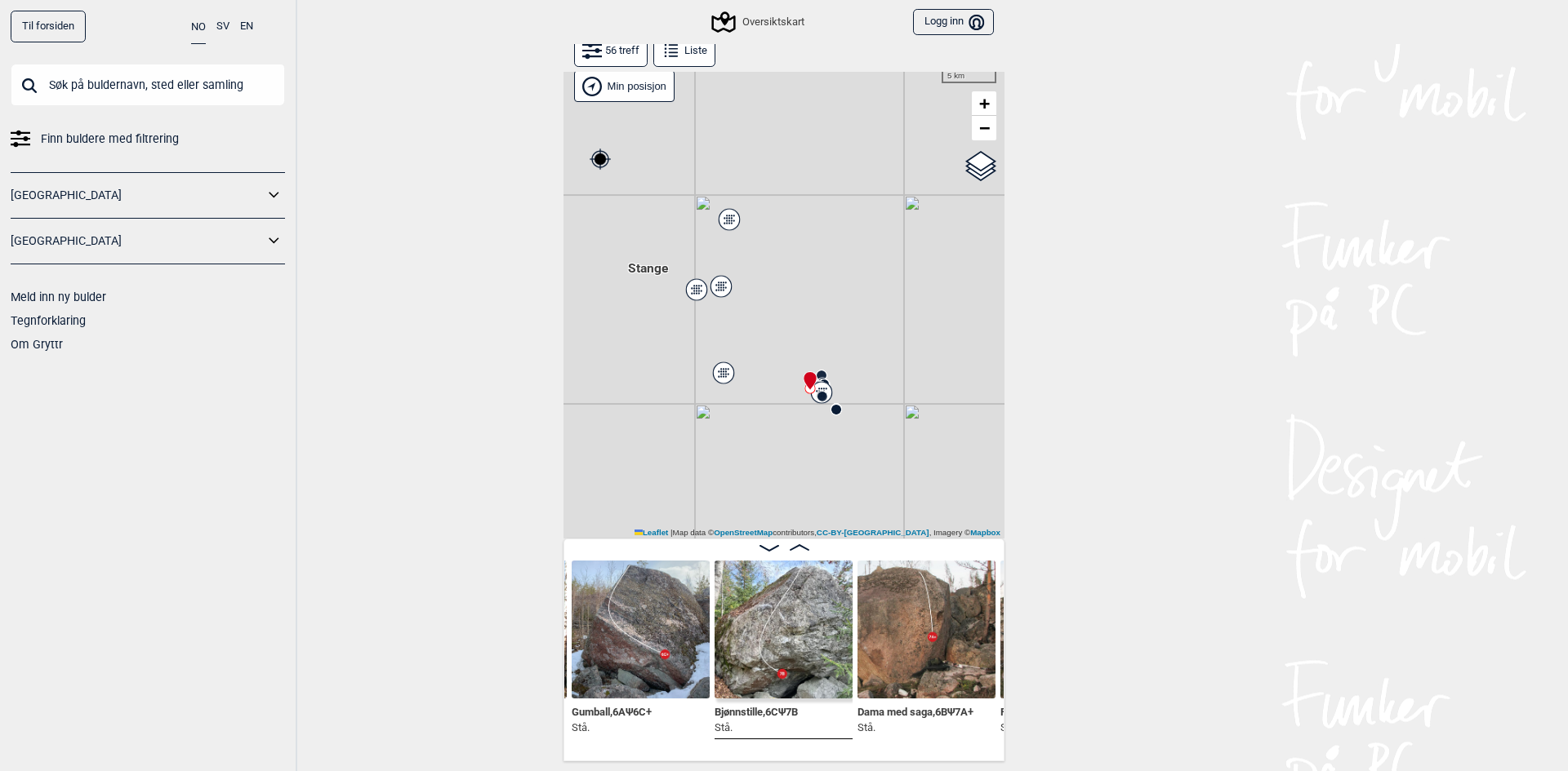
drag, startPoint x: 759, startPoint y: 368, endPoint x: 788, endPoint y: 361, distance: 29.8
click at [788, 361] on div "[PERSON_NAME] posisjon [GEOGRAPHIC_DATA] Stange" at bounding box center [784, 301] width 441 height 476
click at [721, 373] on icon at bounding box center [723, 373] width 20 height 21
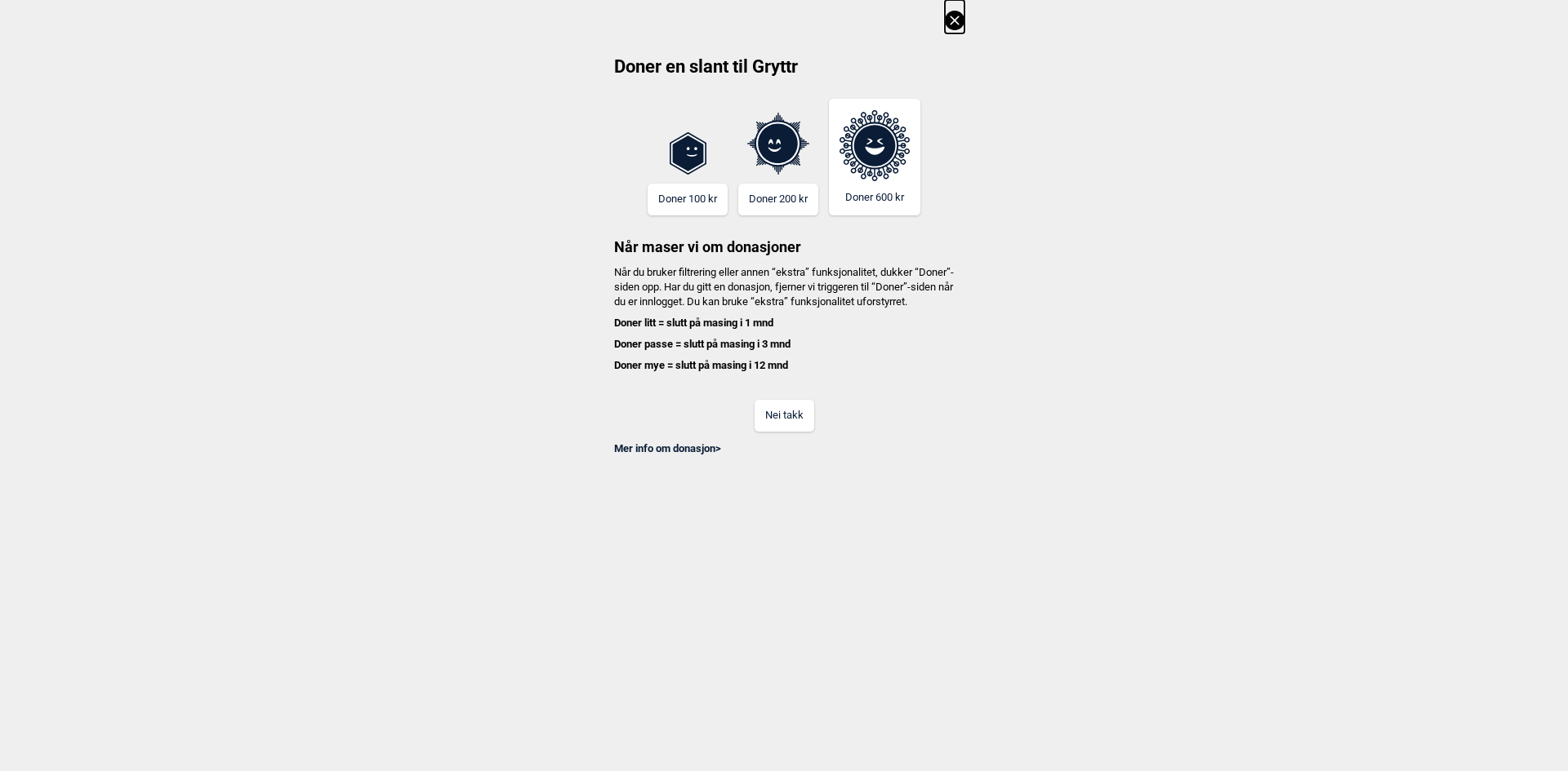
scroll to position [0, 3450]
click at [955, 16] on icon at bounding box center [954, 20] width 19 height 19
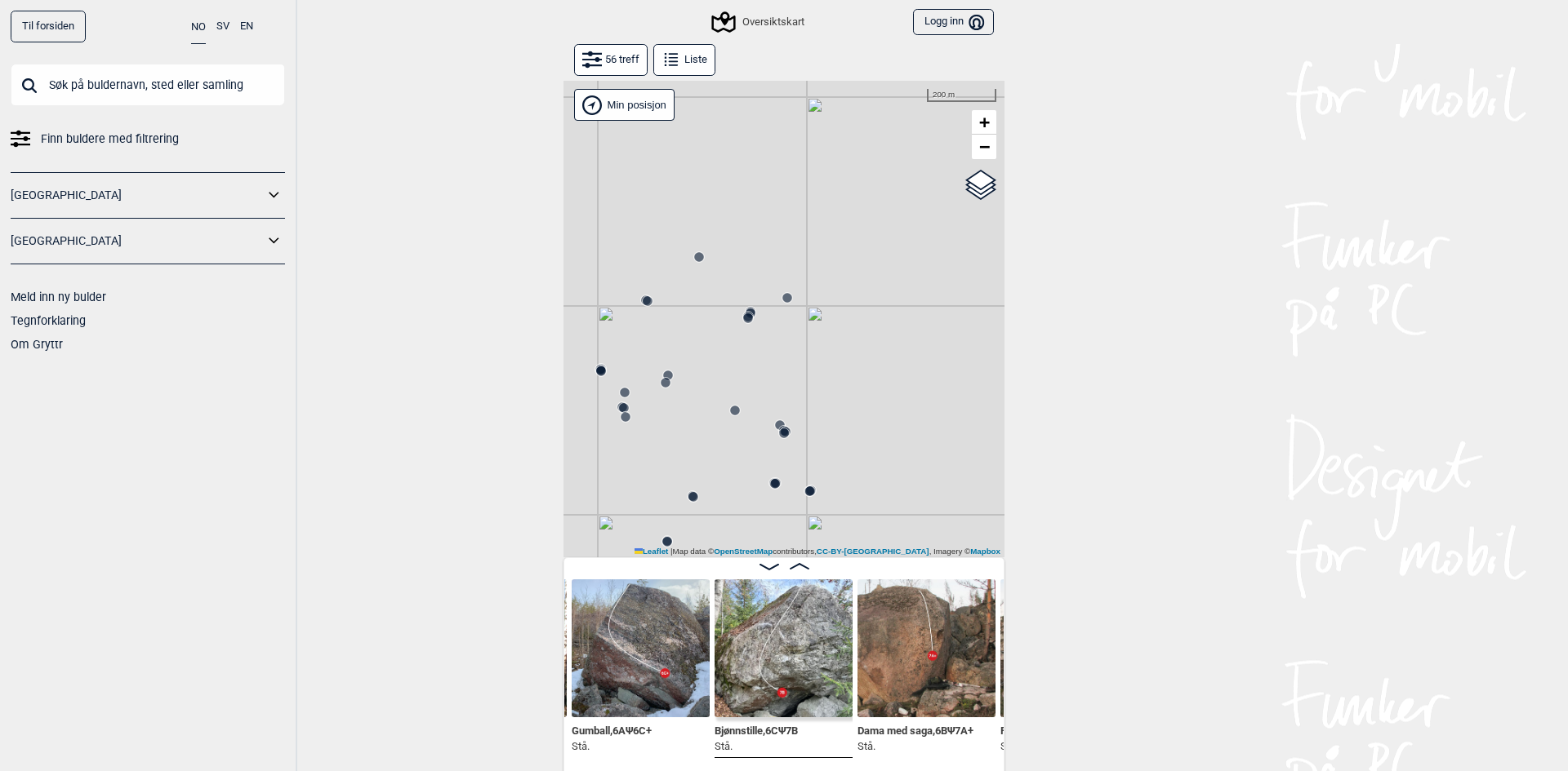
click at [694, 256] on circle at bounding box center [698, 257] width 10 height 10
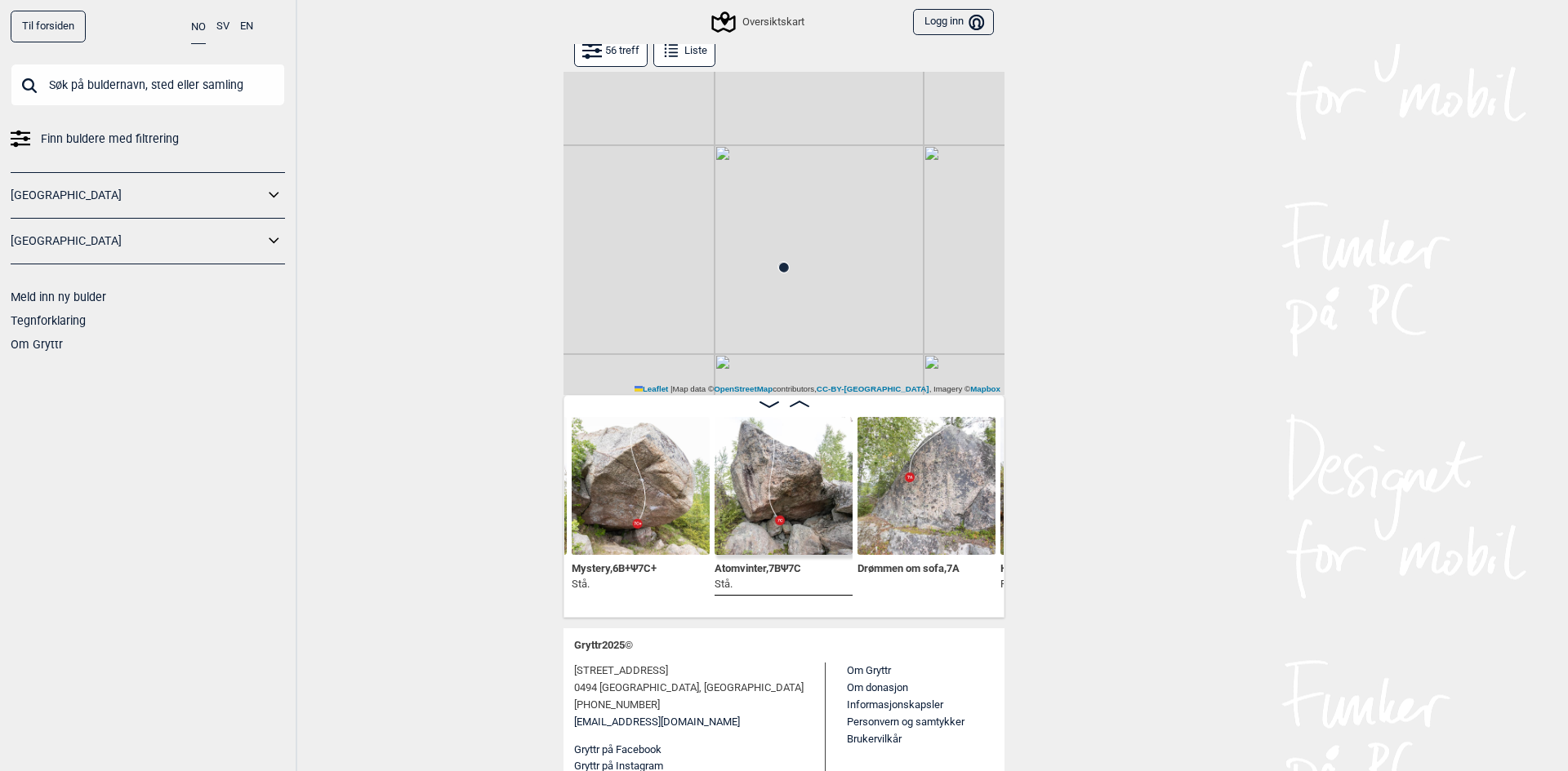
scroll to position [164, 0]
click at [911, 508] on img at bounding box center [926, 485] width 138 height 138
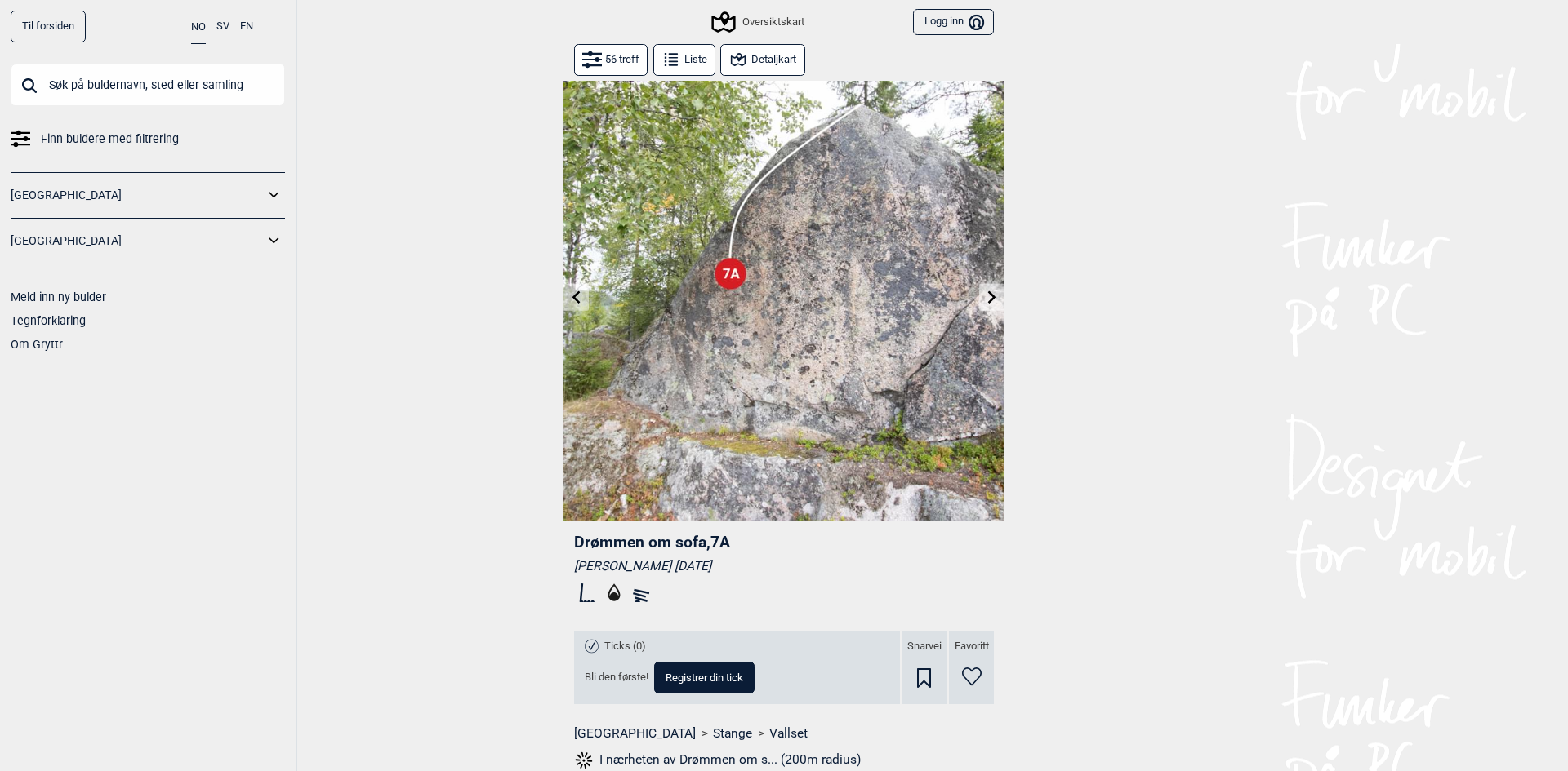
click at [990, 299] on icon at bounding box center [992, 297] width 13 height 13
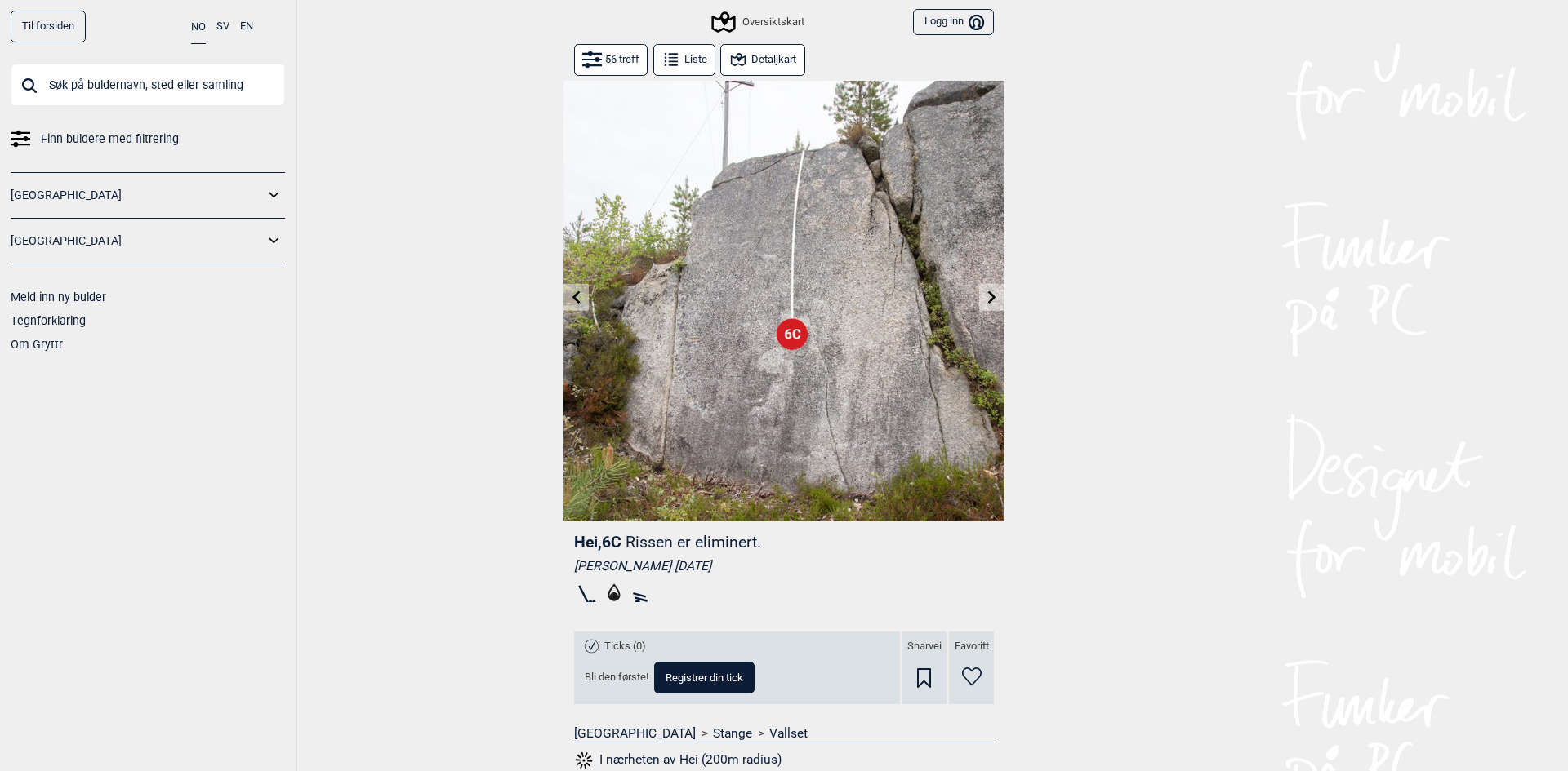
click at [986, 298] on icon at bounding box center [992, 297] width 13 height 13
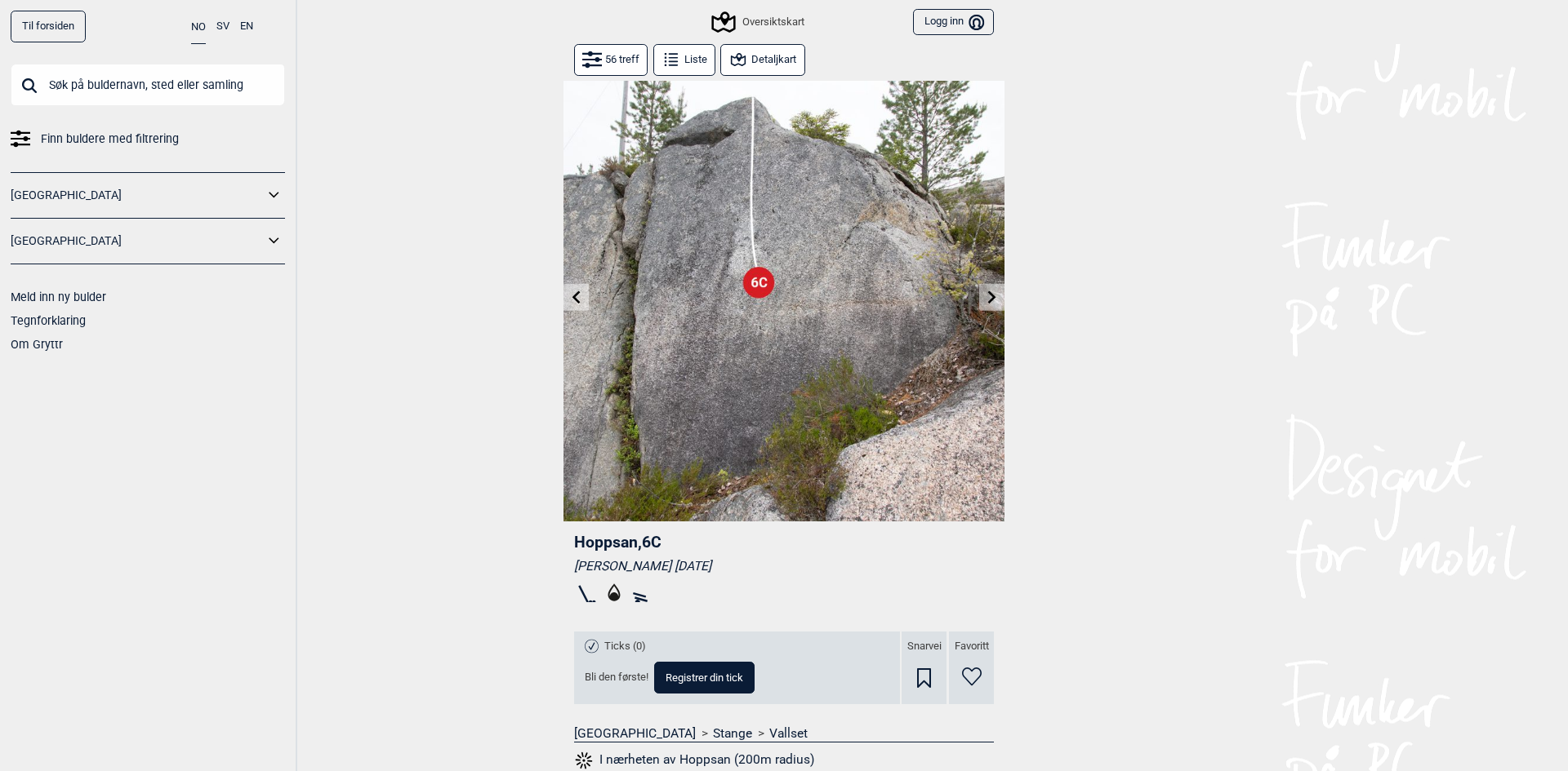
click at [986, 297] on icon at bounding box center [992, 297] width 13 height 13
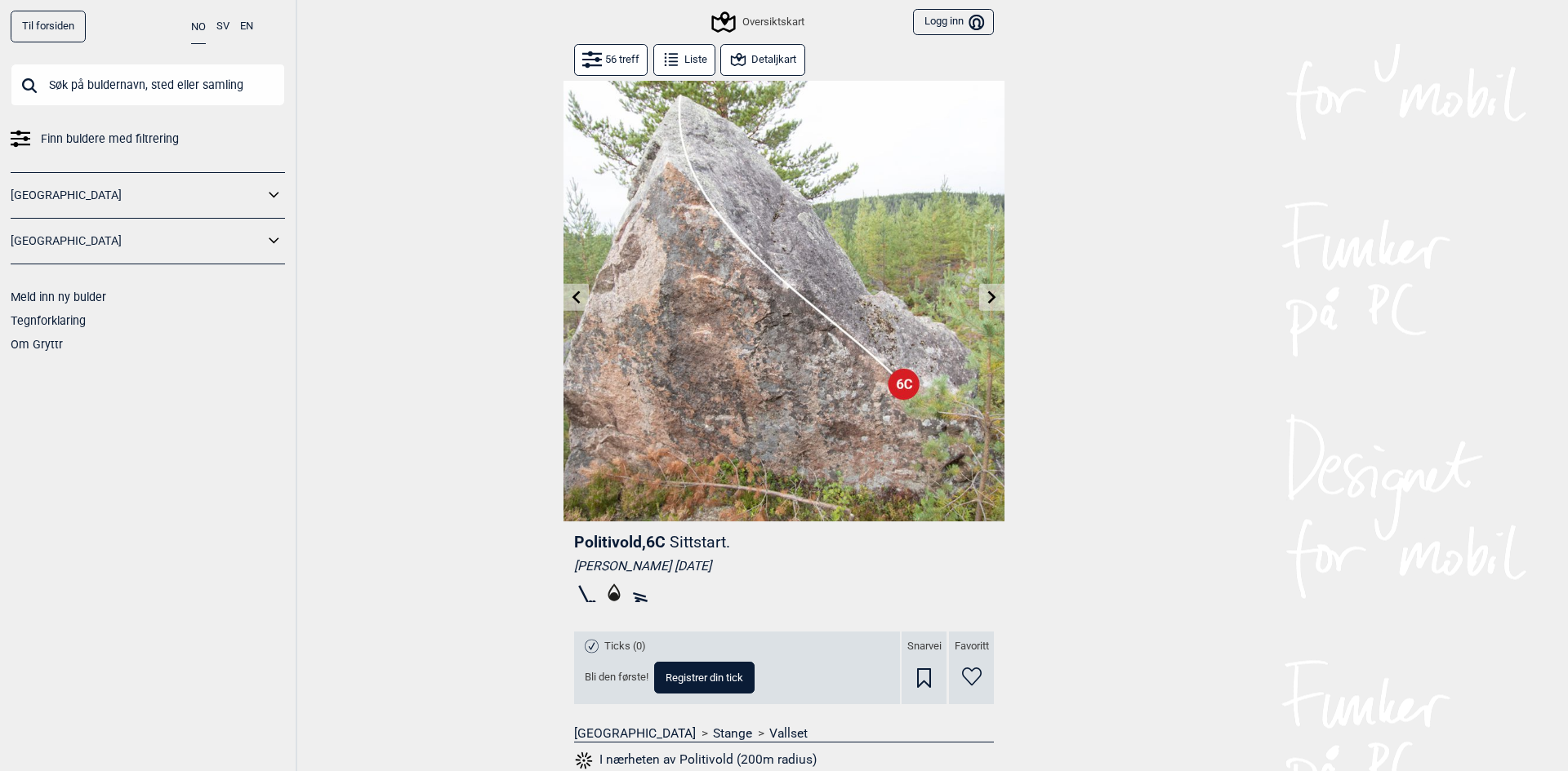
click at [979, 297] on button at bounding box center [991, 297] width 26 height 27
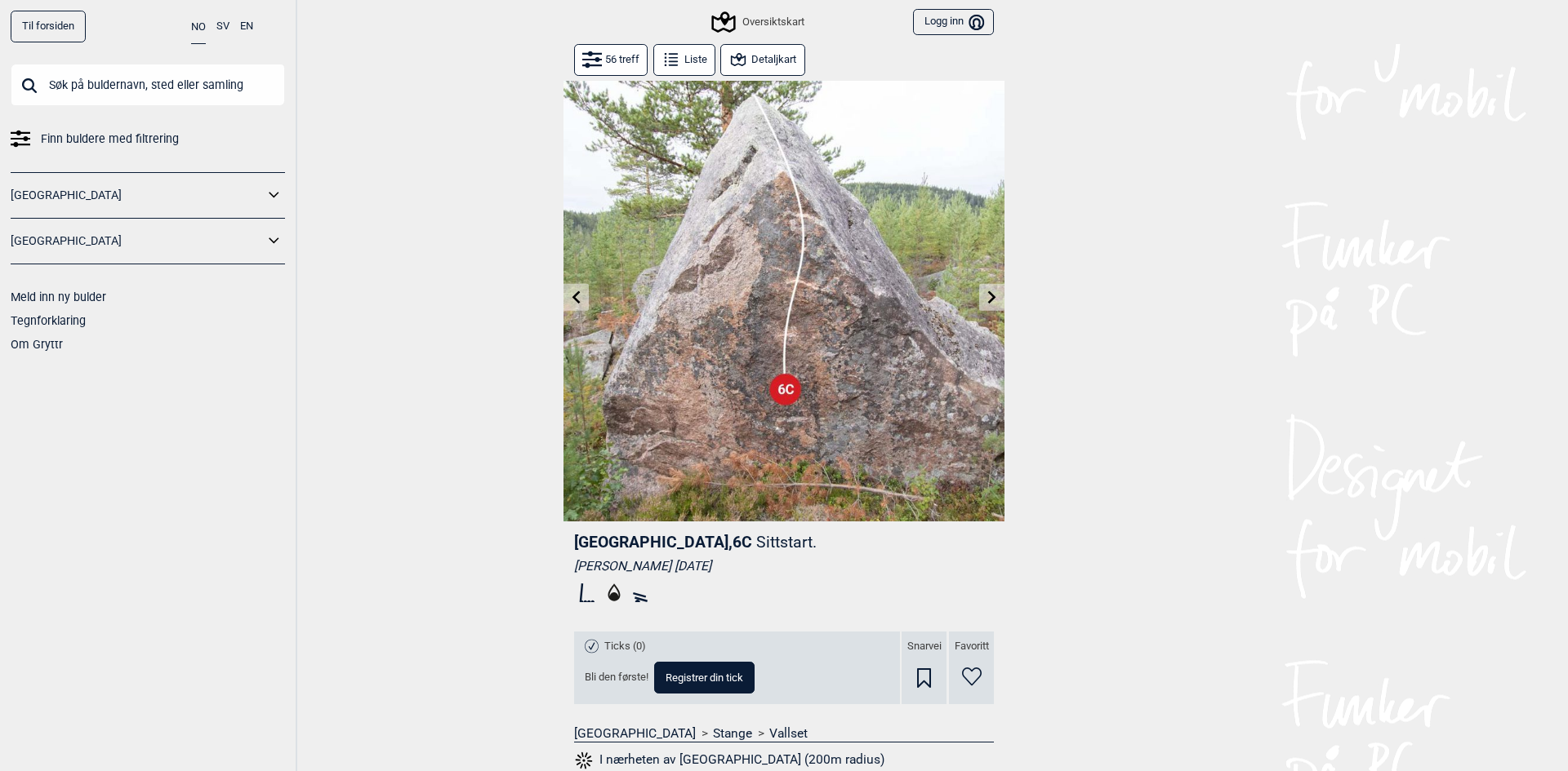
click at [979, 297] on button at bounding box center [991, 297] width 26 height 27
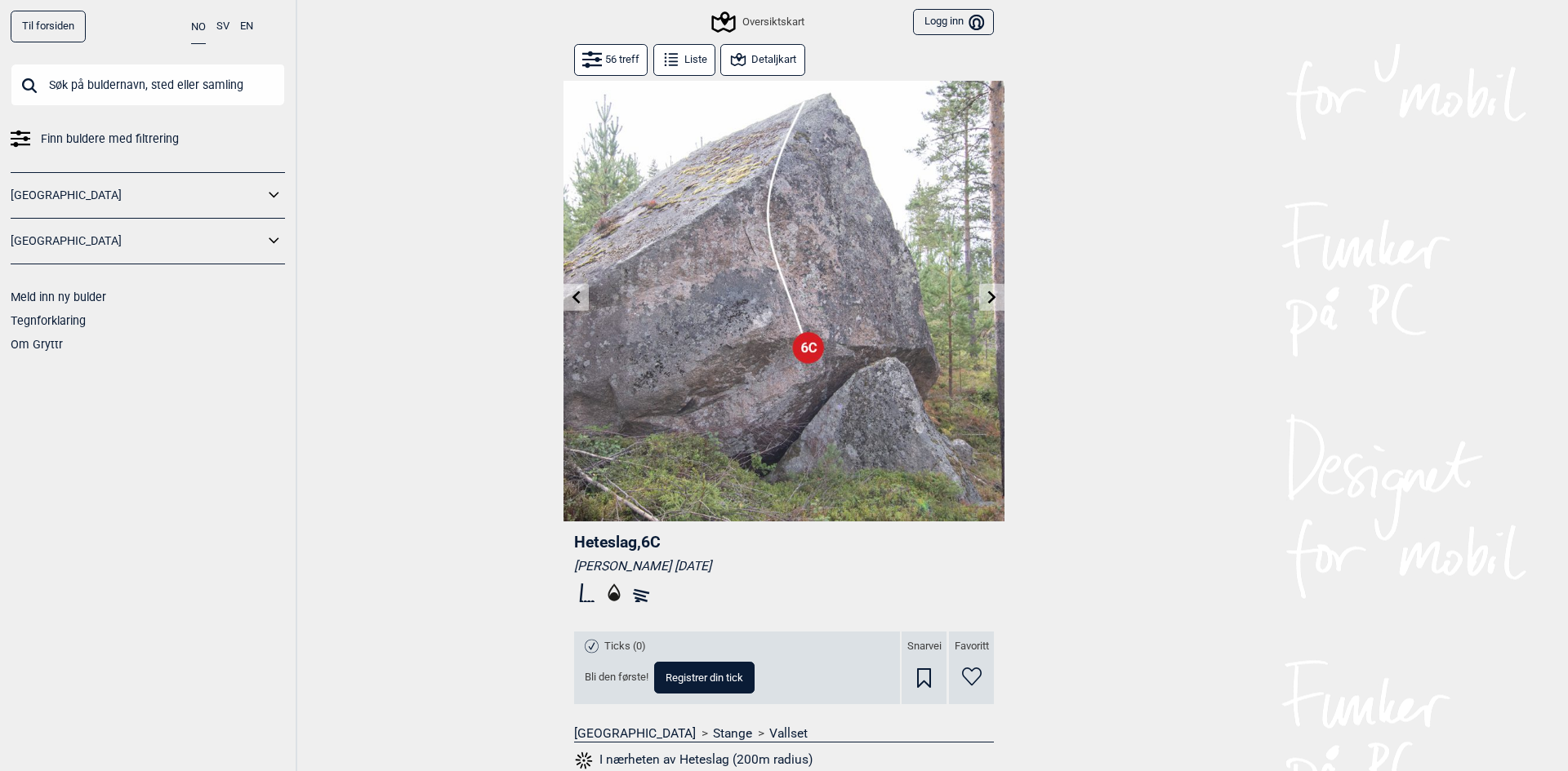
click at [988, 295] on icon at bounding box center [991, 297] width 8 height 13
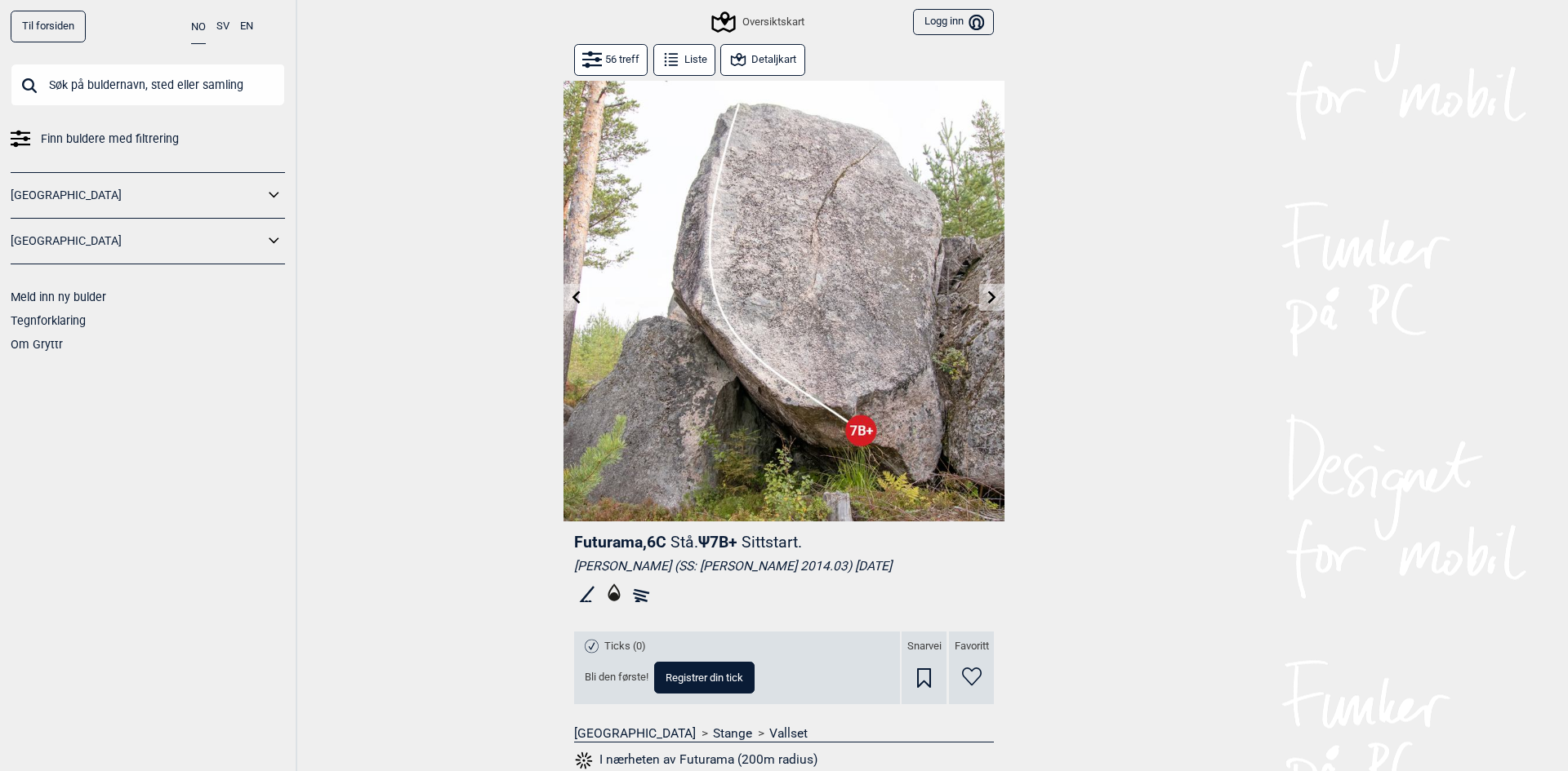
click at [988, 294] on icon at bounding box center [991, 297] width 8 height 13
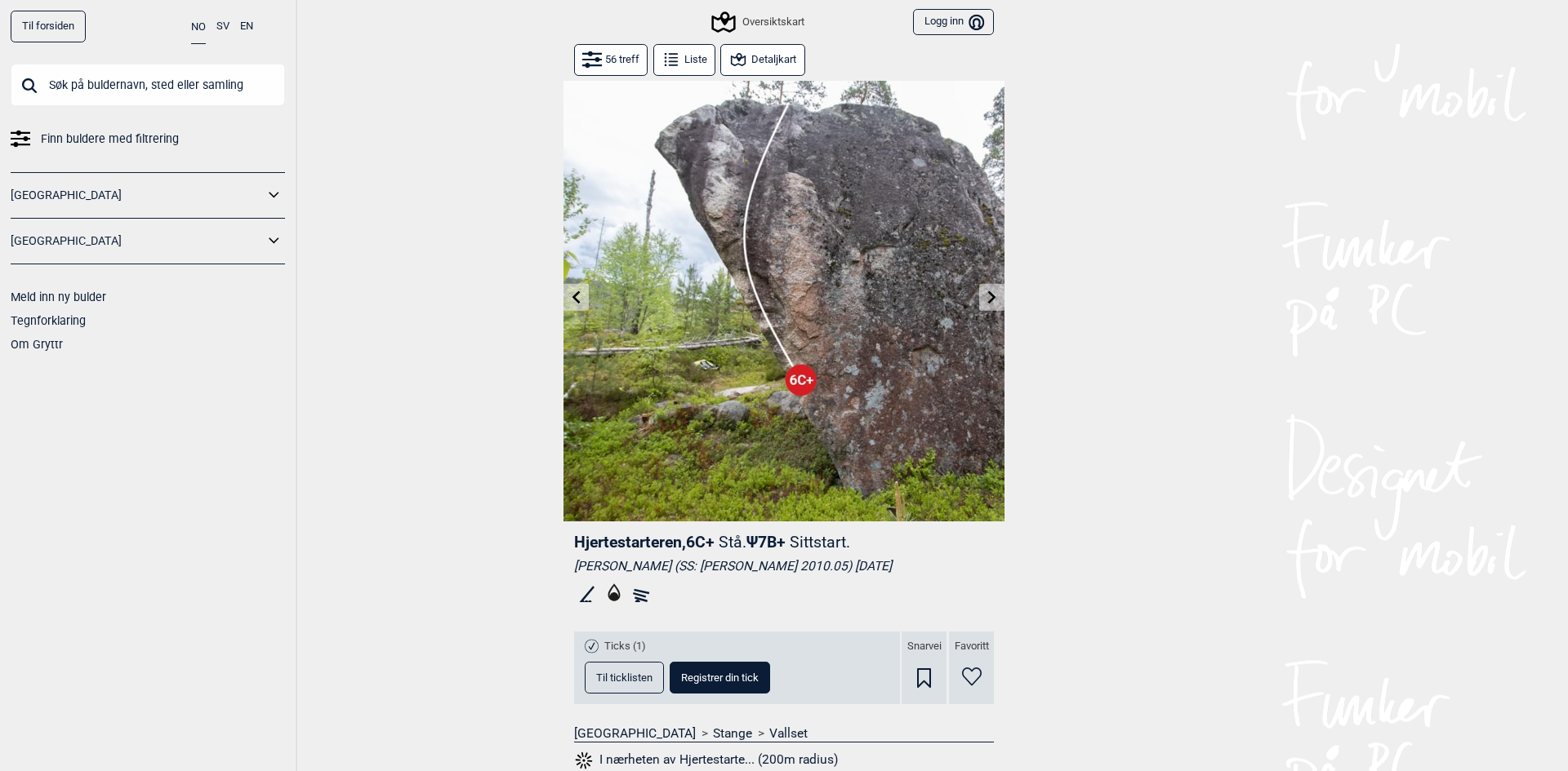
click at [572, 299] on icon at bounding box center [576, 297] width 13 height 13
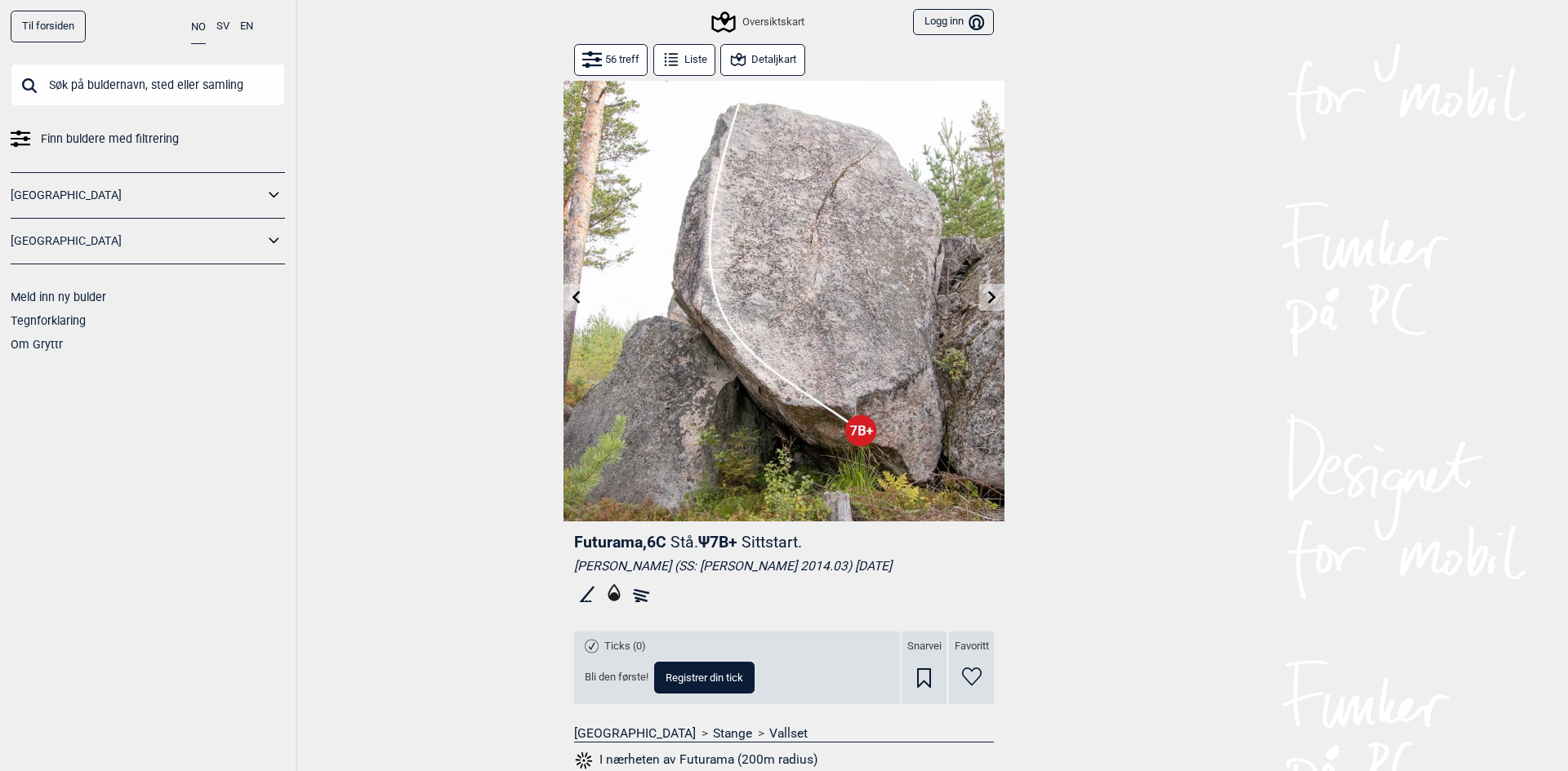
click at [572, 299] on icon at bounding box center [576, 297] width 13 height 13
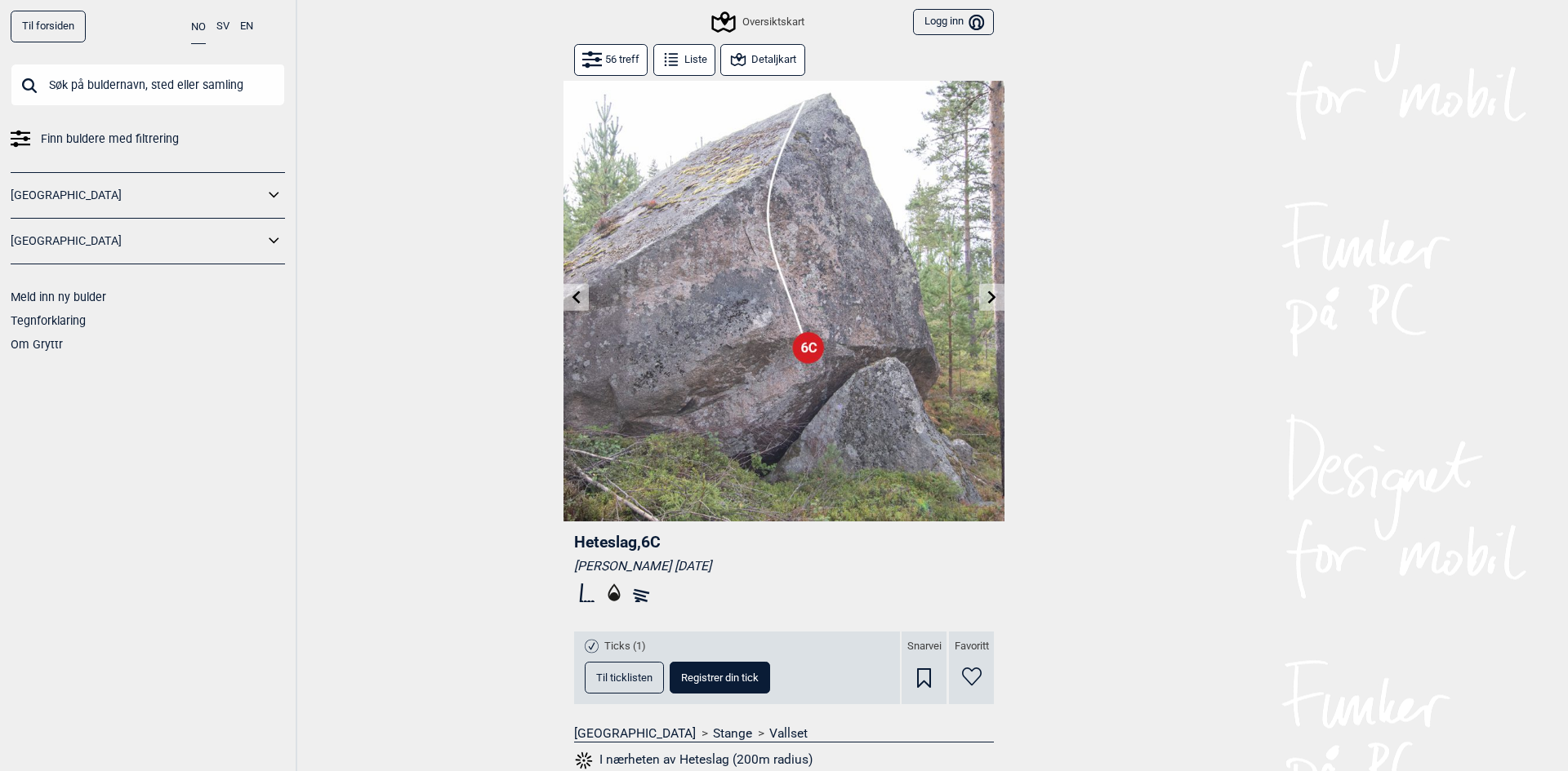
click at [572, 299] on icon at bounding box center [576, 297] width 13 height 13
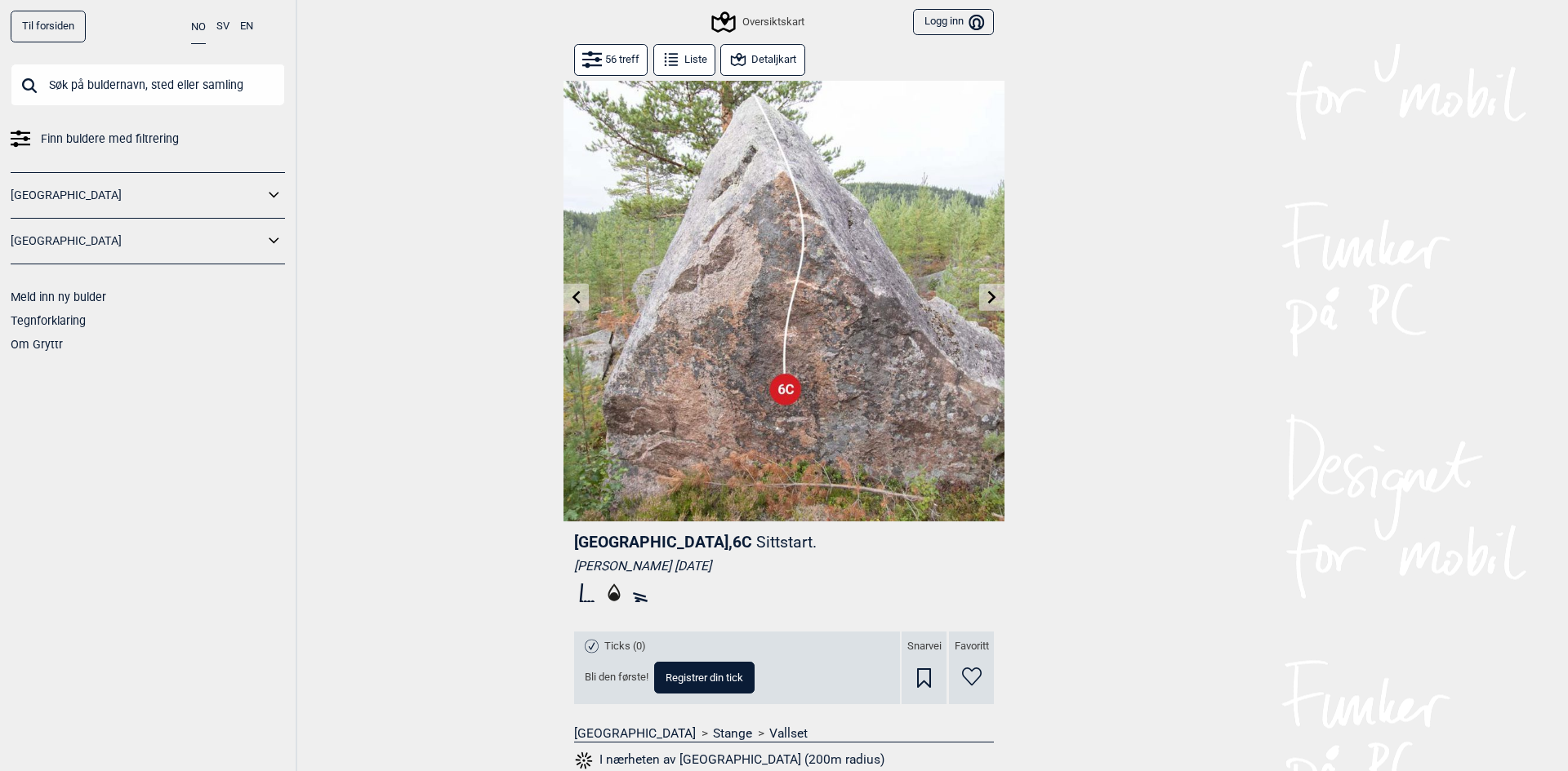
click at [572, 299] on icon at bounding box center [576, 297] width 13 height 13
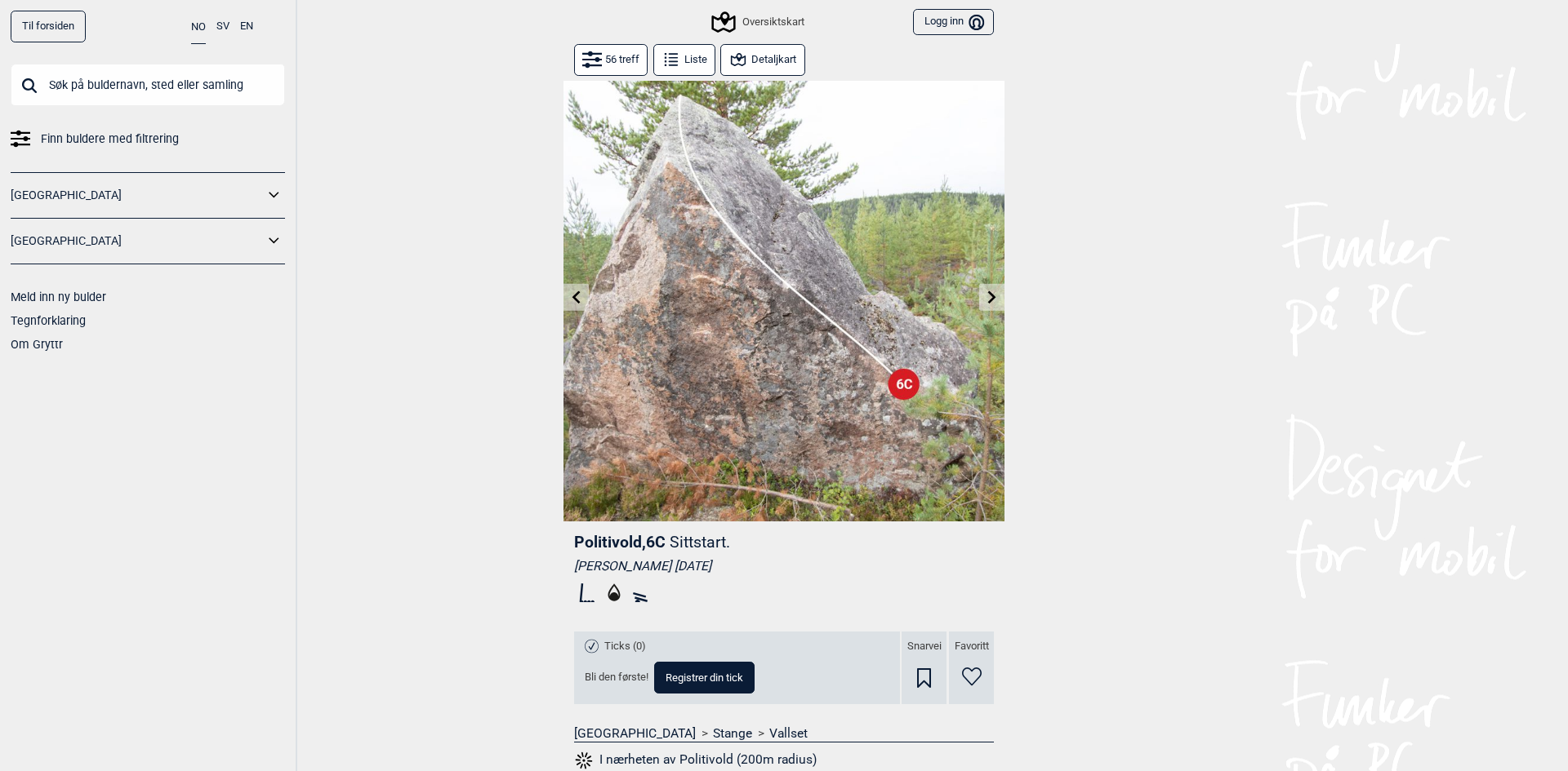
click at [572, 299] on icon at bounding box center [576, 297] width 13 height 13
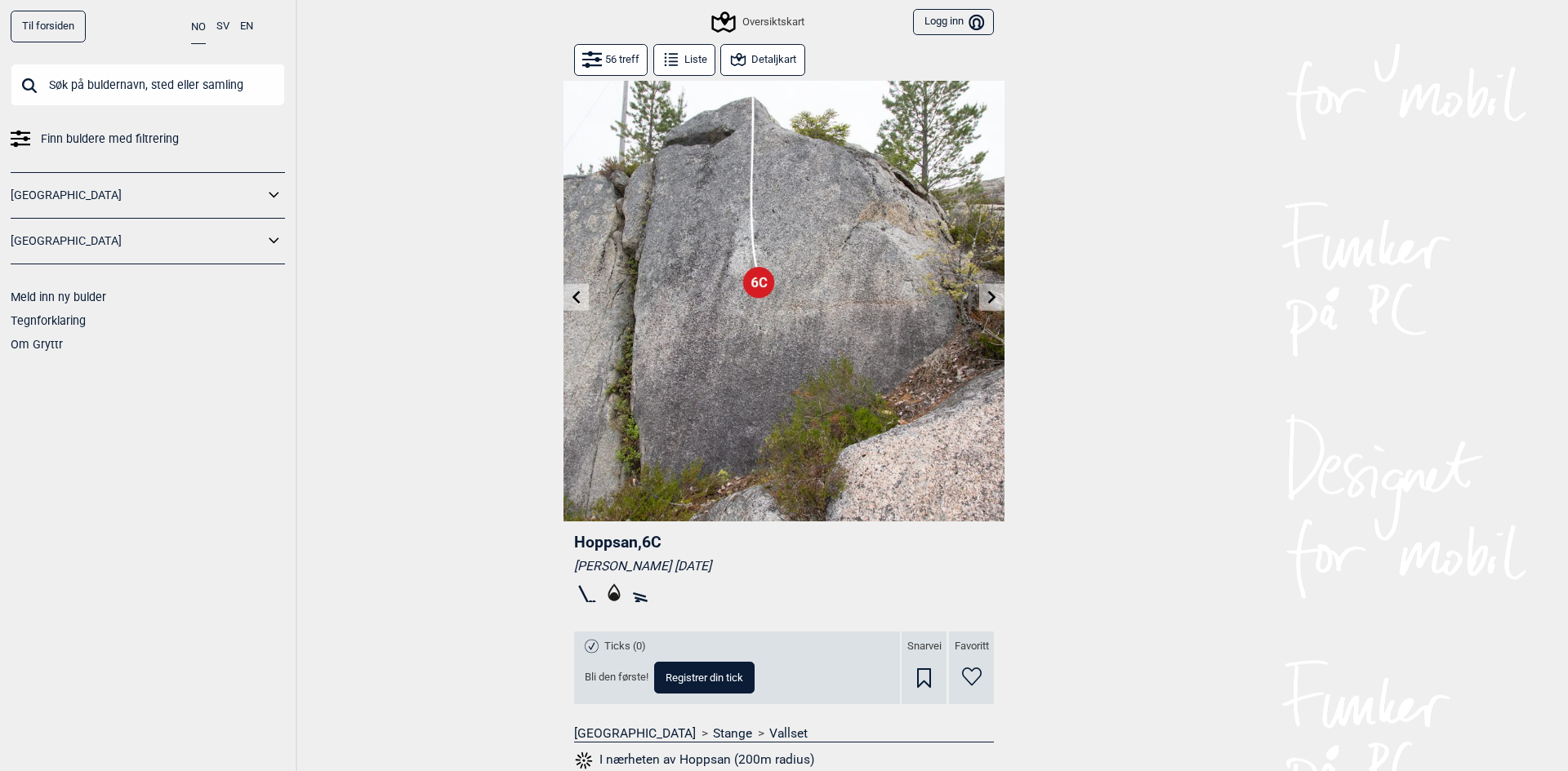
click at [572, 299] on icon at bounding box center [576, 297] width 13 height 13
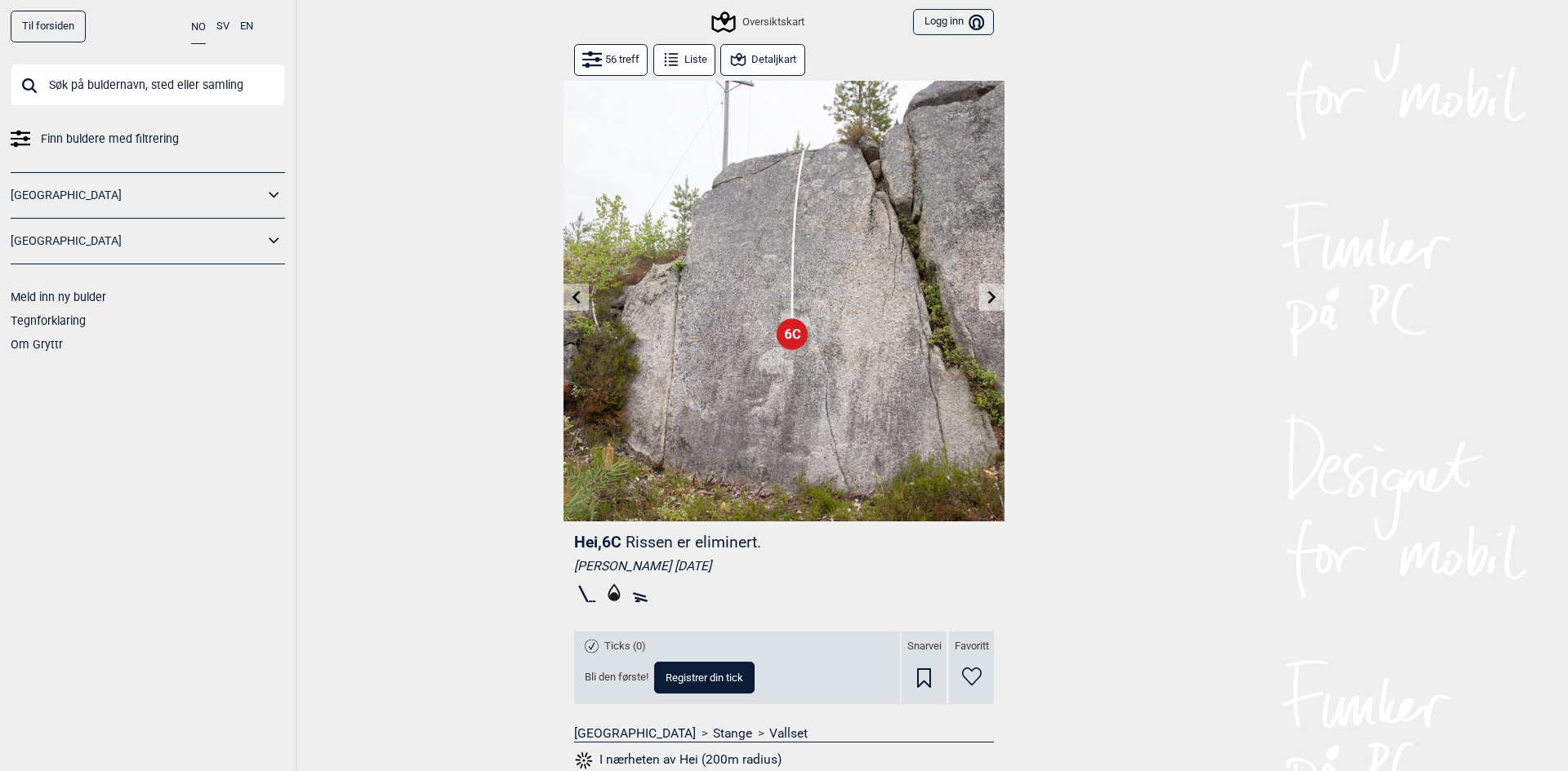
click at [572, 299] on icon at bounding box center [576, 297] width 13 height 13
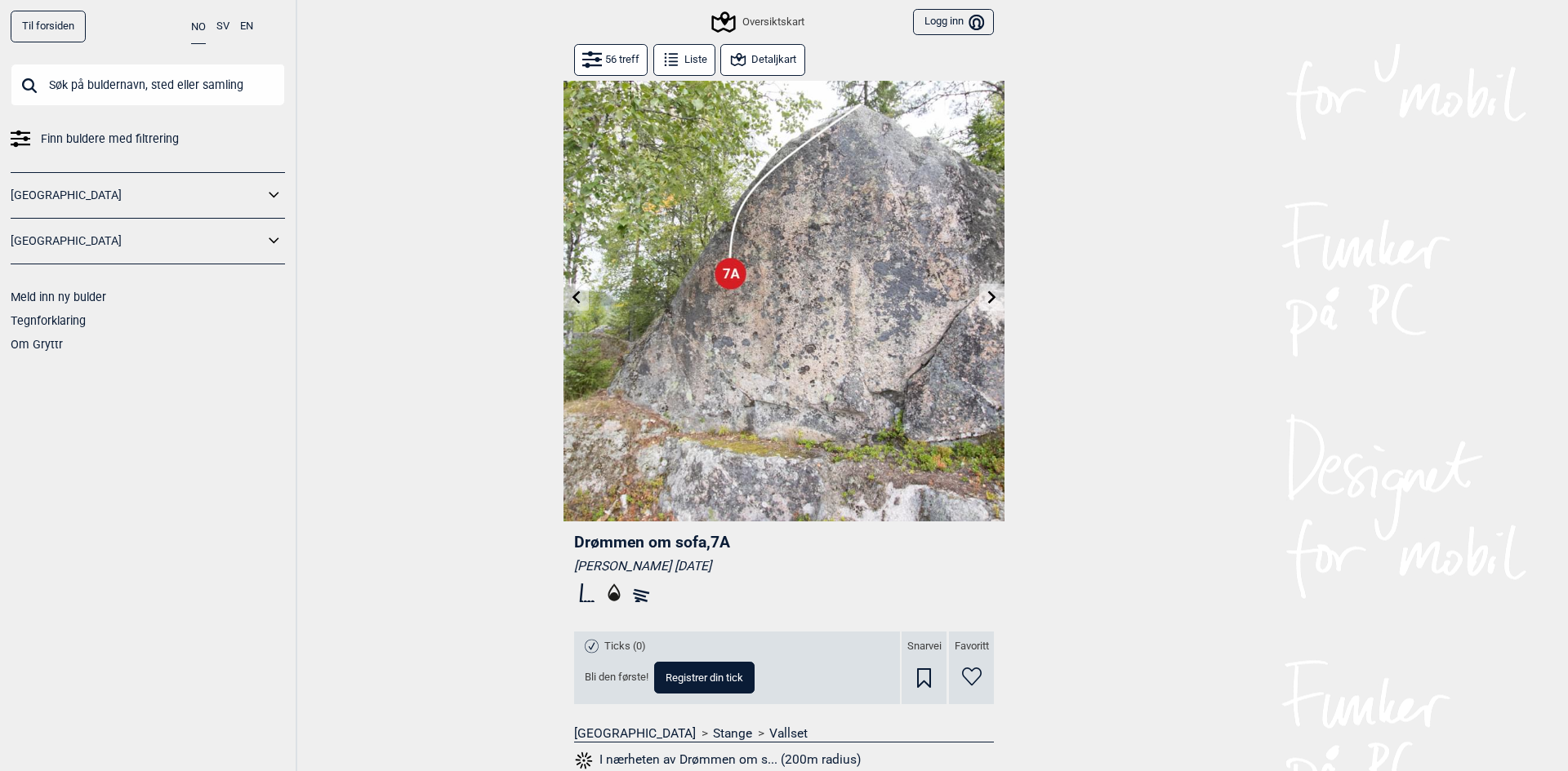
click at [572, 299] on icon at bounding box center [576, 297] width 13 height 13
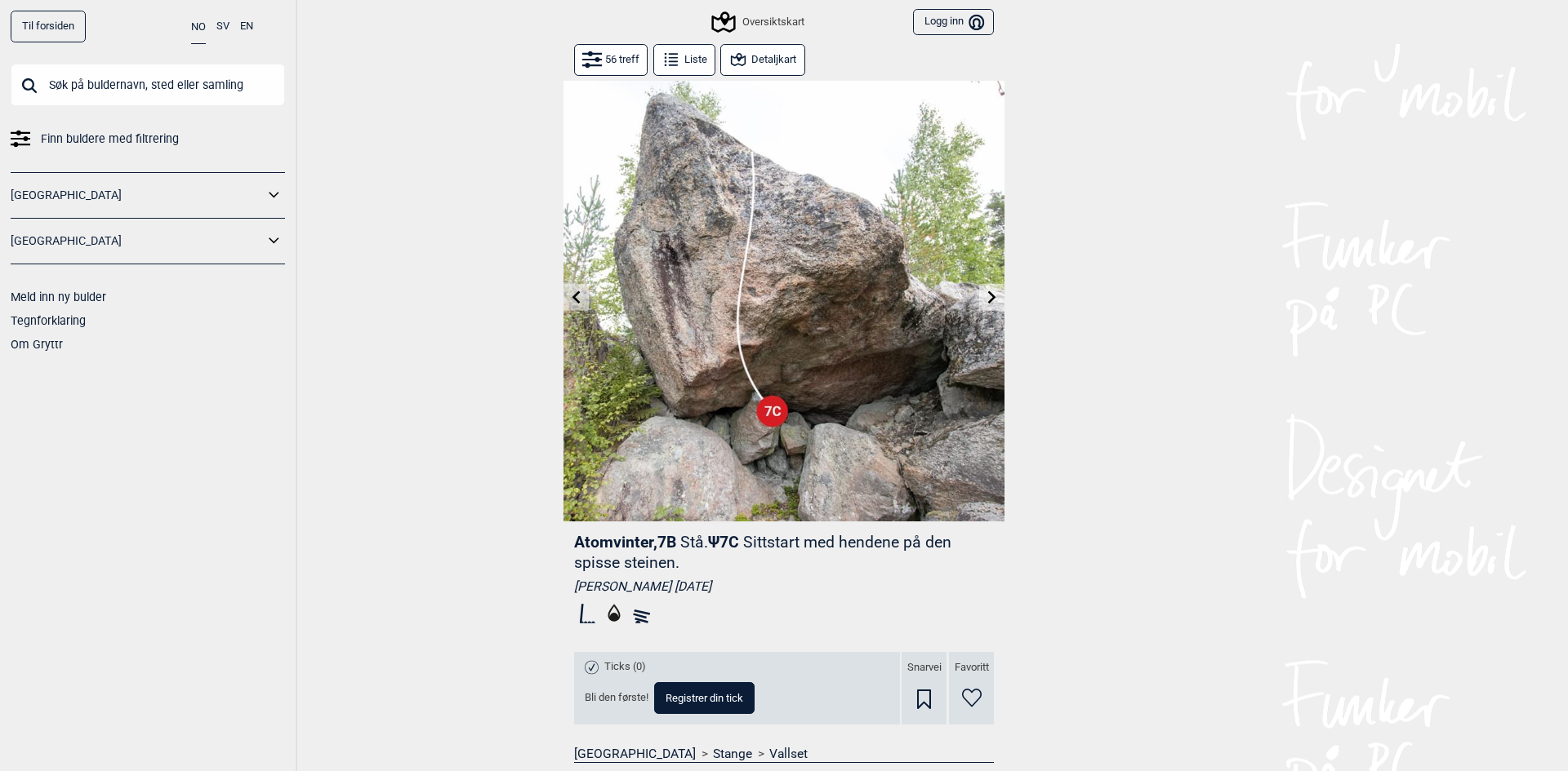
click at [572, 299] on icon at bounding box center [576, 297] width 13 height 13
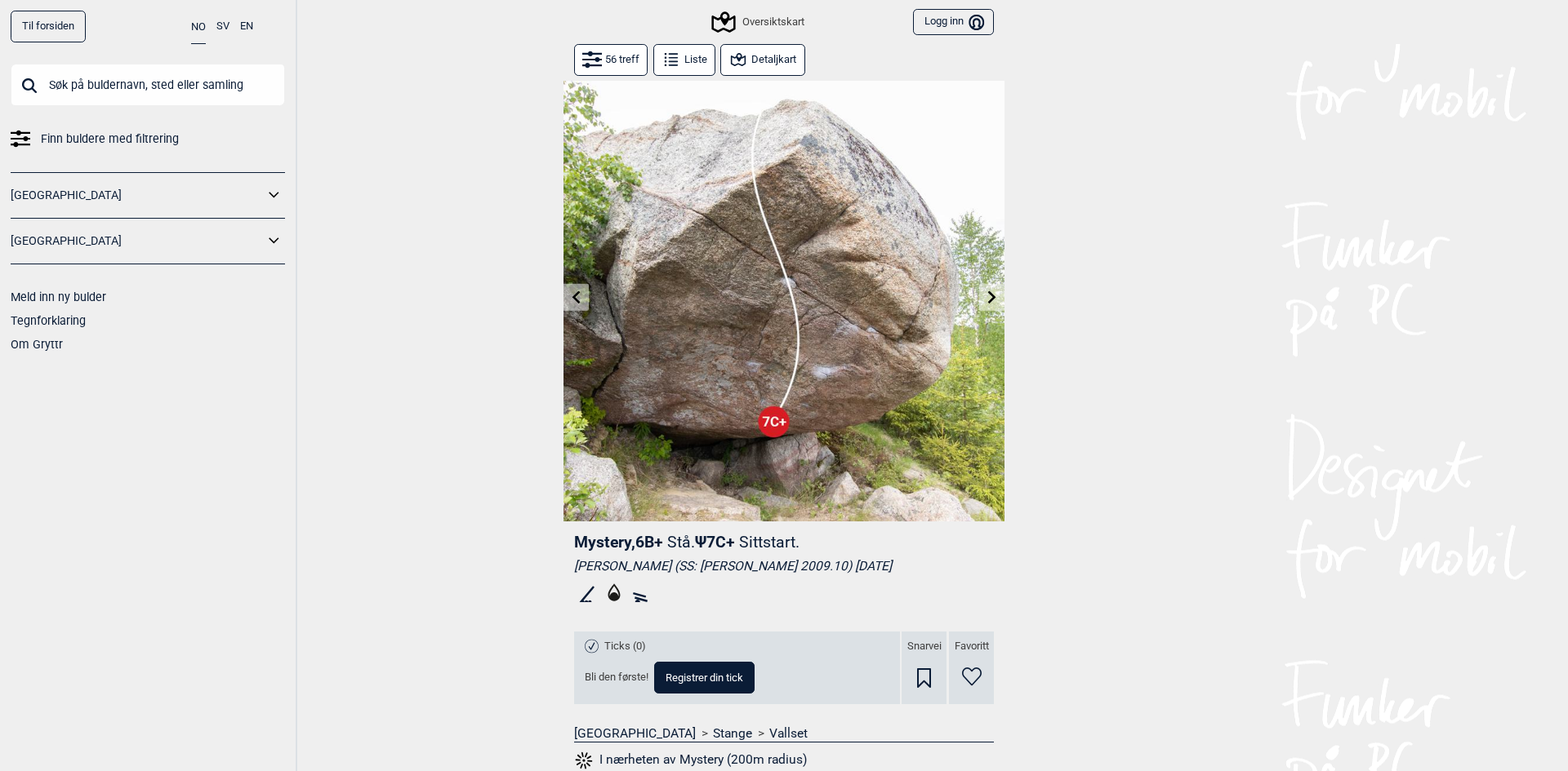
click at [988, 293] on icon at bounding box center [991, 297] width 8 height 13
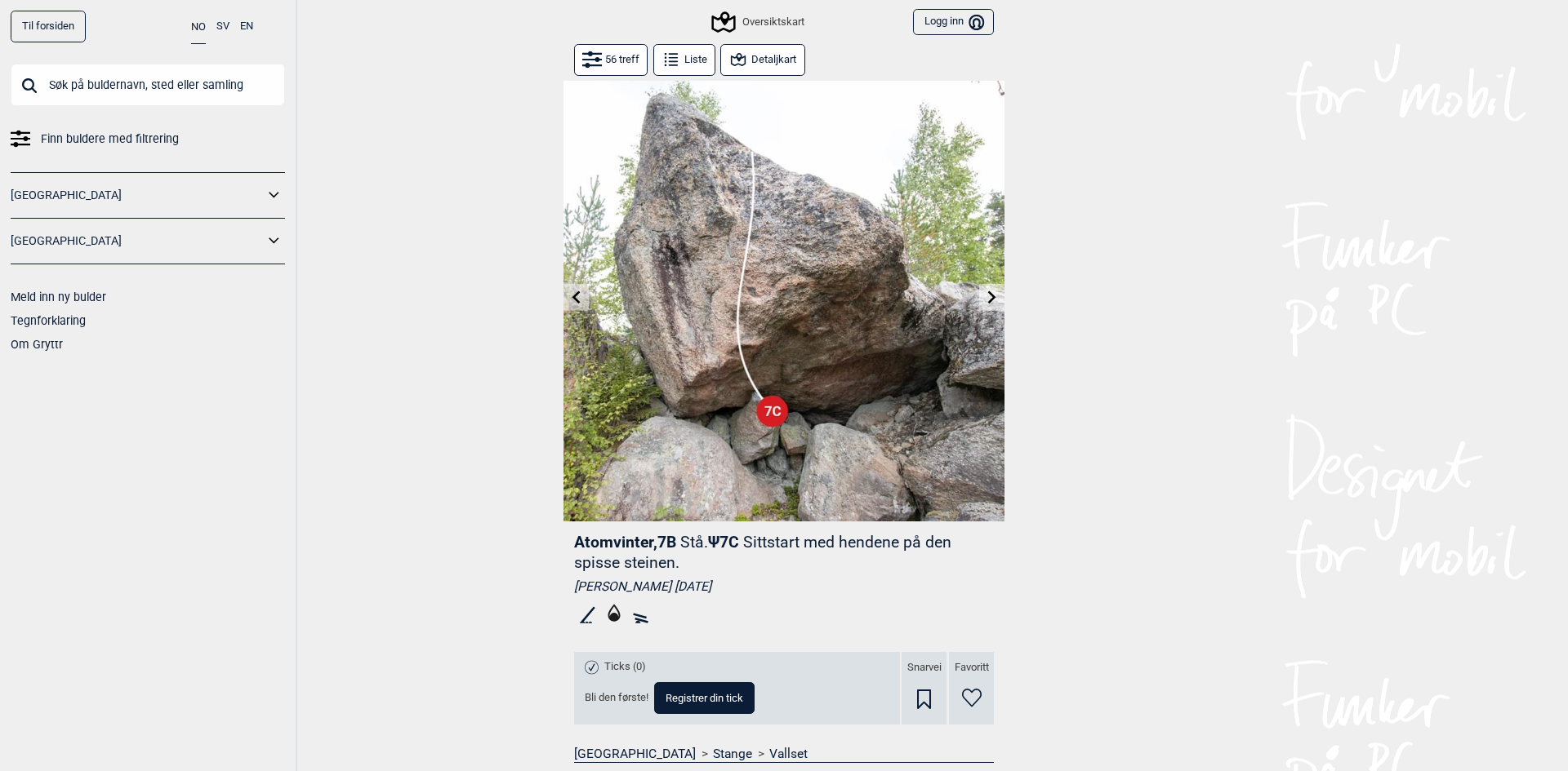
click at [573, 295] on icon at bounding box center [576, 297] width 8 height 13
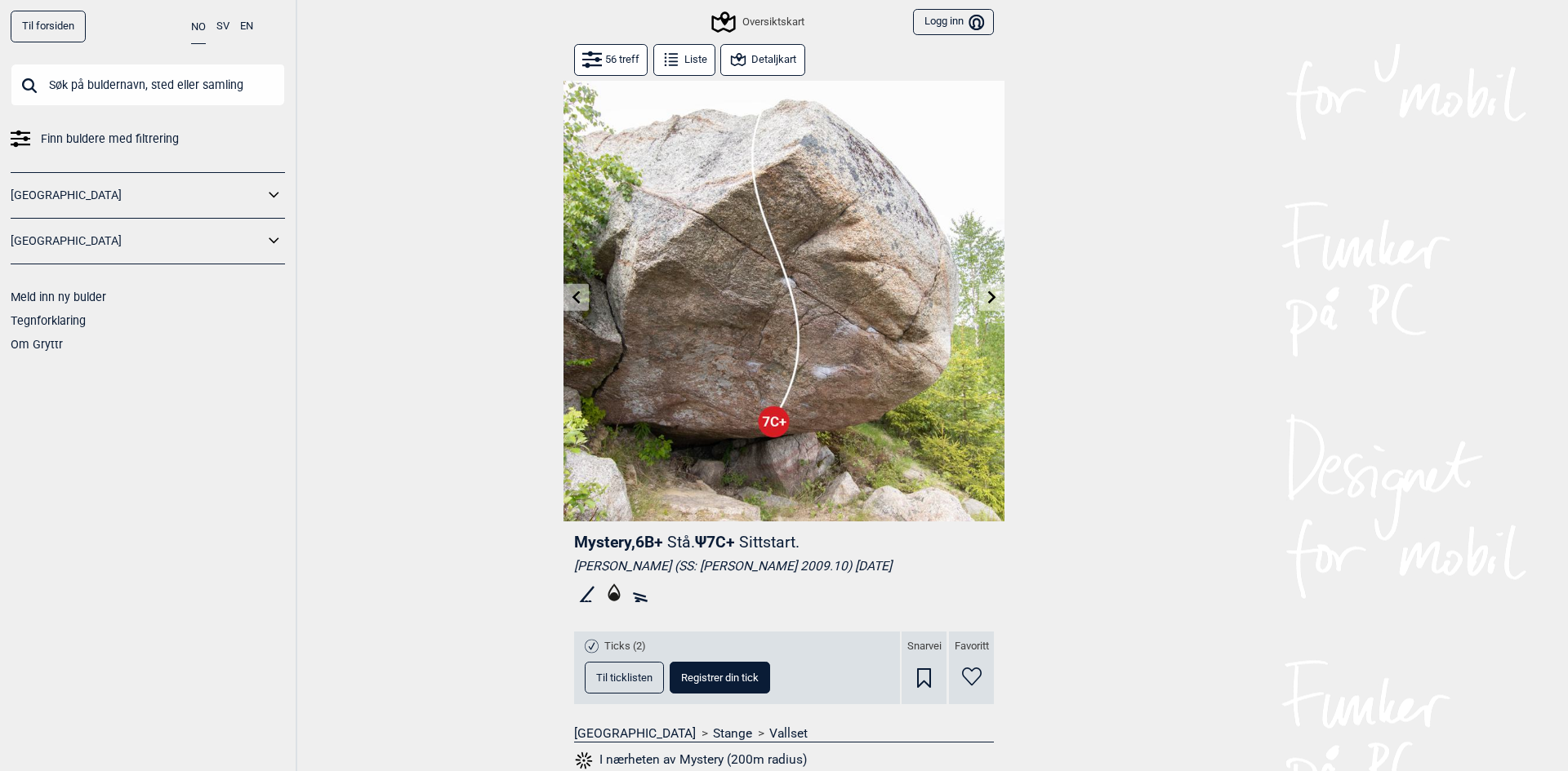
click at [988, 293] on icon at bounding box center [991, 297] width 8 height 13
